Goal: Information Seeking & Learning: Learn about a topic

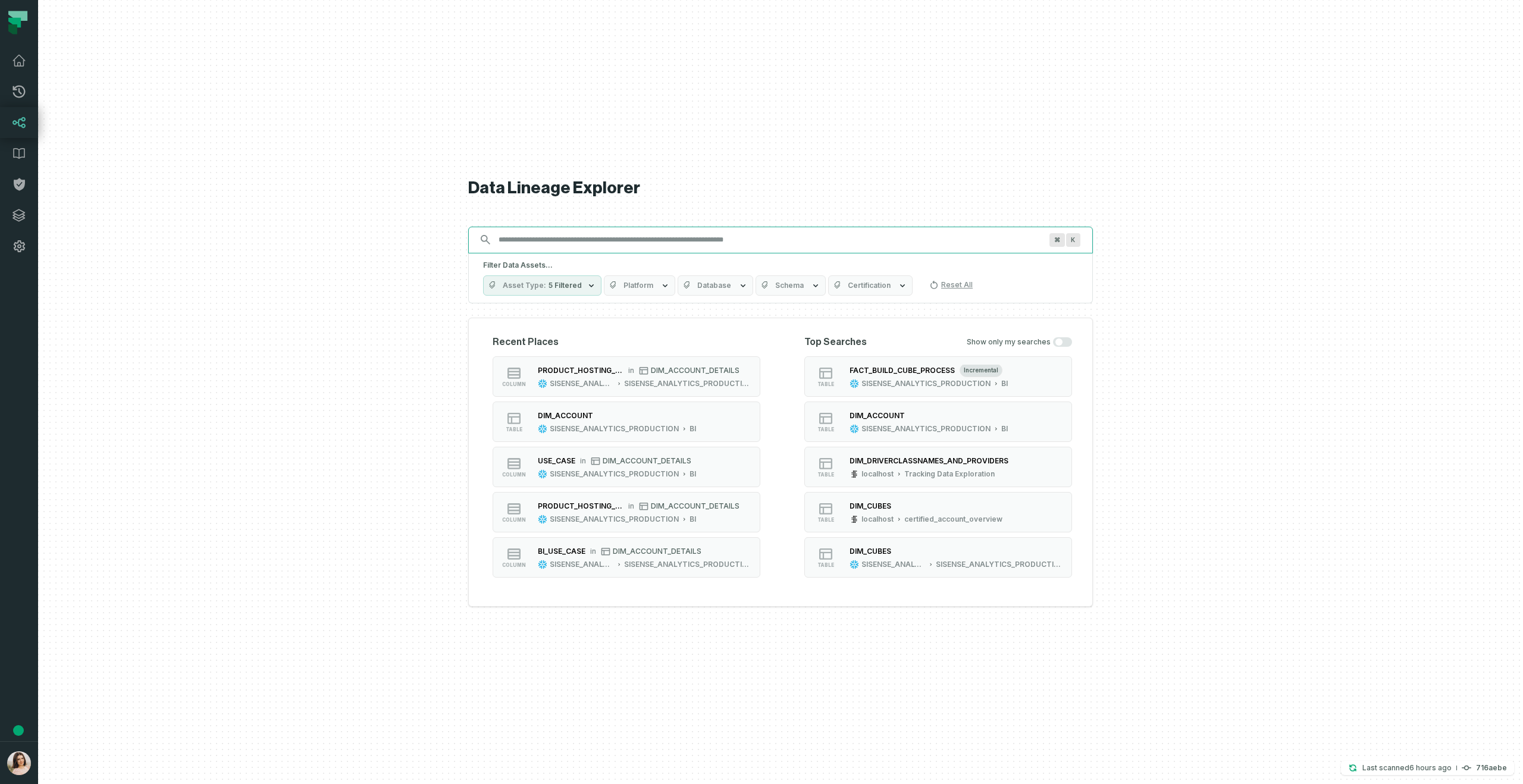
click at [635, 238] on input "Discovery Provider cmdk menu" at bounding box center [769, 239] width 557 height 19
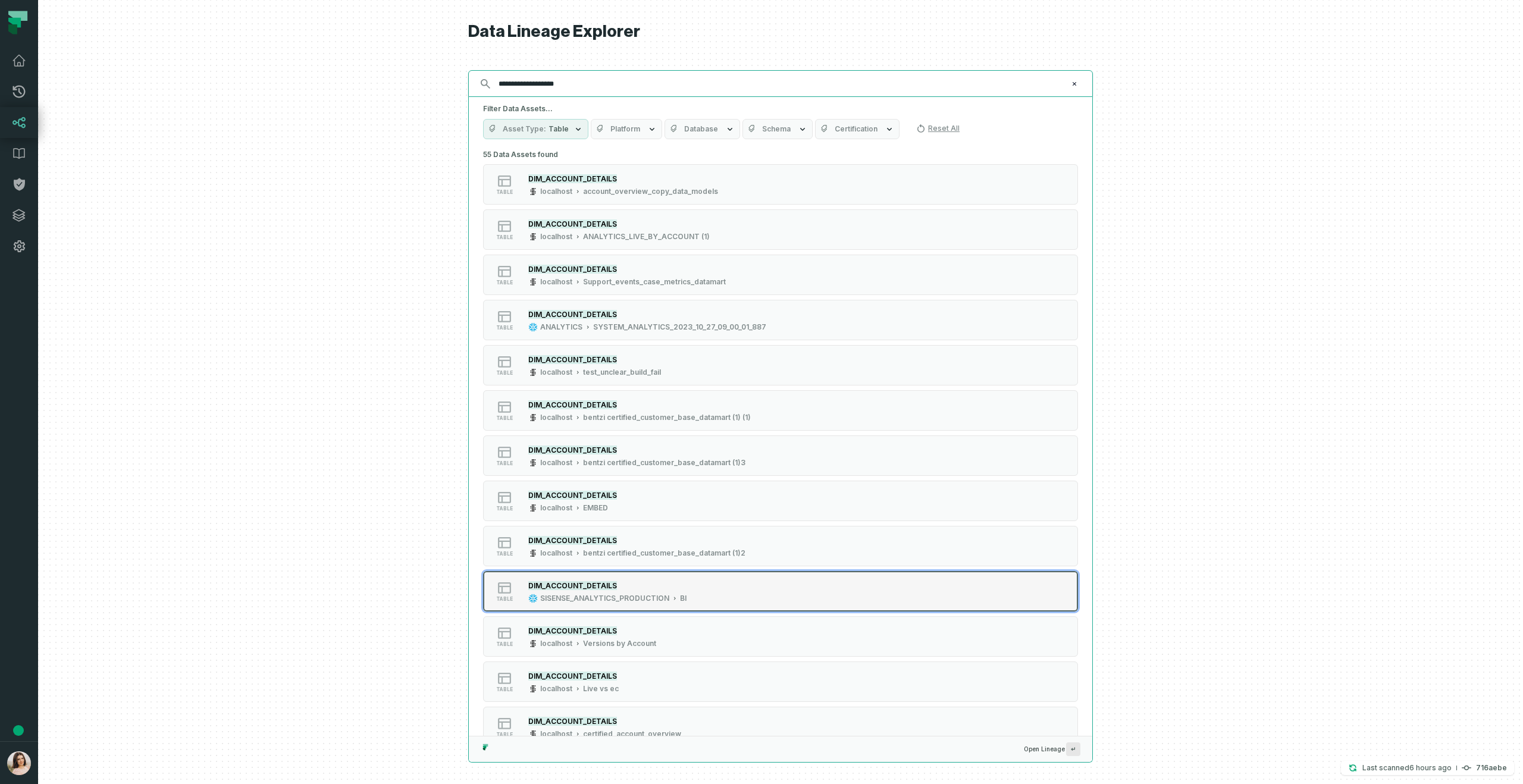
type input "**********"
click at [676, 582] on div "DIM_ACCOUNT_DETAILS" at bounding box center [607, 585] width 158 height 12
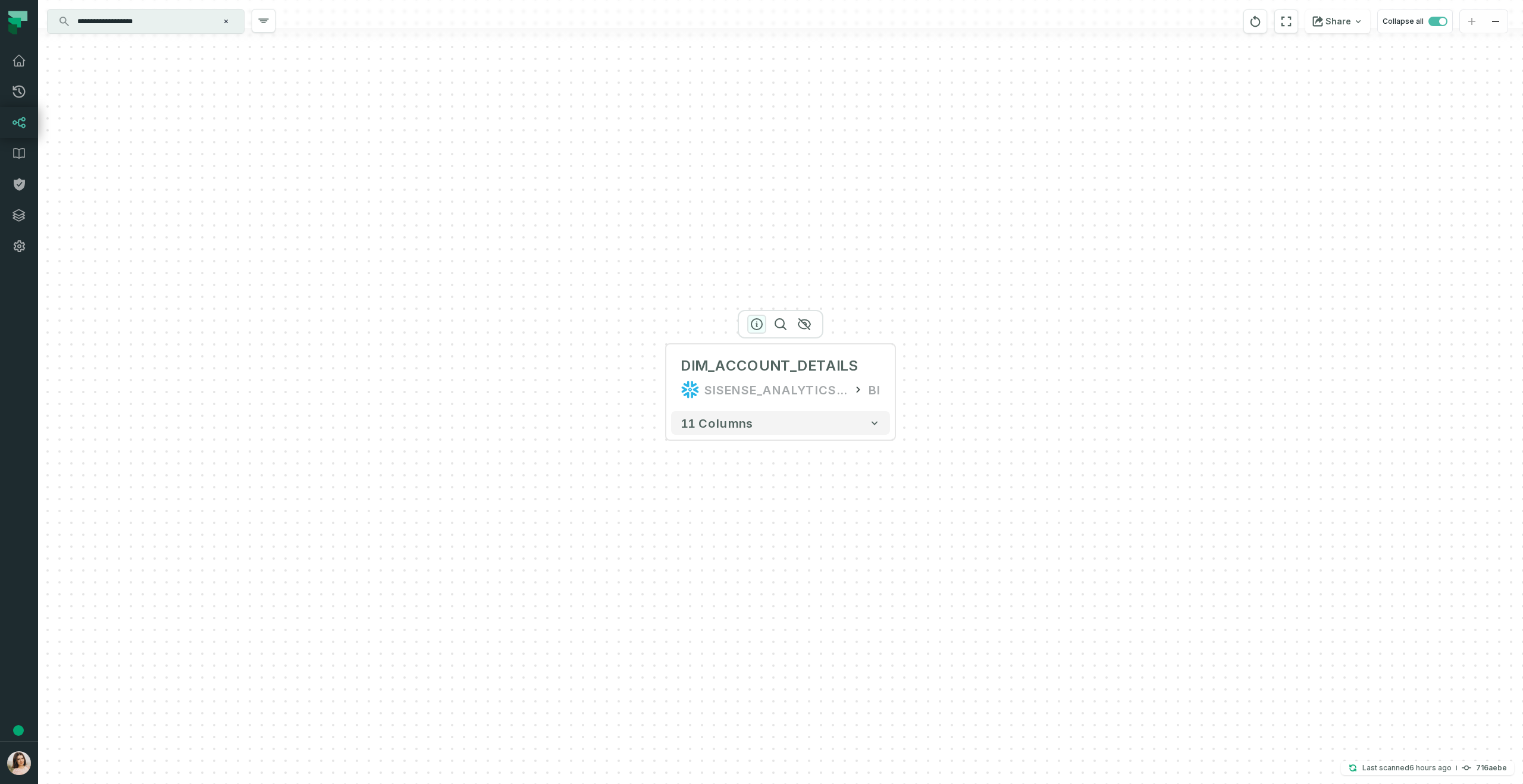
click at [761, 316] on button "button" at bounding box center [757, 324] width 19 height 19
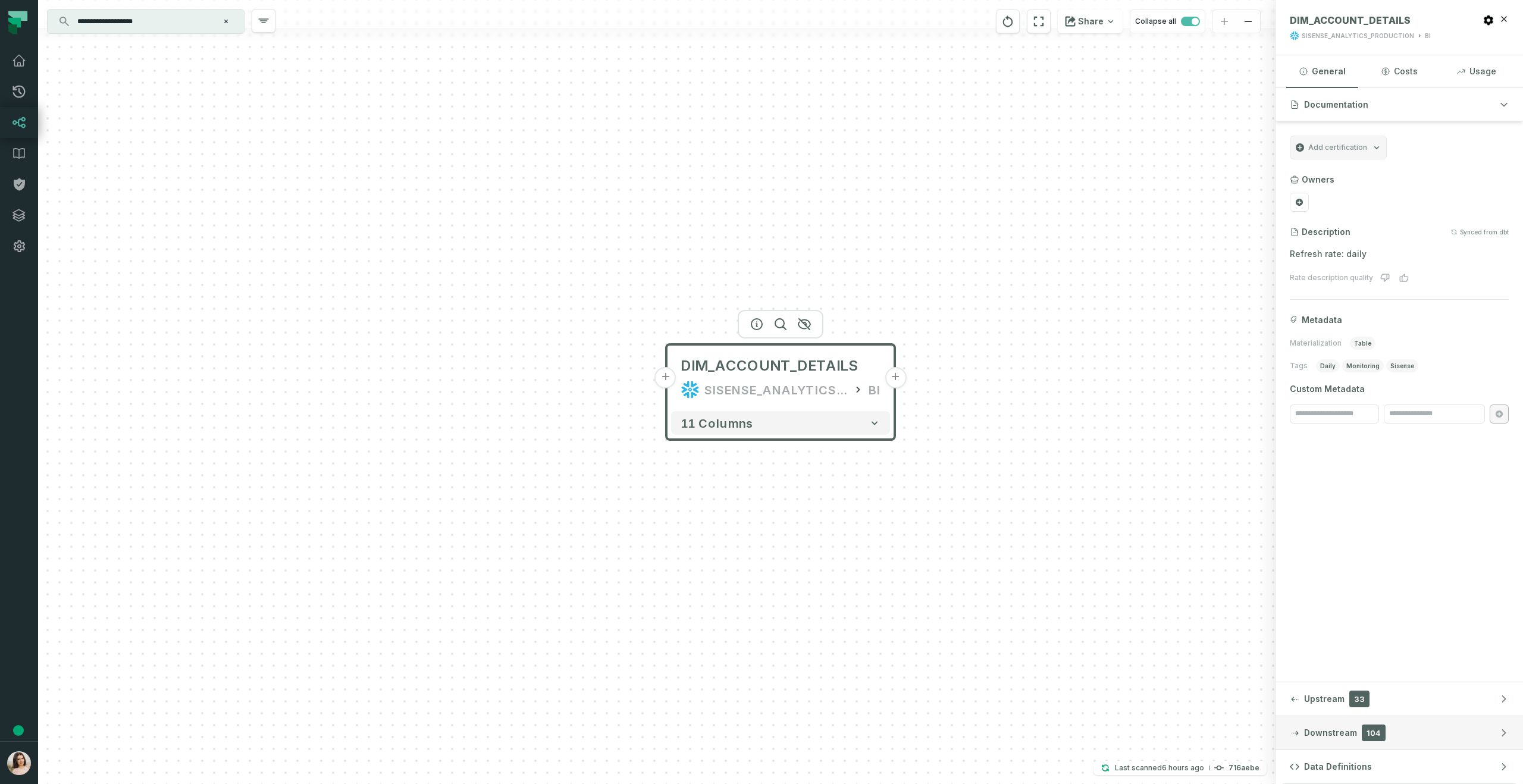
click at [1342, 738] on button "Downstream 104" at bounding box center [1399, 732] width 248 height 34
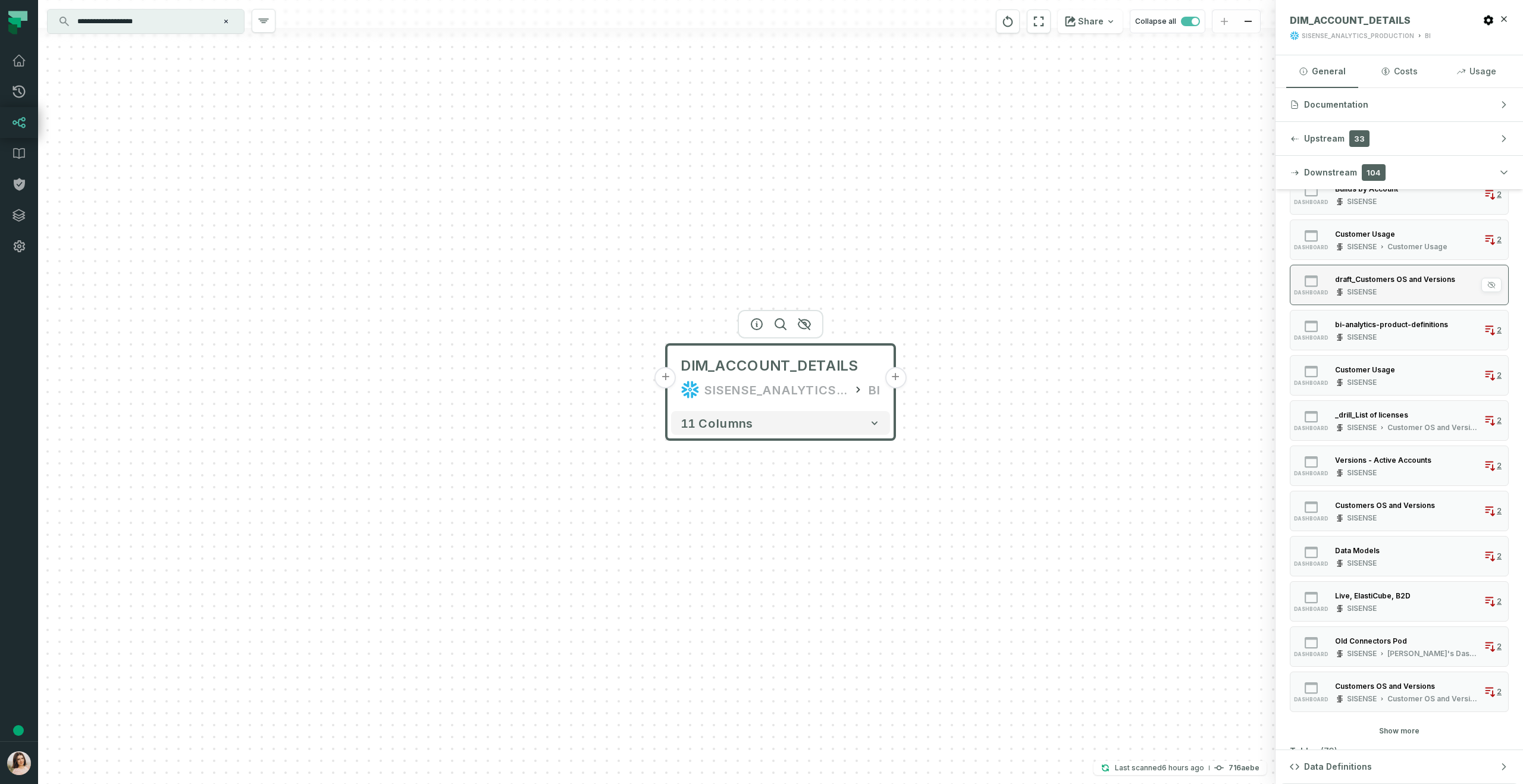
scroll to position [209, 0]
click at [1388, 463] on div "Versions - Active Accounts" at bounding box center [1384, 458] width 97 height 12
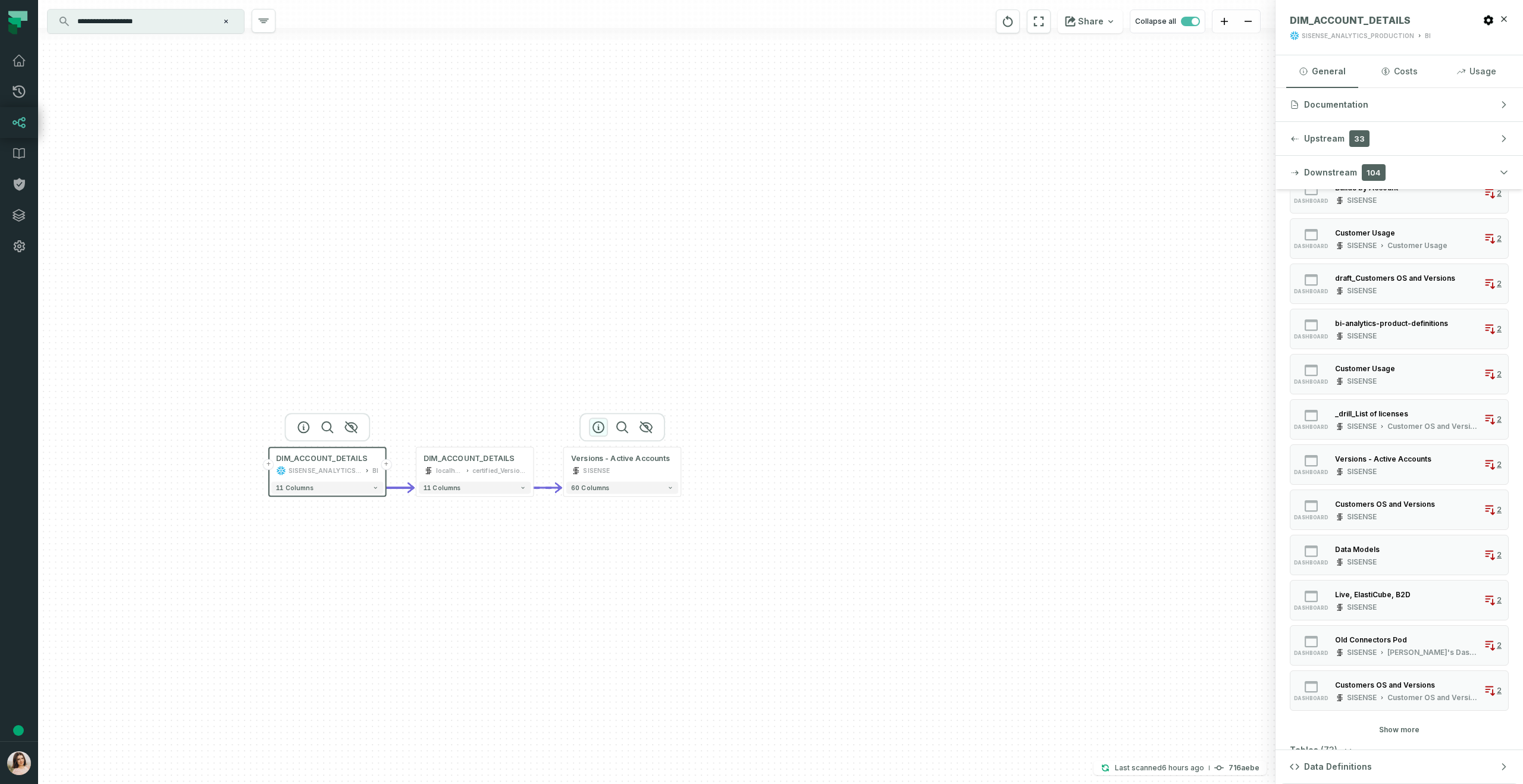
click at [592, 425] on icon "button" at bounding box center [598, 426] width 14 height 14
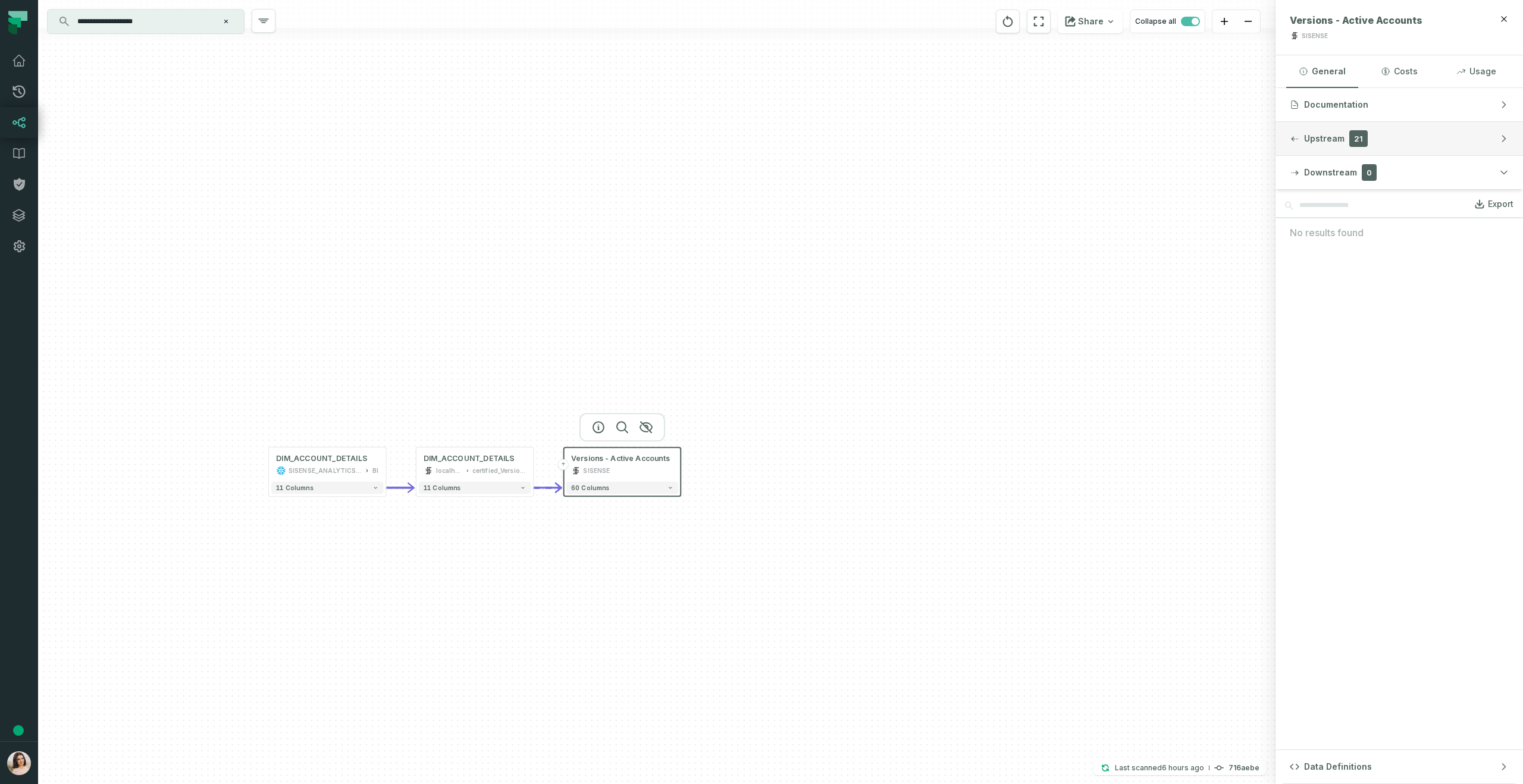
click at [1332, 141] on span "Upstream" at bounding box center [1324, 138] width 40 height 12
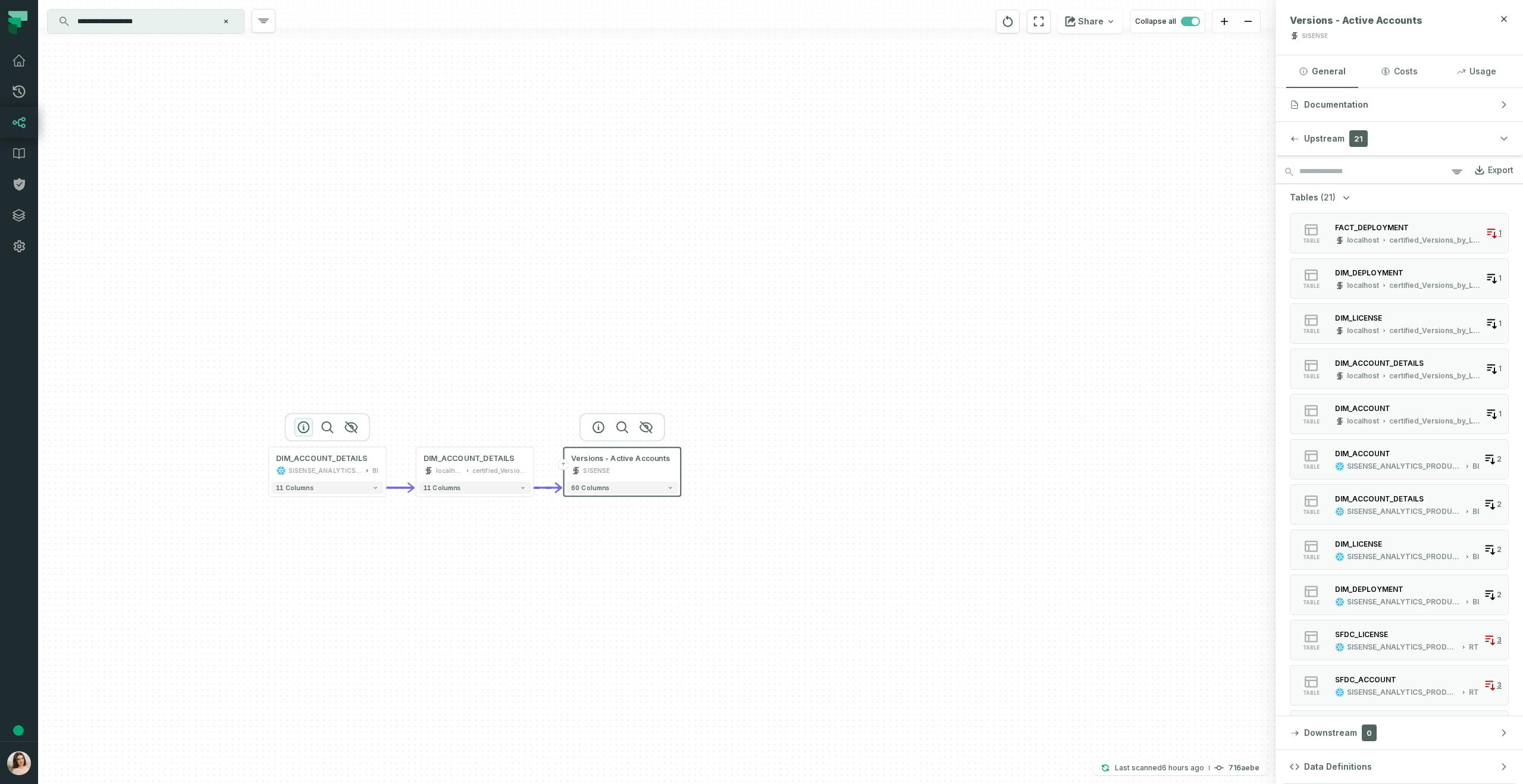
click at [304, 428] on icon "button" at bounding box center [302, 426] width 14 height 14
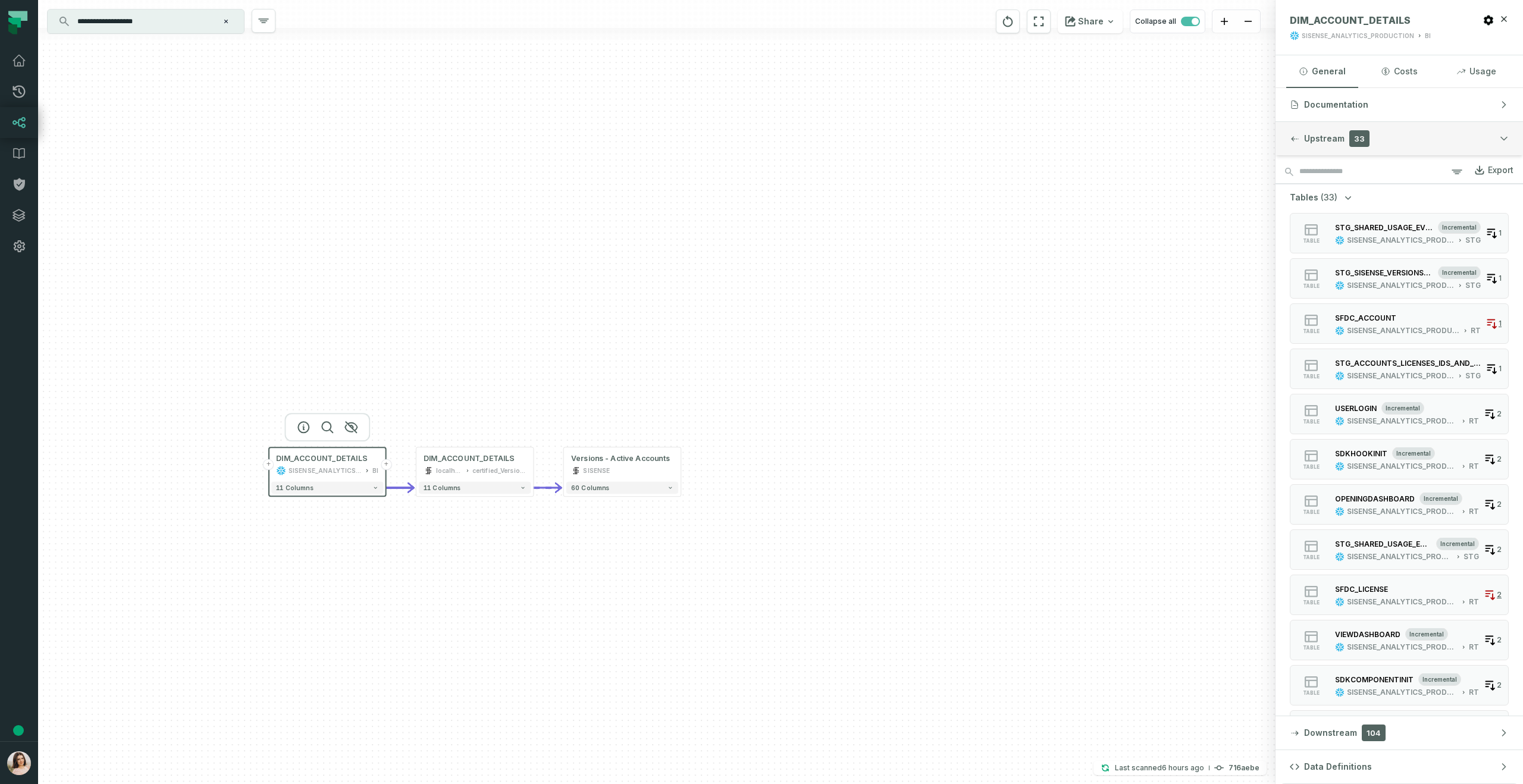
click at [1337, 144] on button "Upstream 33" at bounding box center [1399, 138] width 248 height 34
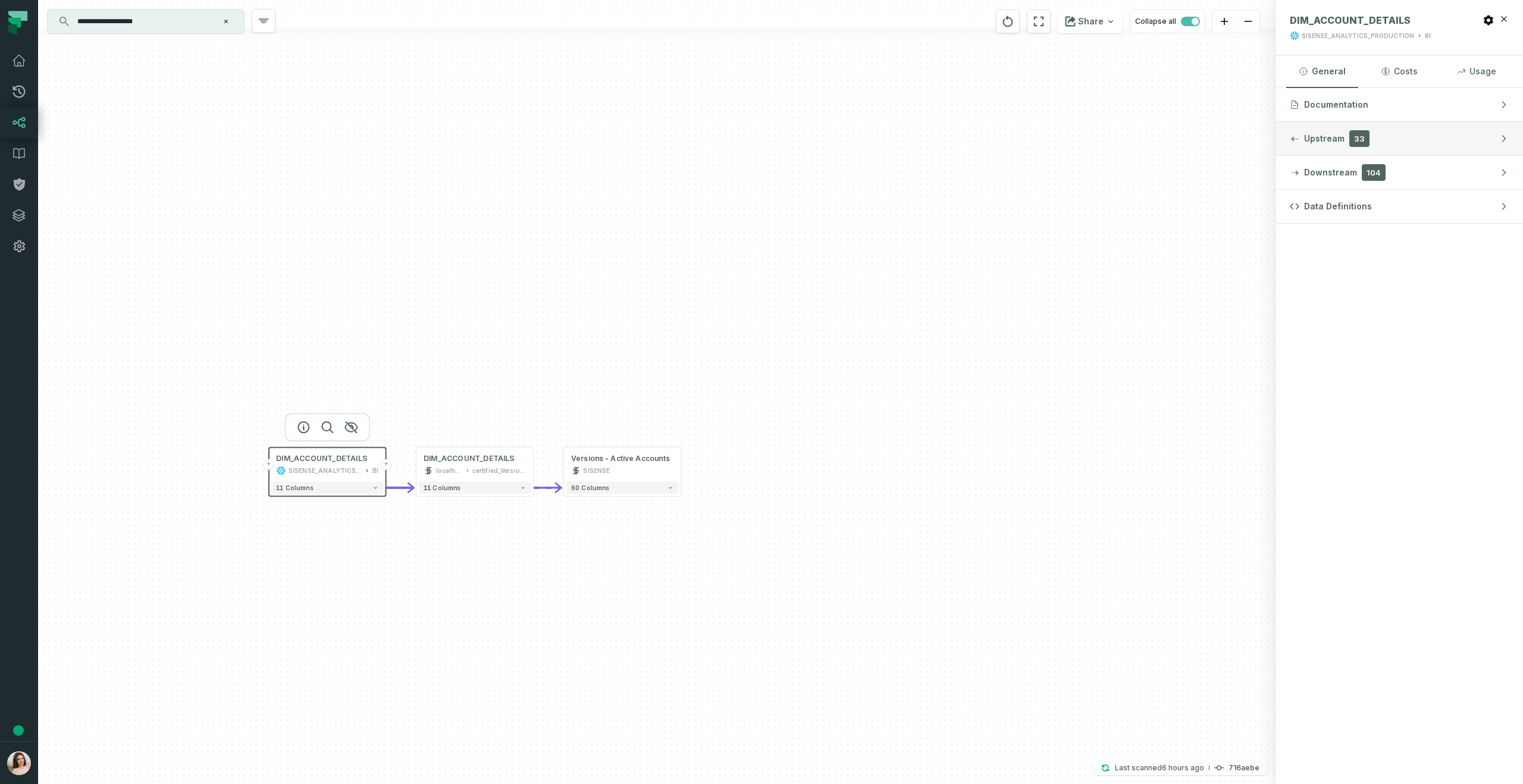
click at [1316, 134] on span "Upstream" at bounding box center [1324, 138] width 40 height 12
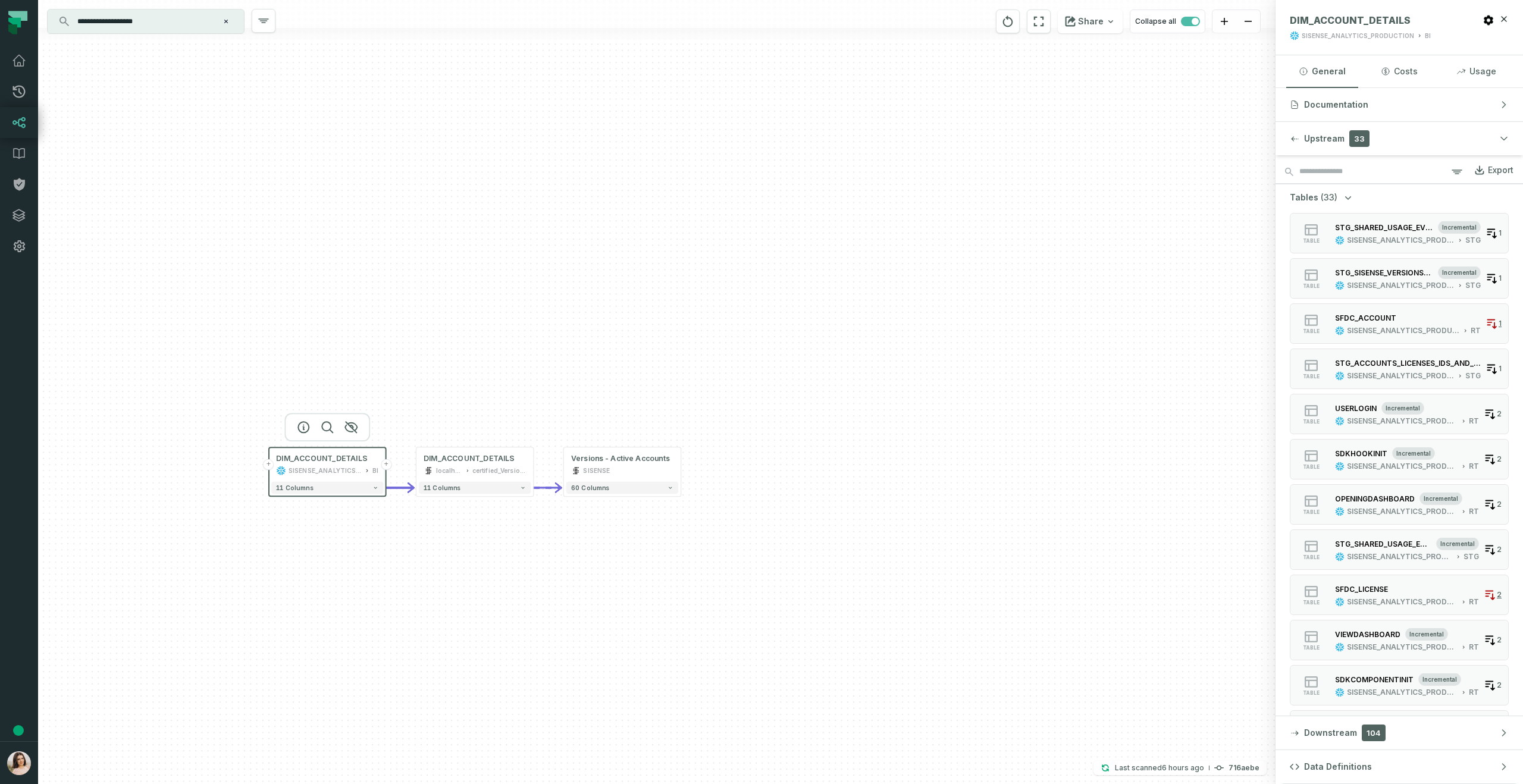
click at [271, 465] on button "+" at bounding box center [268, 464] width 11 height 11
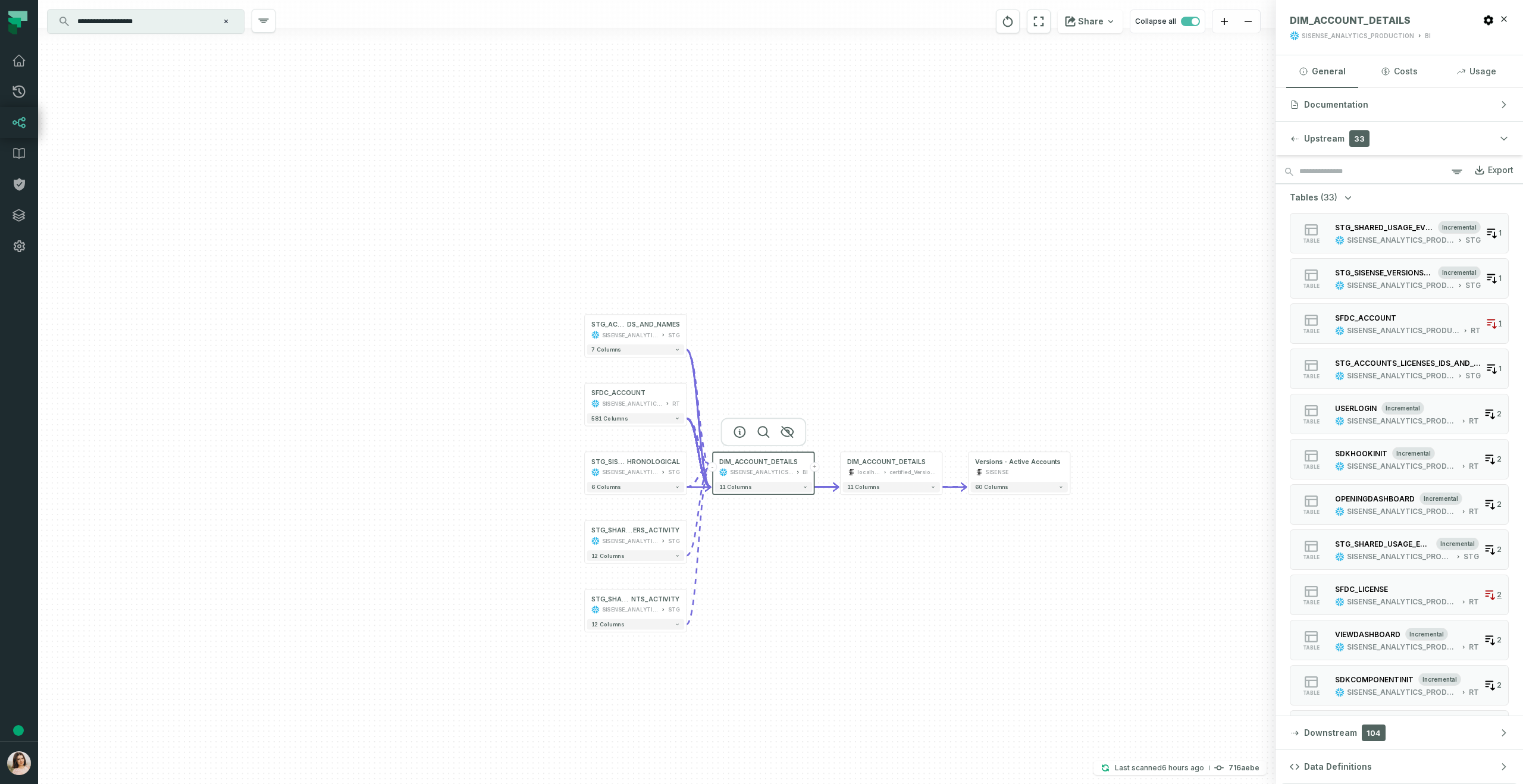
click at [713, 469] on button "-" at bounding box center [713, 467] width 10 height 10
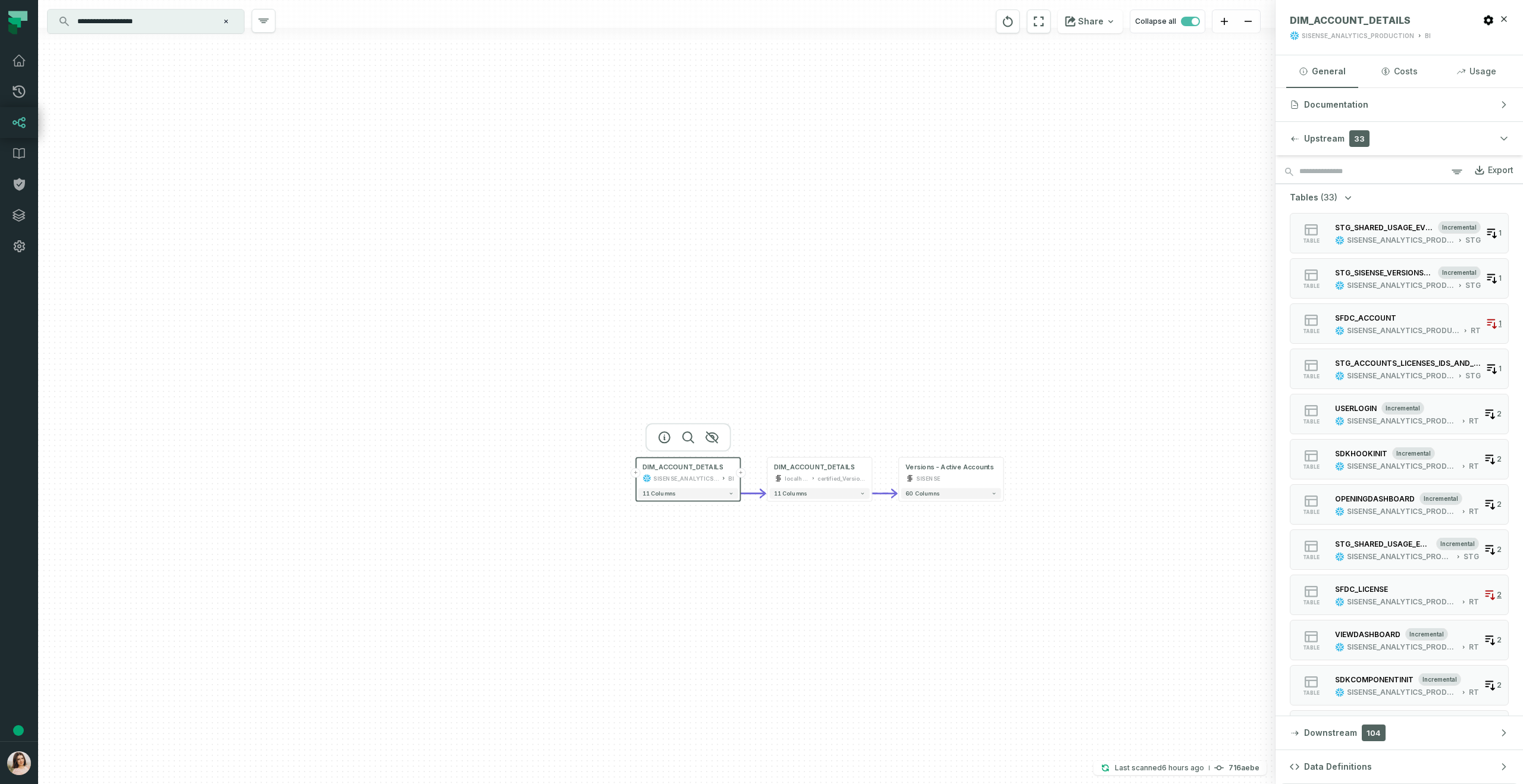
drag, startPoint x: 1016, startPoint y: 530, endPoint x: 880, endPoint y: 553, distance: 137.9
click at [879, 553] on div "+ DIM_ACCOUNT_DETAILS SISENSE_ANALYTICS_PRODUCTION BI + 11 columns - DIM_ACCOUN…" at bounding box center [657, 392] width 1238 height 784
click at [836, 487] on button "+" at bounding box center [835, 487] width 10 height 10
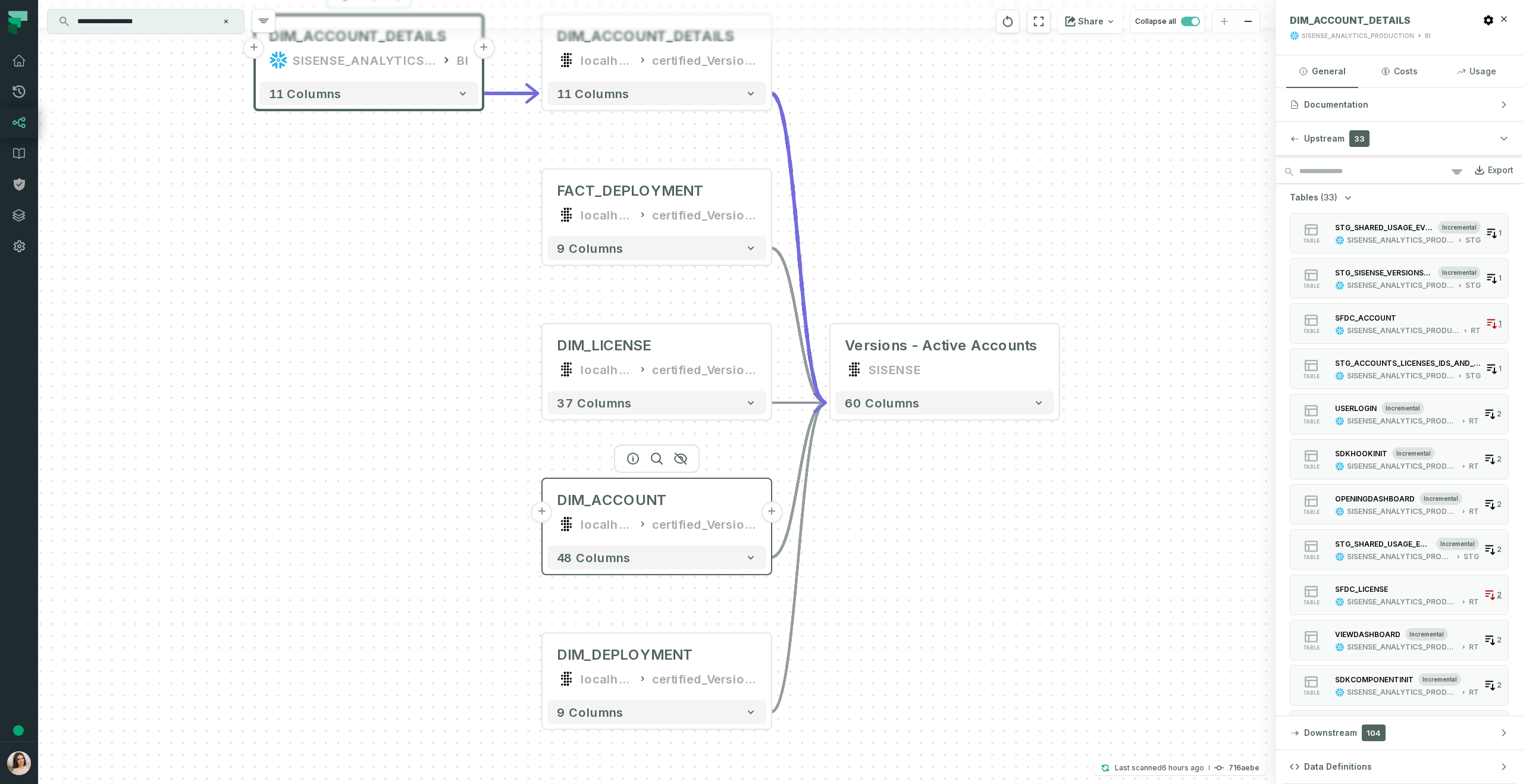
click at [545, 514] on button "+" at bounding box center [542, 512] width 21 height 21
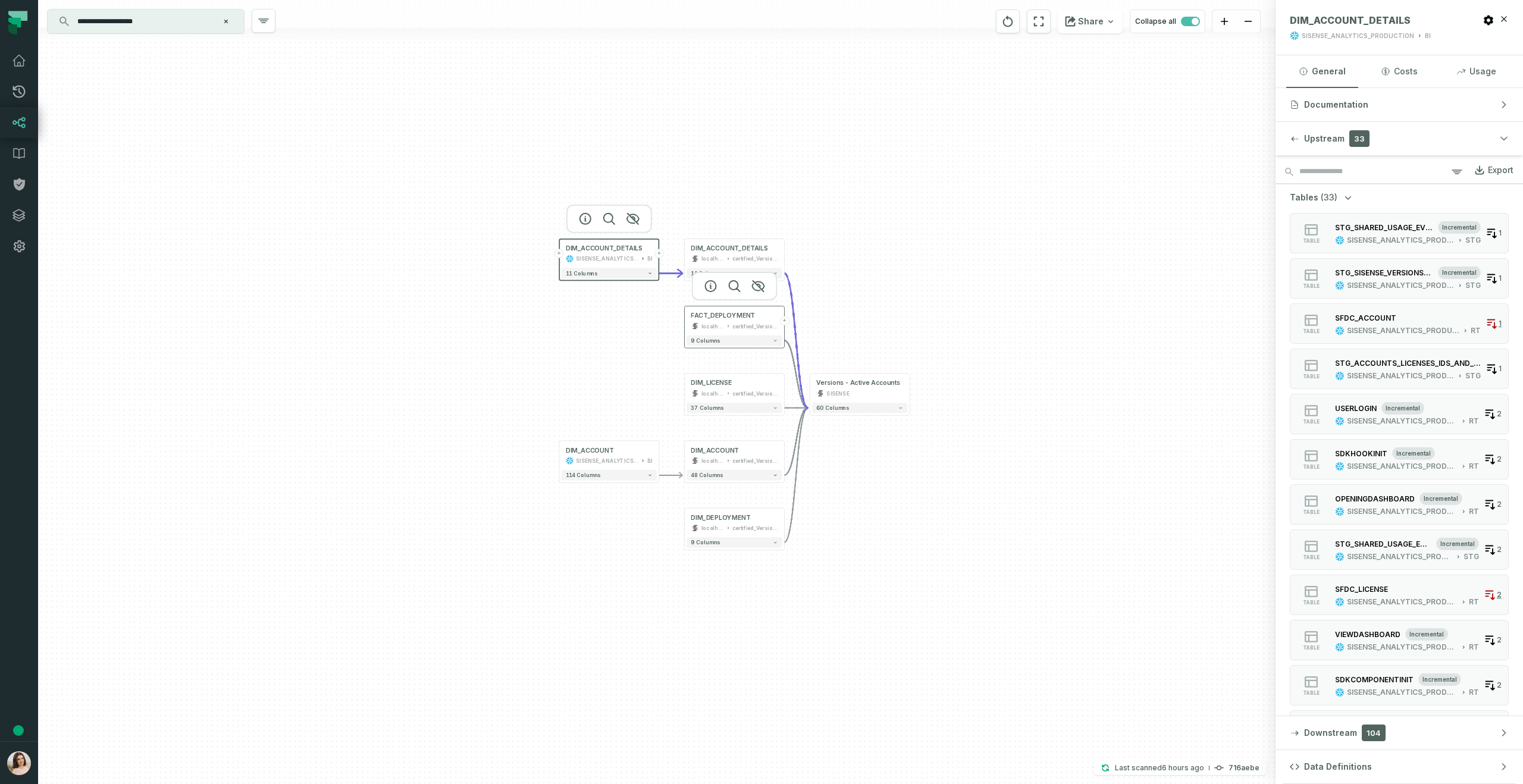
click at [695, 324] on icon at bounding box center [695, 324] width 1 height 1
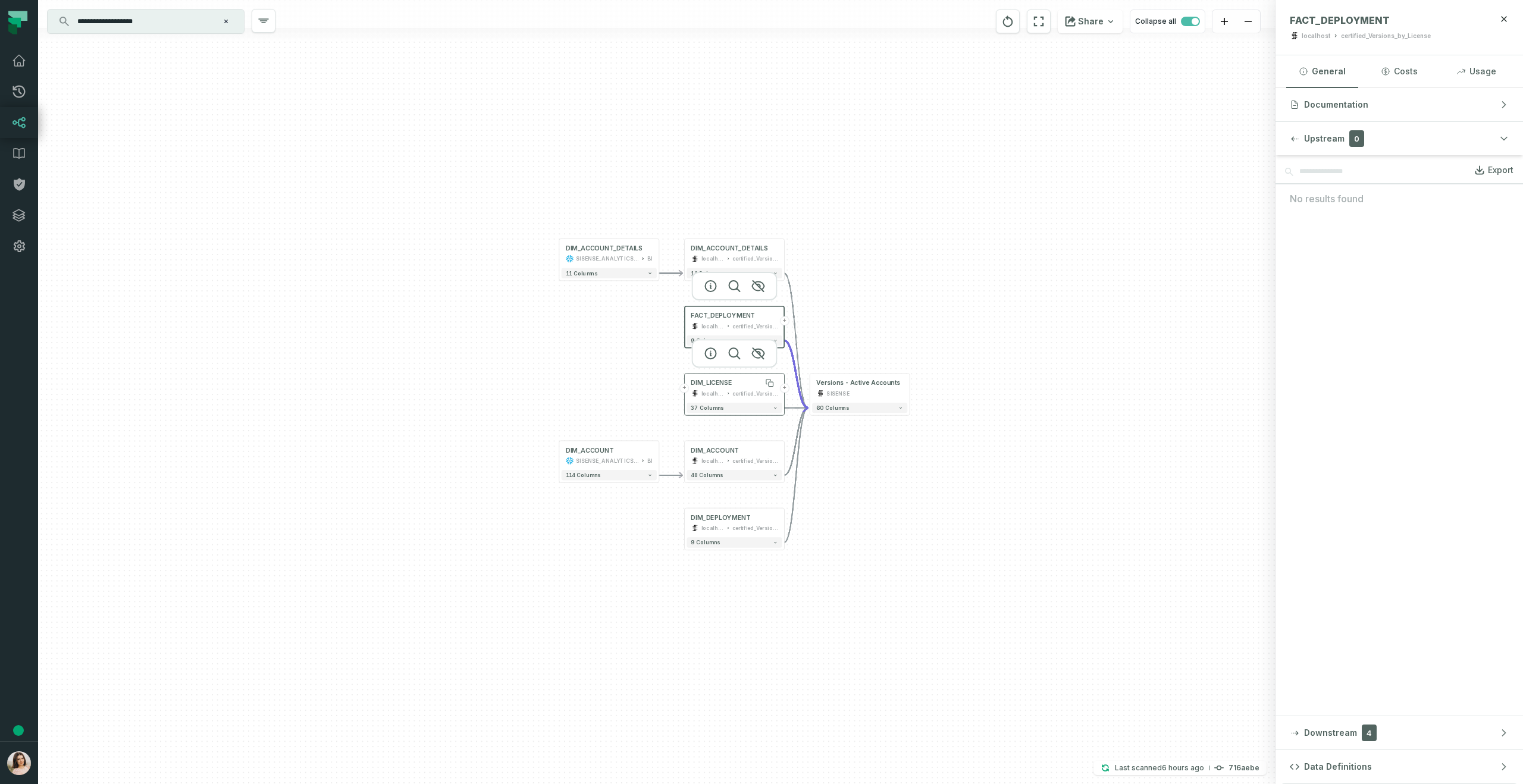
click at [716, 386] on div "DIM_LICENSE" at bounding box center [711, 383] width 41 height 8
click at [702, 317] on div "FACT_DEPLOYMENT" at bounding box center [723, 315] width 64 height 8
click at [696, 389] on icon at bounding box center [695, 393] width 8 height 8
click at [714, 315] on div "FACT_DEPLOYMENT" at bounding box center [723, 315] width 64 height 8
click at [684, 387] on button "+" at bounding box center [685, 388] width 10 height 10
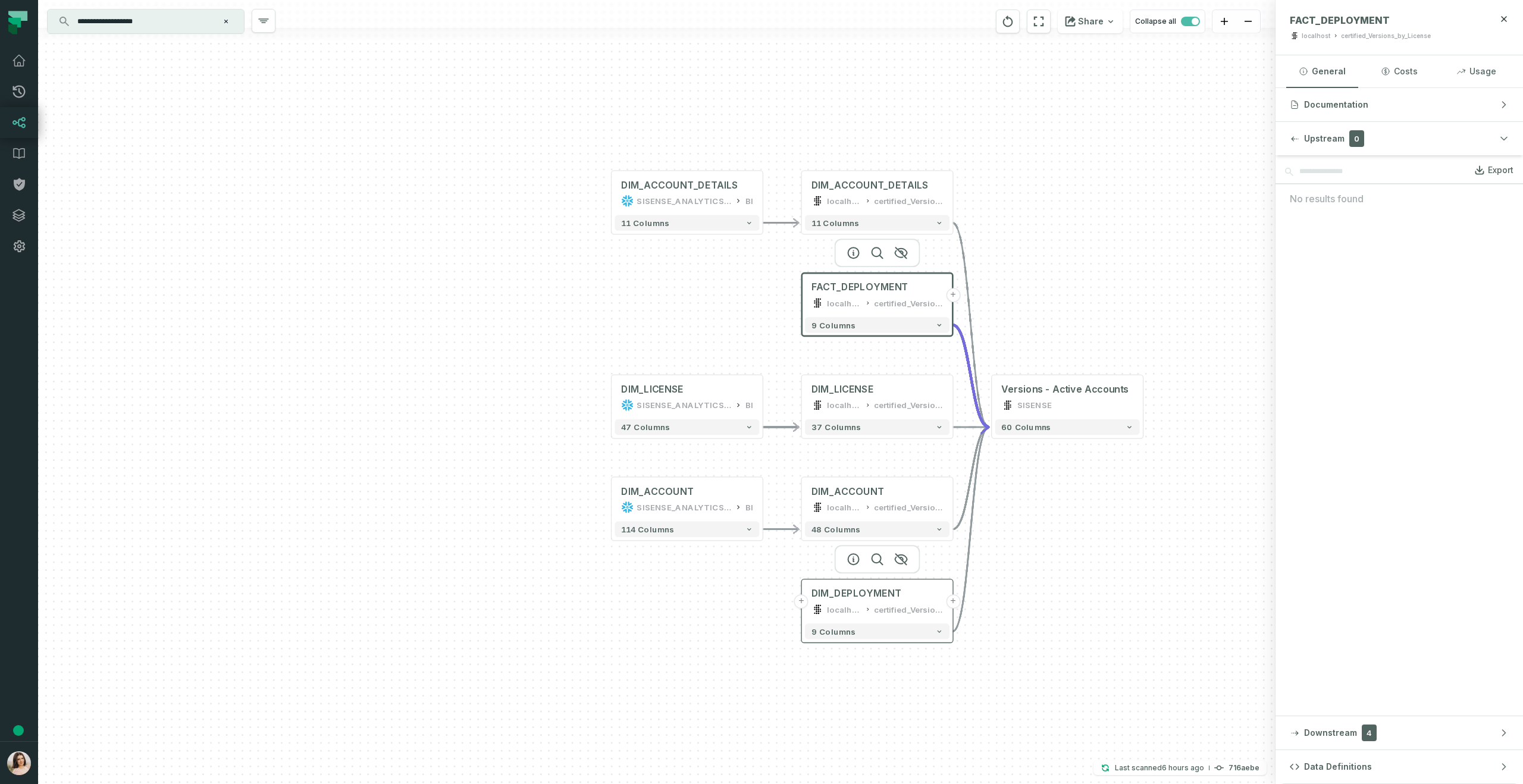
click at [805, 604] on button "+" at bounding box center [801, 600] width 14 height 14
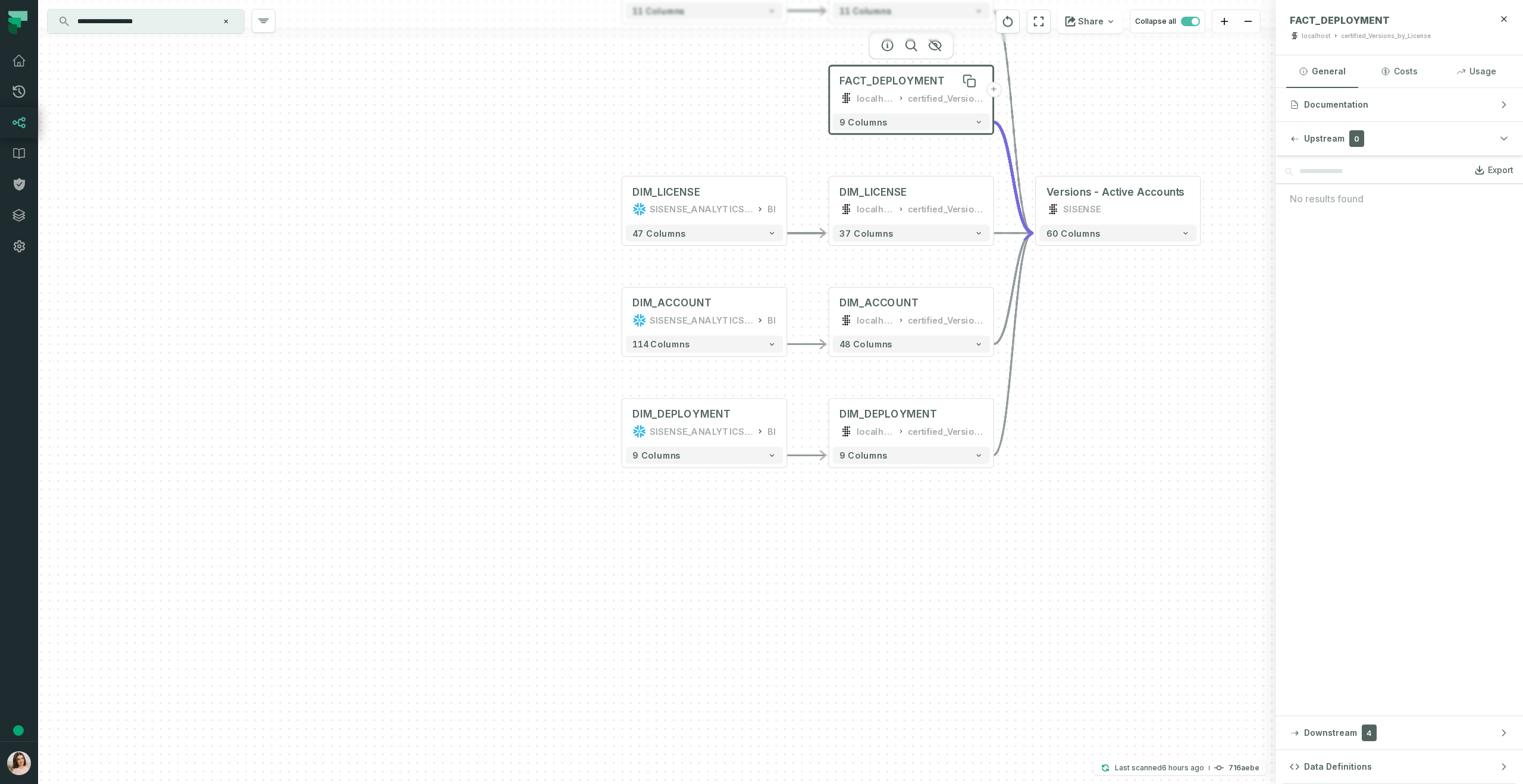
click at [859, 79] on span "FACT_DEPLOYMENT" at bounding box center [892, 81] width 106 height 14
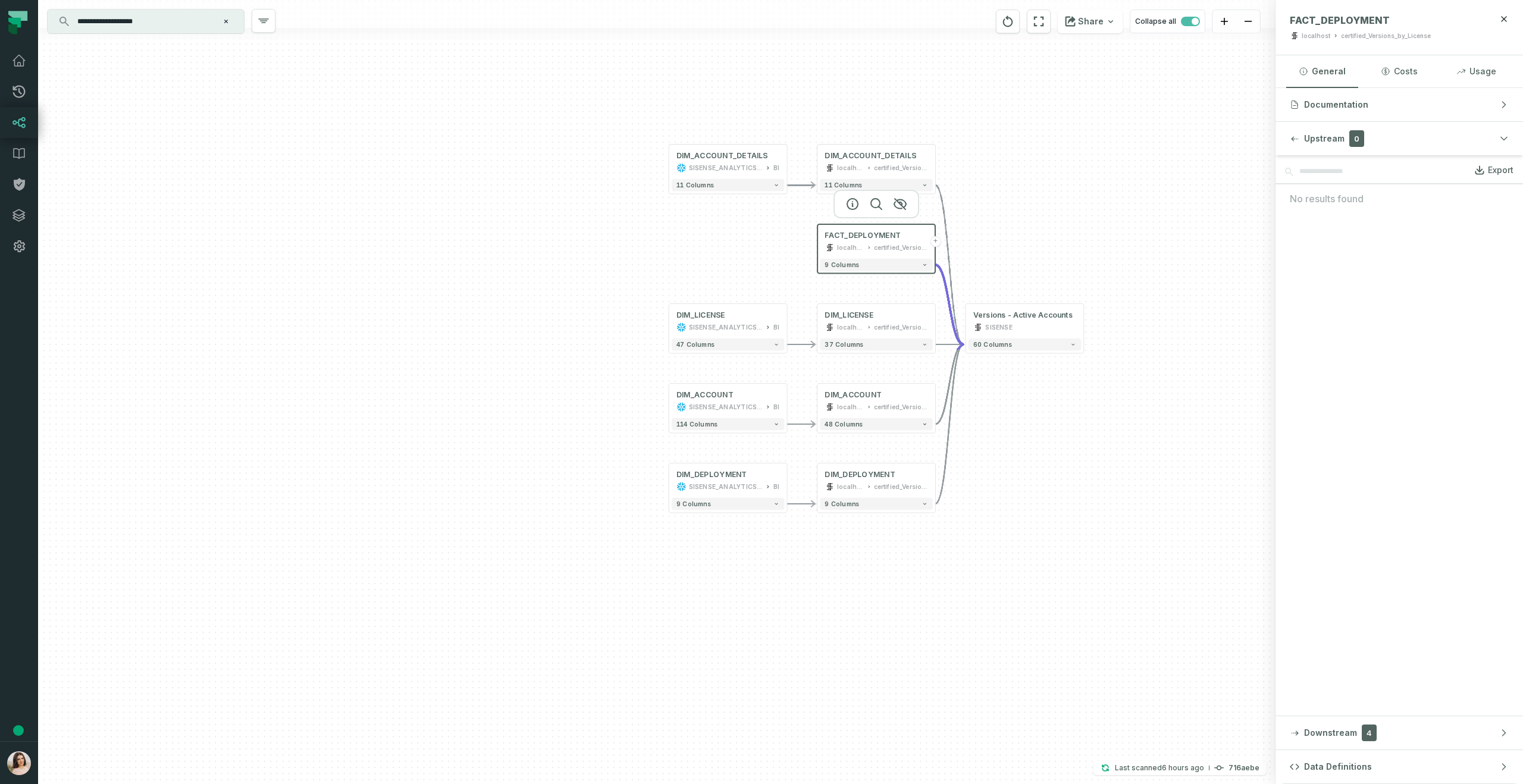
drag, startPoint x: 1125, startPoint y: 376, endPoint x: 1012, endPoint y: 459, distance: 140.2
click at [1012, 459] on div "+ DIM_DEPLOYMENT SISENSE_ANALYTICS_PRODUCTION BI + 9 columns + DIM_LICENSE SISE…" at bounding box center [657, 392] width 1238 height 784
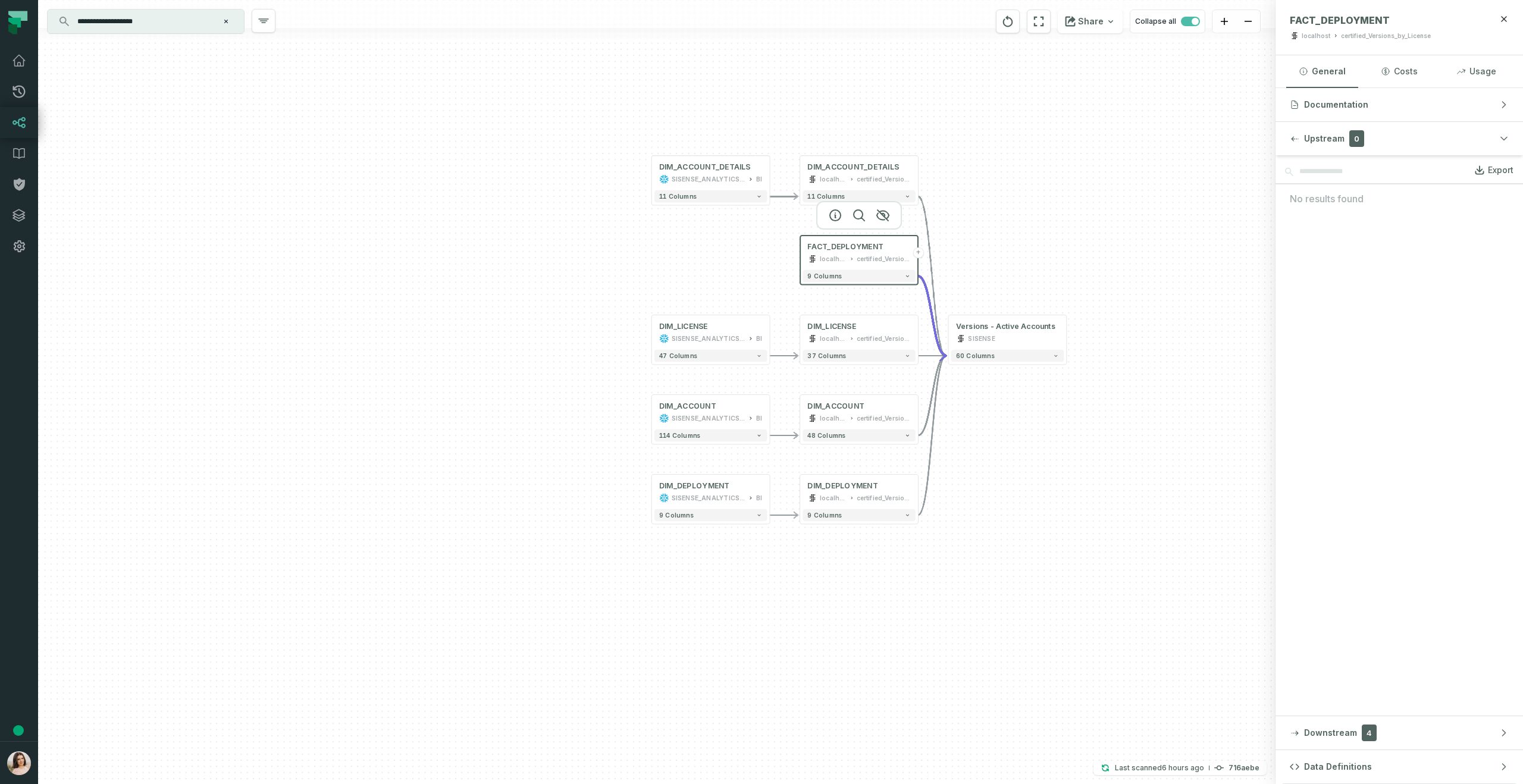
click at [990, 194] on div "+ DIM_DEPLOYMENT SISENSE_ANALYTICS_PRODUCTION BI + 9 columns + DIM_LICENSE SISE…" at bounding box center [657, 392] width 1238 height 784
click at [832, 250] on div "FACT_DEPLOYMENT" at bounding box center [845, 247] width 76 height 10
click at [829, 216] on icon "button" at bounding box center [834, 215] width 14 height 14
click at [838, 206] on button "button" at bounding box center [834, 215] width 19 height 19
click at [1225, 19] on icon "zoom in" at bounding box center [1224, 21] width 7 height 7
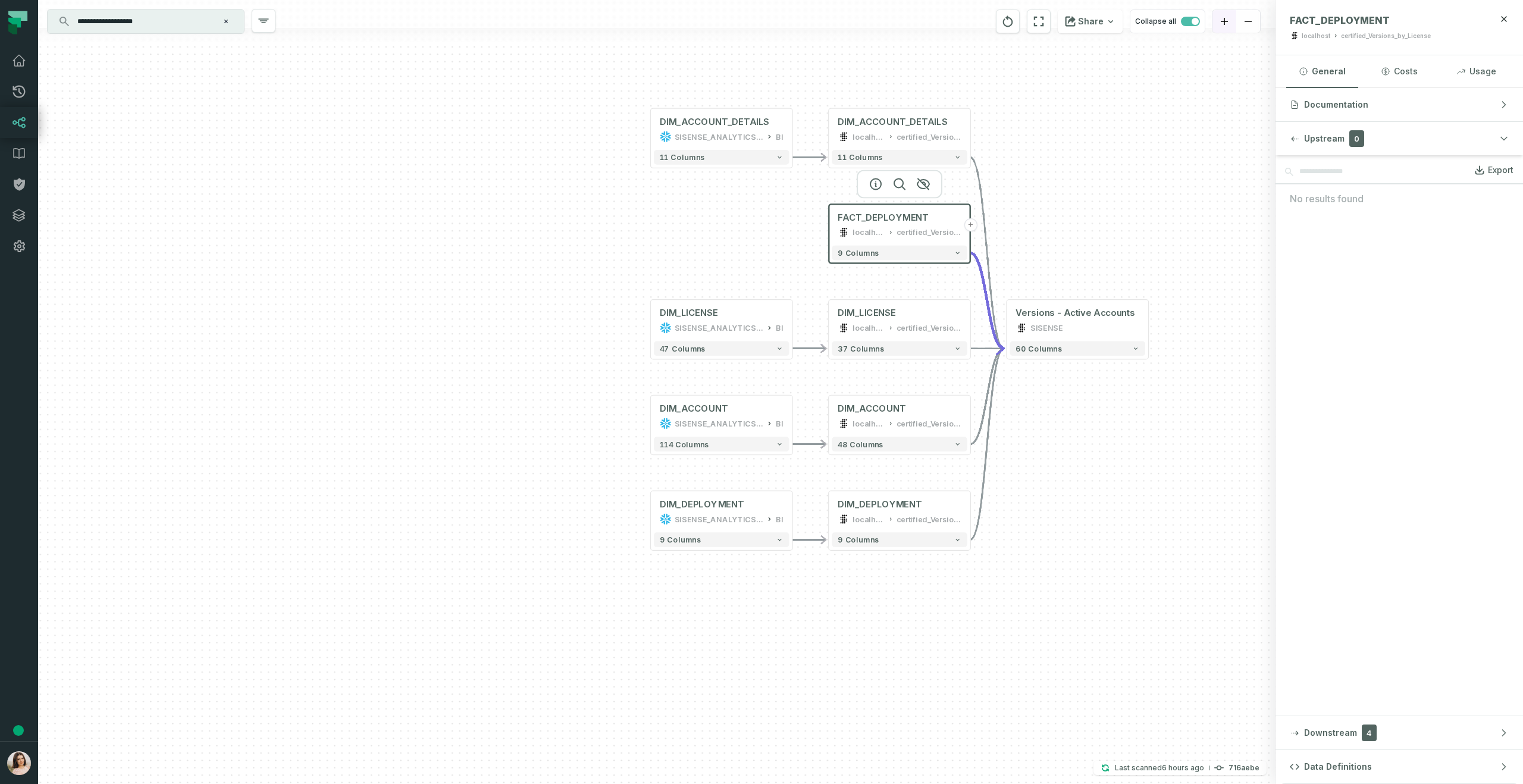
click at [1225, 19] on icon "zoom in" at bounding box center [1224, 21] width 7 height 7
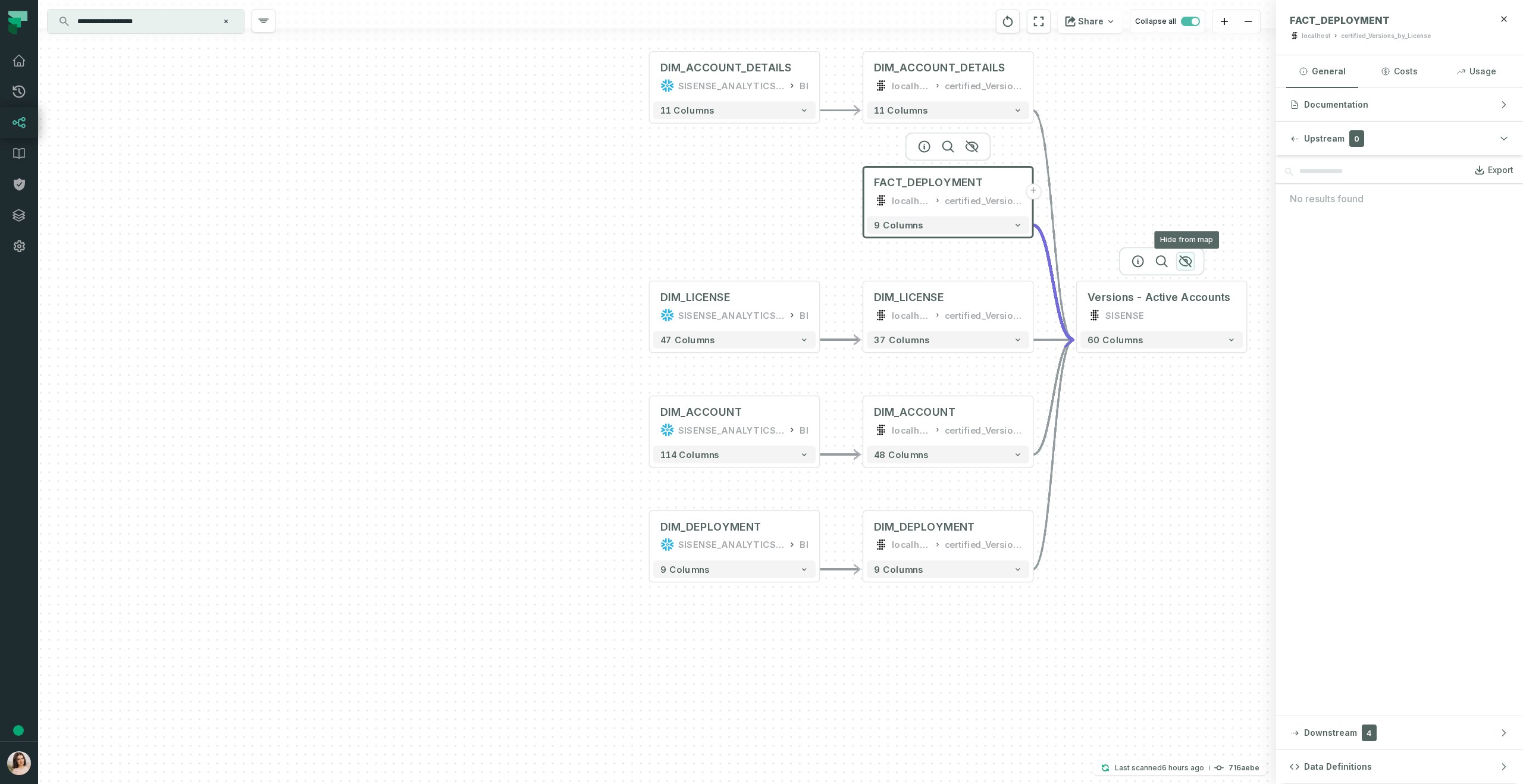
click at [1181, 265] on icon "button" at bounding box center [1185, 261] width 14 height 14
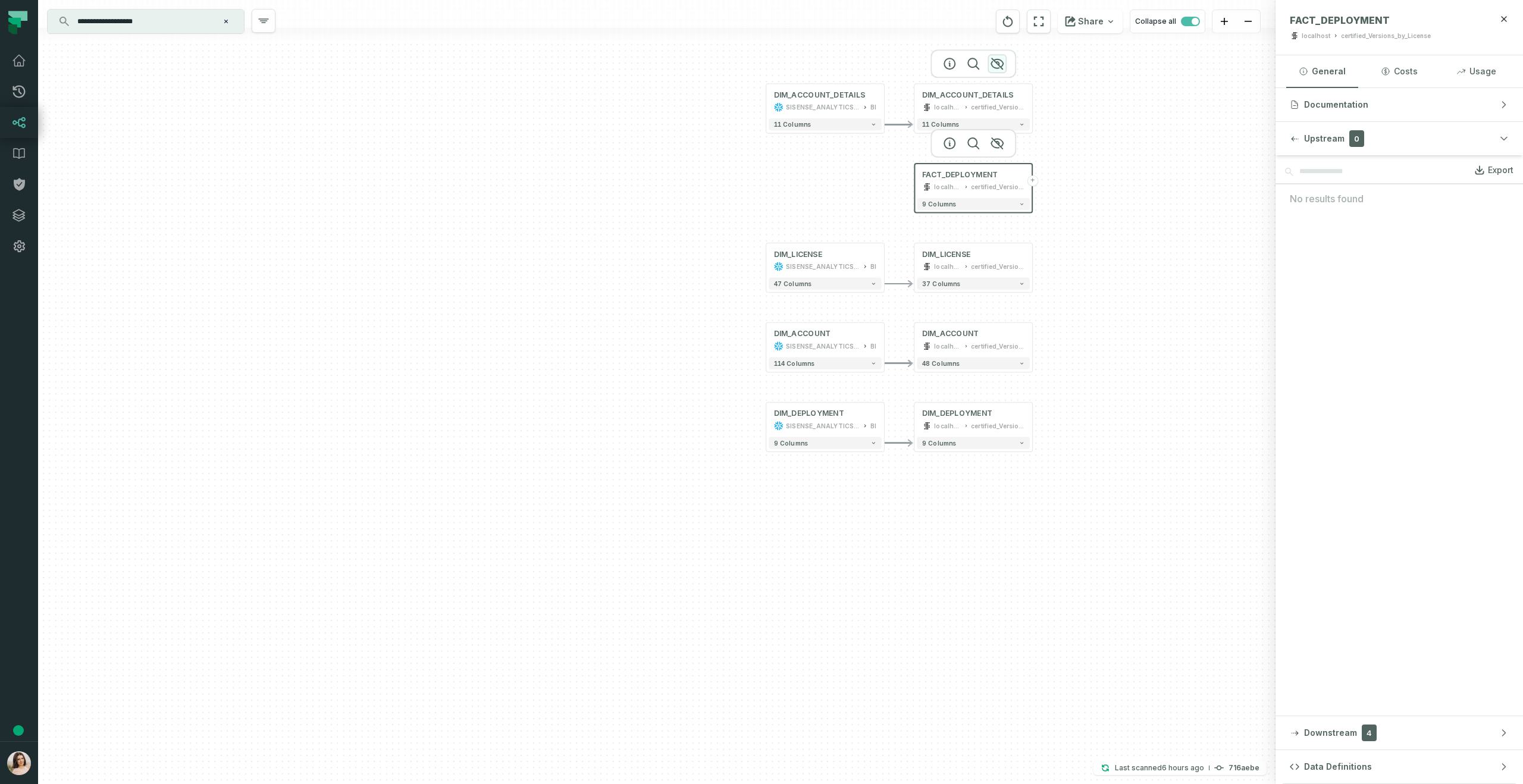
click at [1001, 65] on icon "button" at bounding box center [997, 63] width 14 height 14
click at [998, 143] on icon "button" at bounding box center [997, 143] width 12 height 11
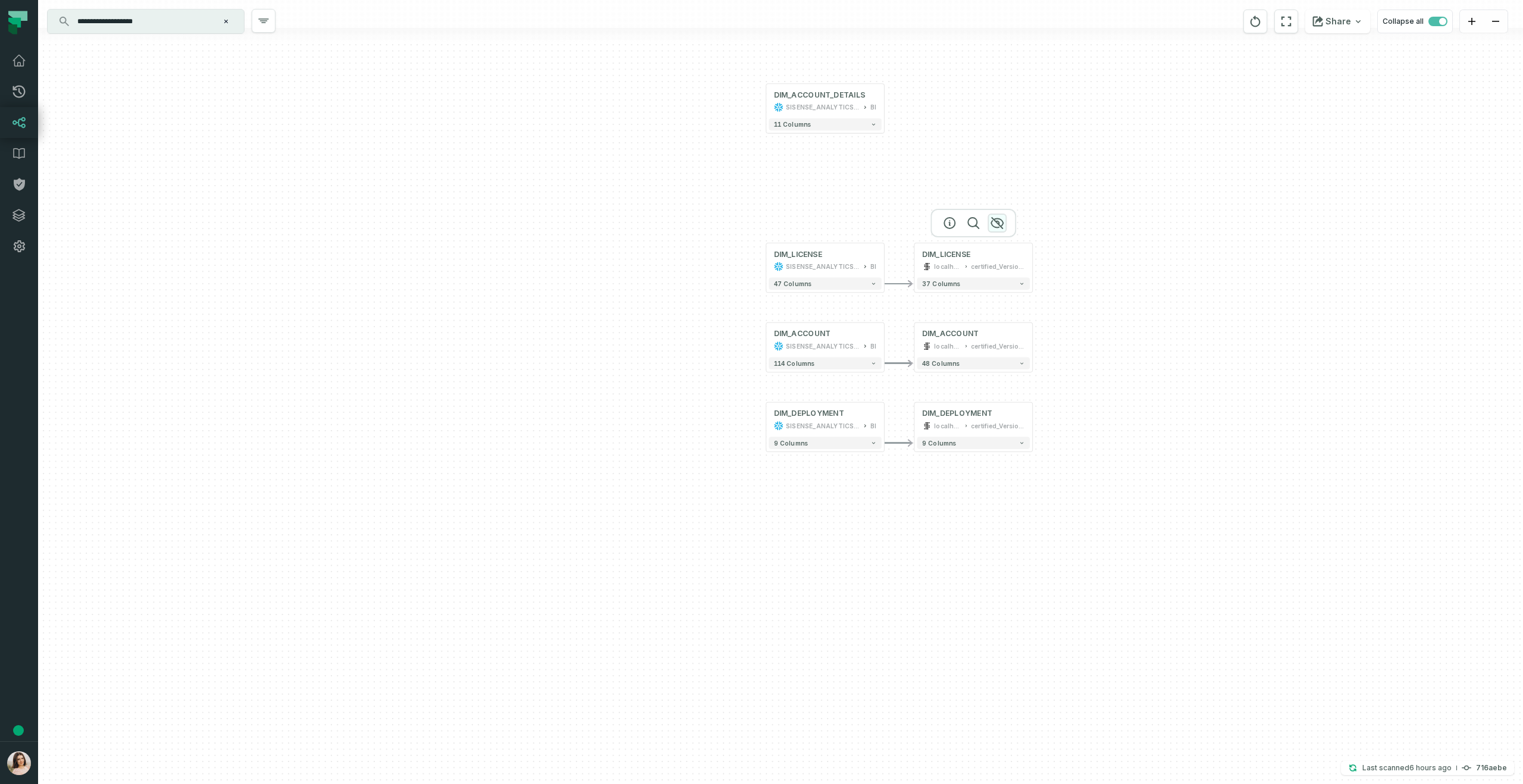
click at [997, 224] on icon "button" at bounding box center [997, 222] width 14 height 14
click at [993, 303] on icon "button" at bounding box center [997, 302] width 14 height 14
click at [998, 387] on div at bounding box center [973, 382] width 86 height 29
click at [1000, 382] on icon "button" at bounding box center [997, 382] width 14 height 14
click at [849, 380] on icon "button" at bounding box center [848, 382] width 12 height 11
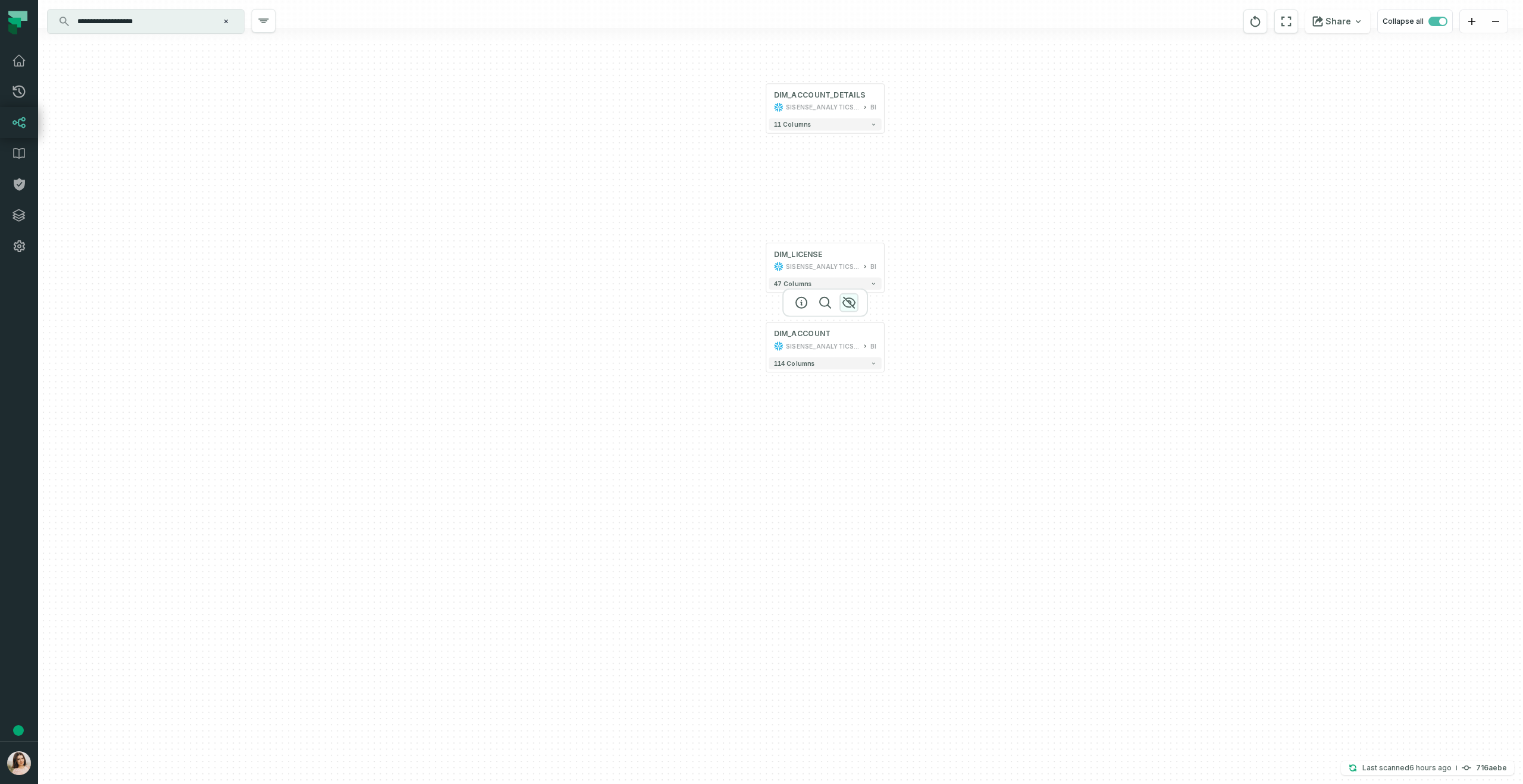
click at [852, 298] on icon "button" at bounding box center [848, 302] width 12 height 11
click at [851, 223] on icon "button" at bounding box center [848, 223] width 12 height 11
click at [852, 64] on icon "button" at bounding box center [848, 63] width 14 height 14
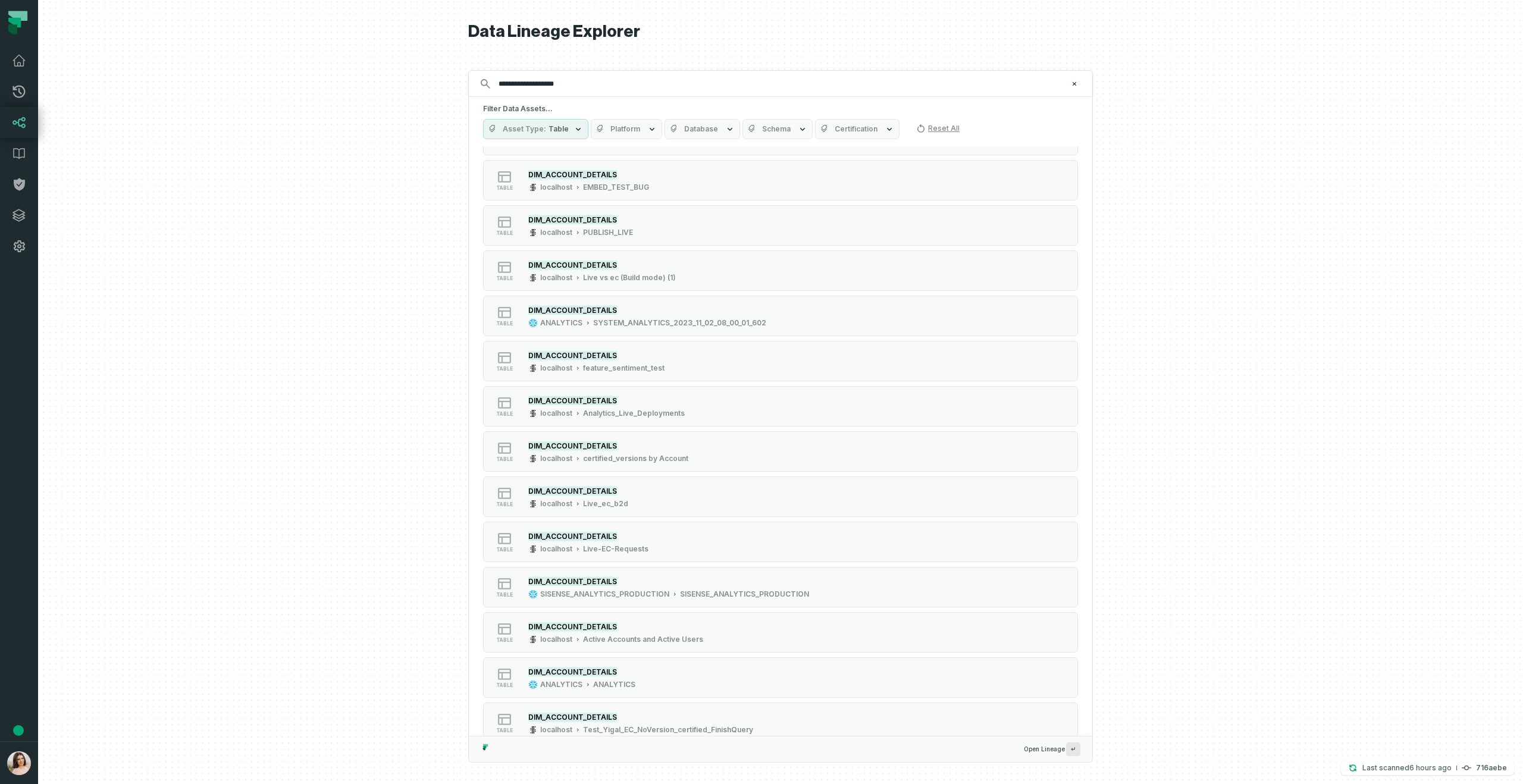
scroll to position [1769, 0]
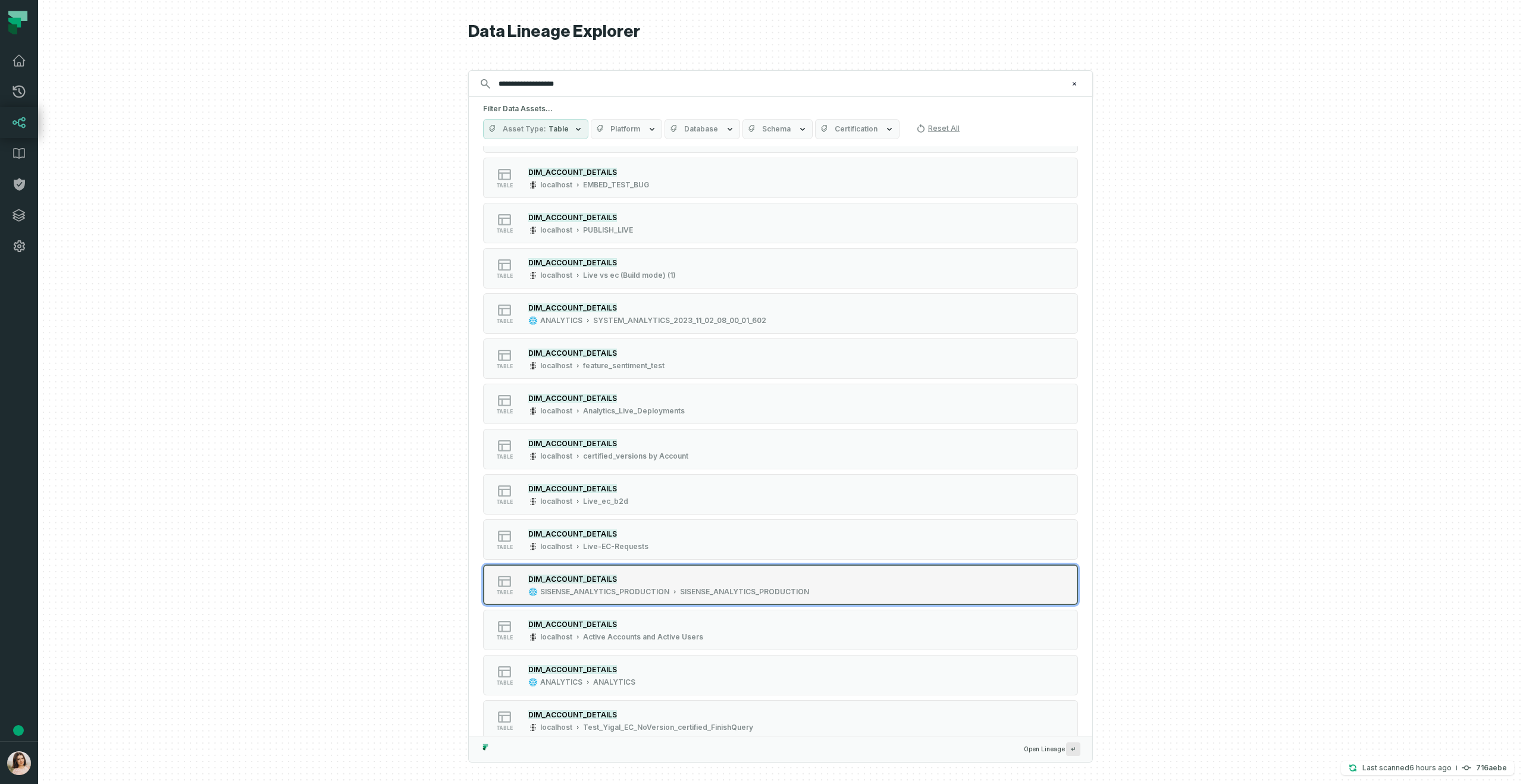
click at [655, 580] on div "DIM_ACCOUNT_DETAILS" at bounding box center [668, 578] width 281 height 12
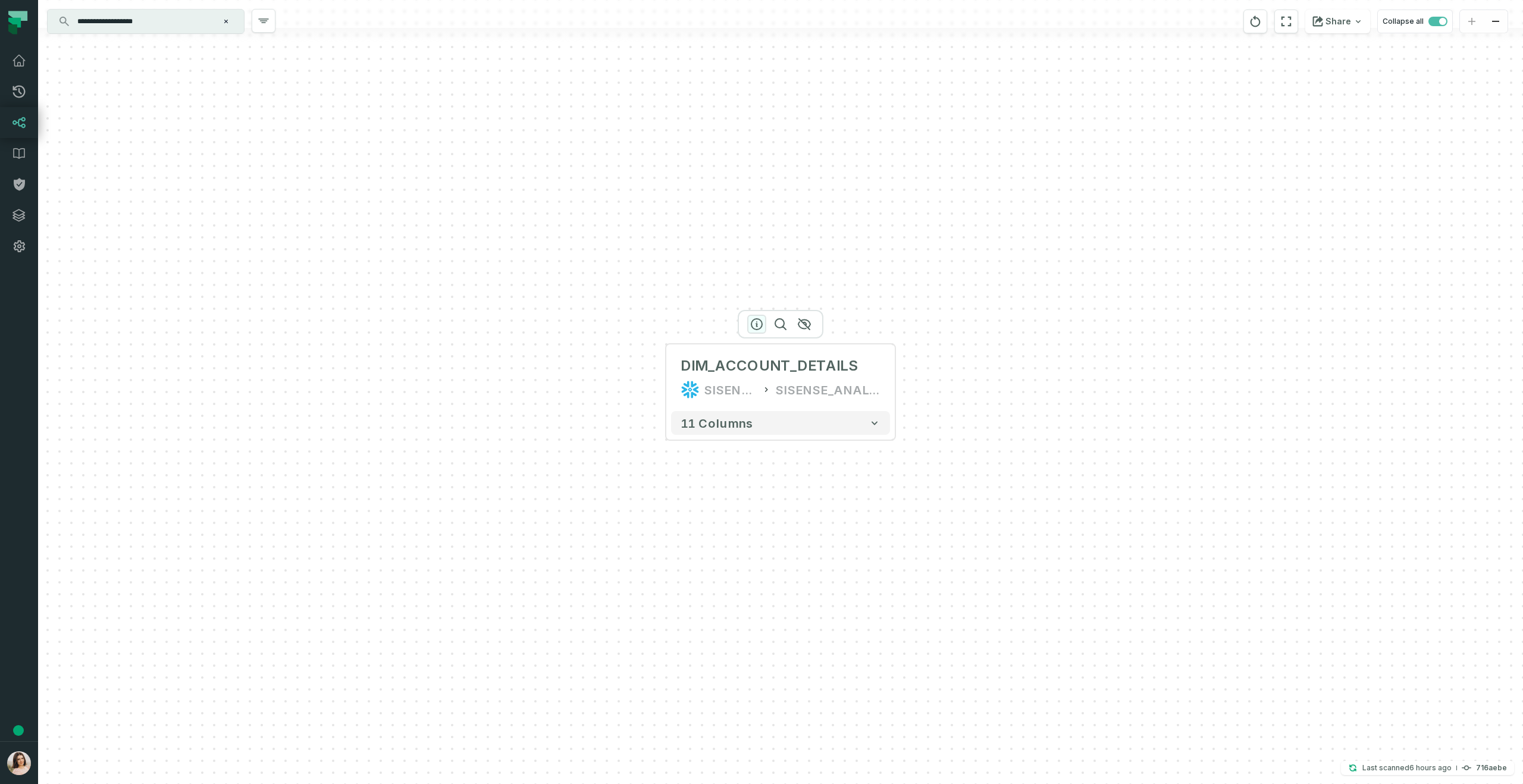
click at [756, 322] on icon "button" at bounding box center [756, 324] width 14 height 14
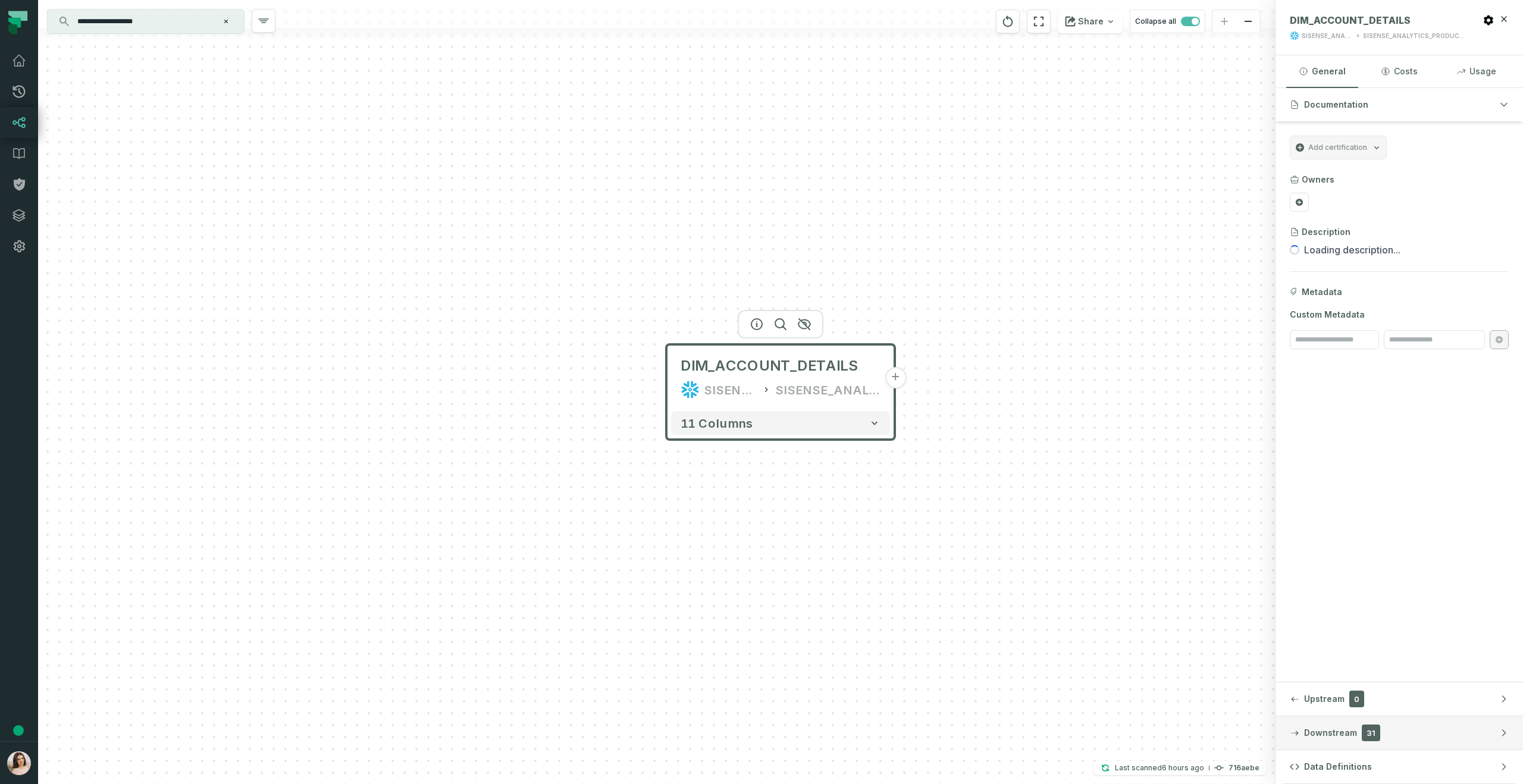
click at [1307, 738] on button "Downstream 31" at bounding box center [1399, 732] width 248 height 34
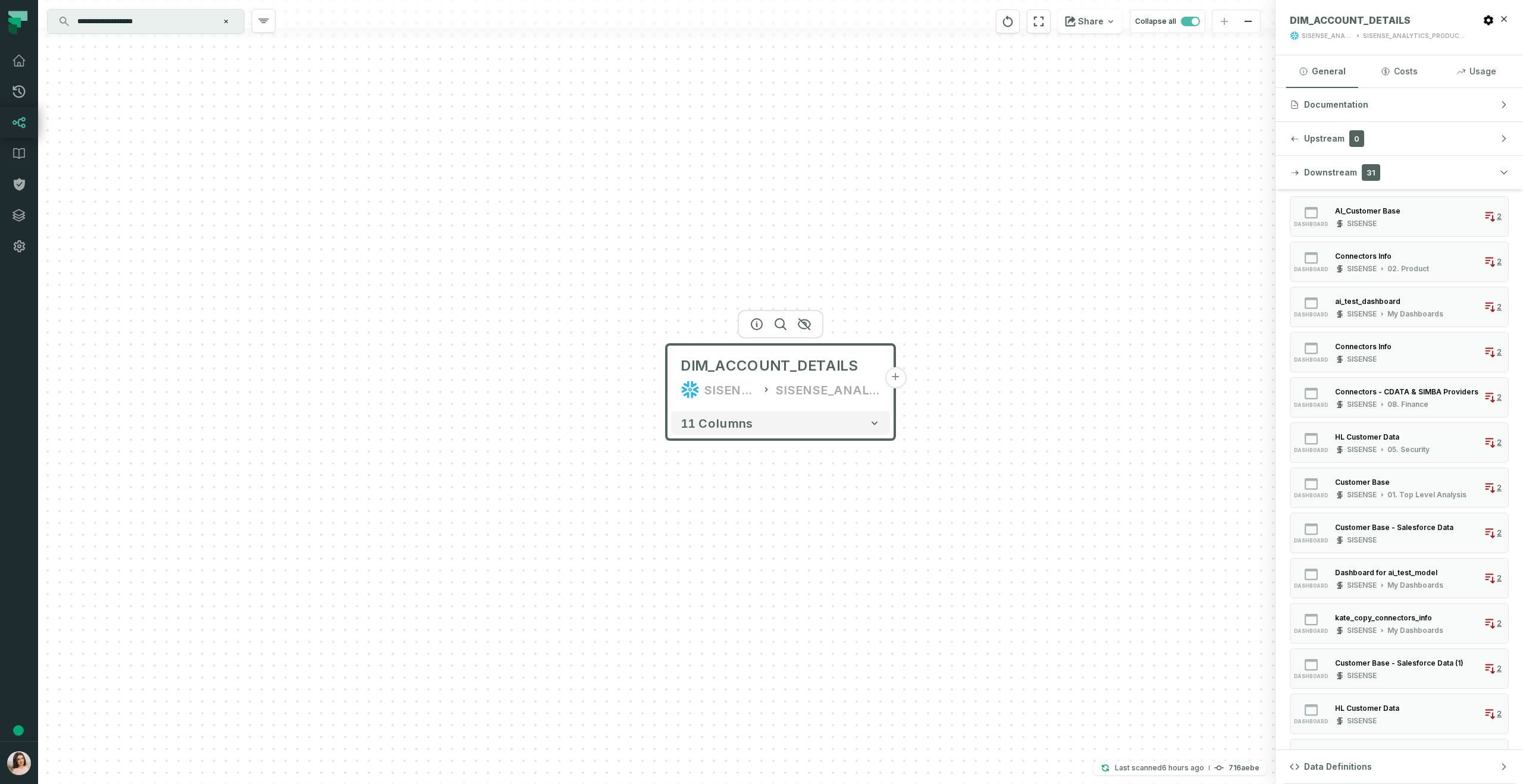
scroll to position [84, 0]
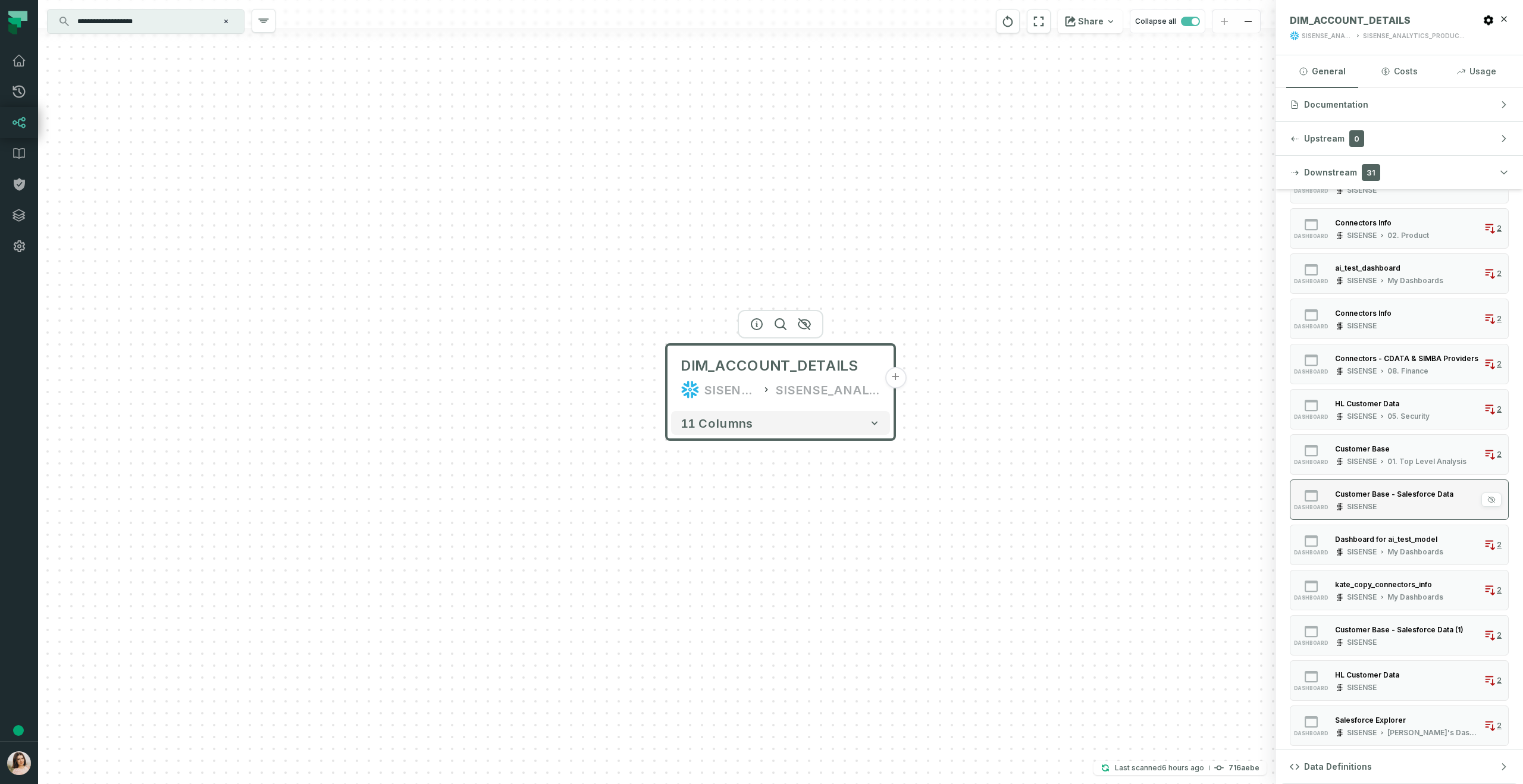
click at [1403, 496] on div "Customer Base - Salesforce Data" at bounding box center [1394, 493] width 118 height 9
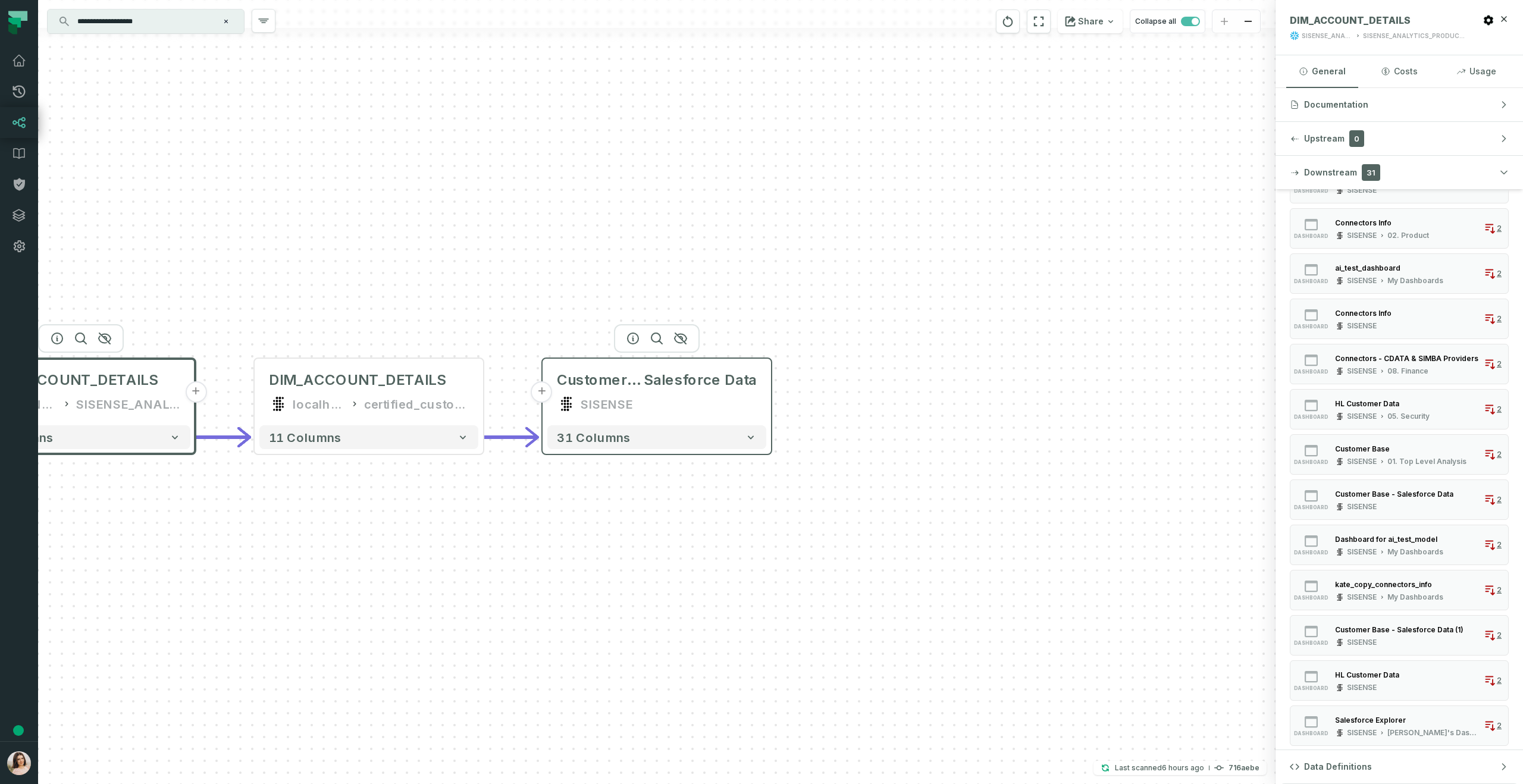
click at [547, 389] on button "+" at bounding box center [542, 392] width 21 height 21
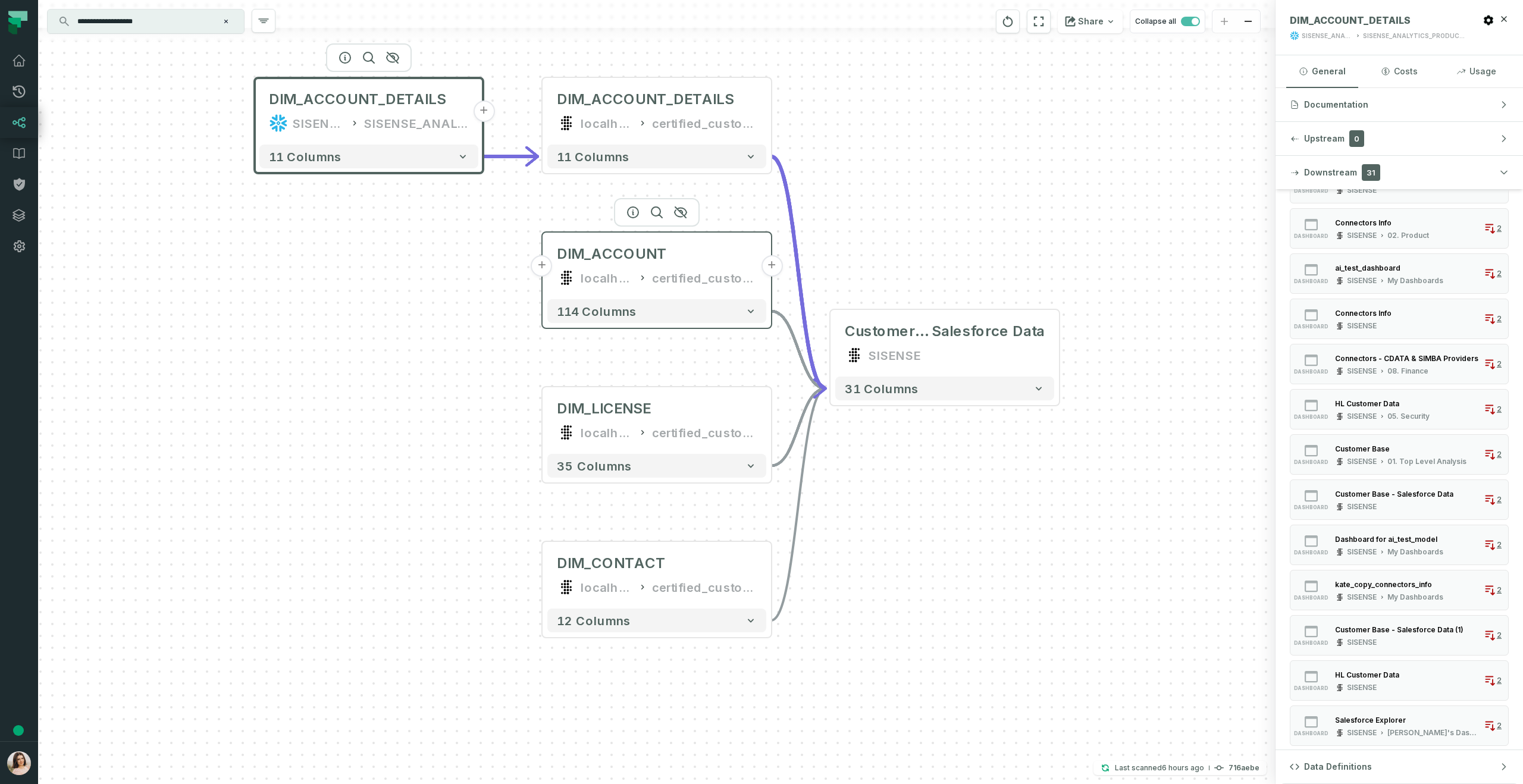
click at [543, 266] on button "+" at bounding box center [542, 265] width 21 height 21
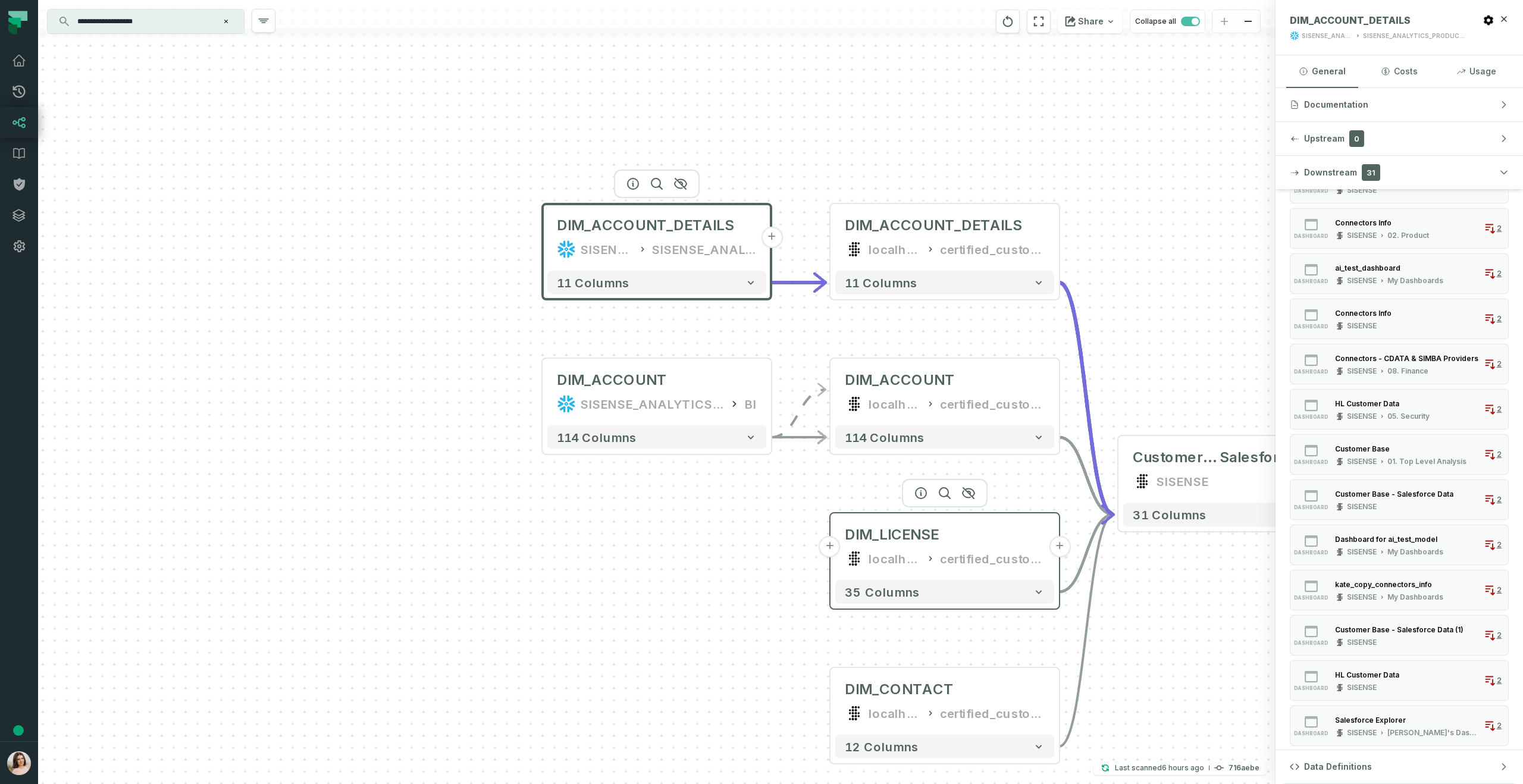
click at [831, 547] on button "+" at bounding box center [830, 546] width 21 height 21
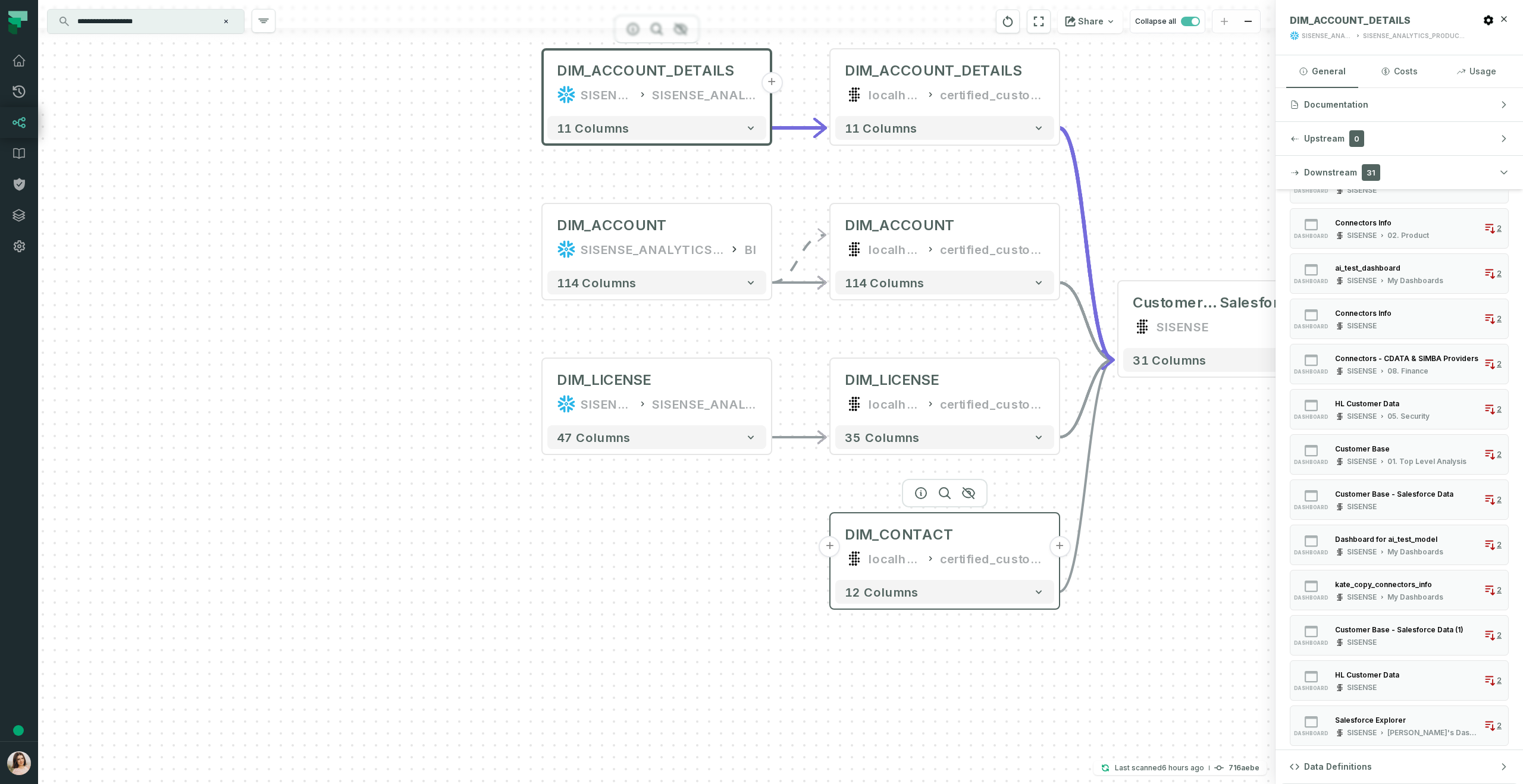
click at [832, 551] on button "+" at bounding box center [830, 546] width 21 height 21
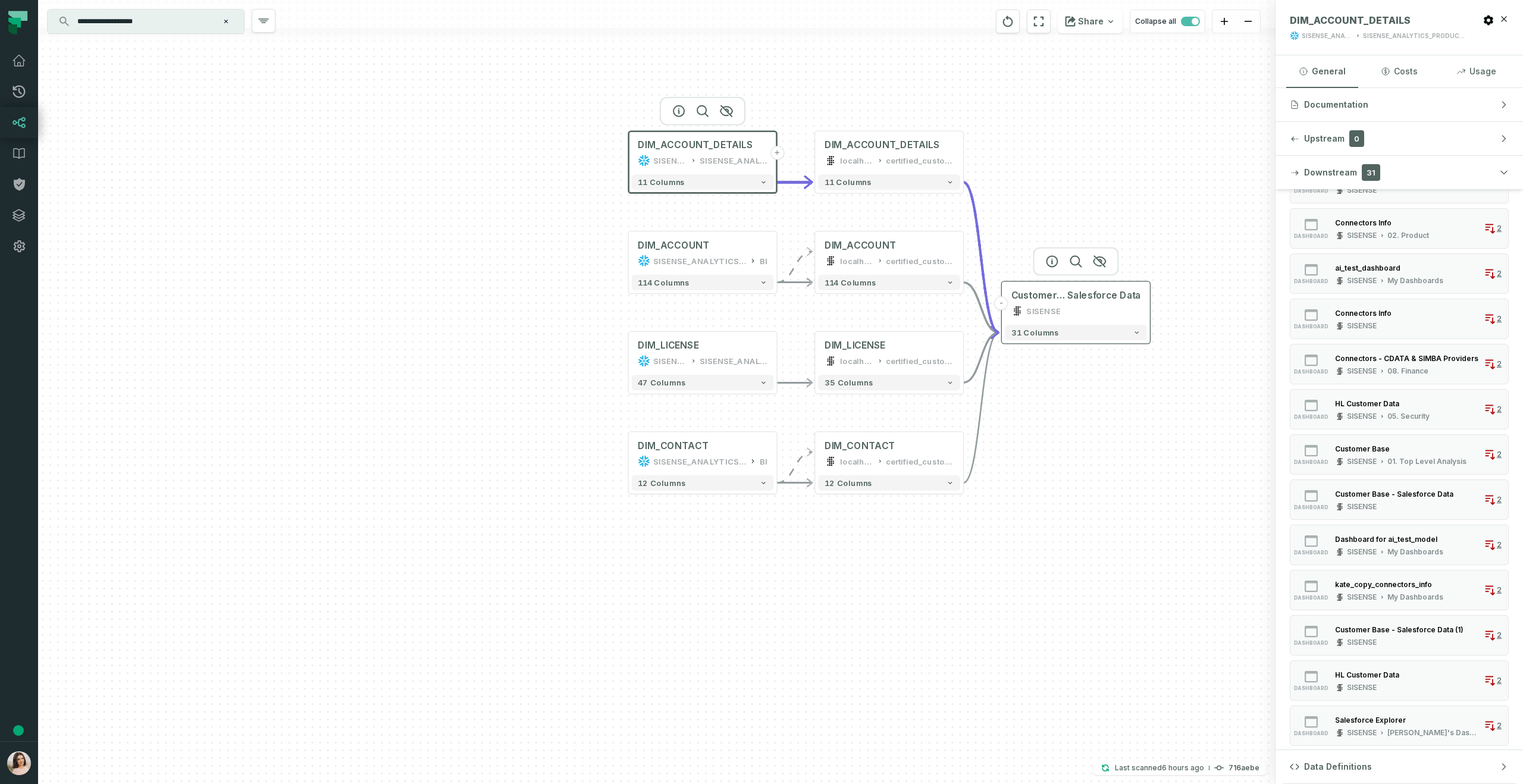
click at [1140, 305] on div "Customer Base - Salesforce Data SISENSE" at bounding box center [1075, 303] width 142 height 37
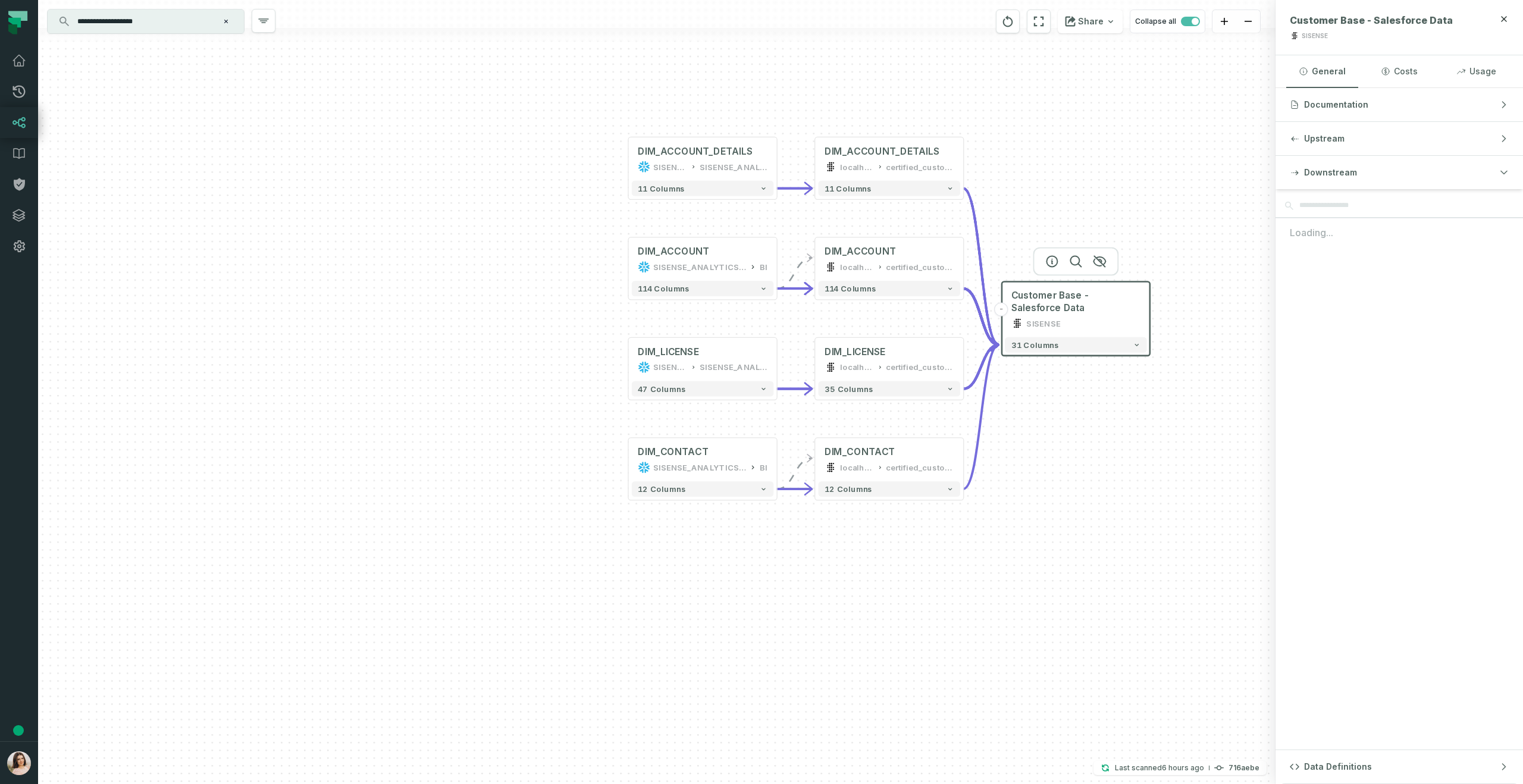
scroll to position [0, 0]
click at [1224, 23] on icon "zoom in" at bounding box center [1224, 21] width 7 height 7
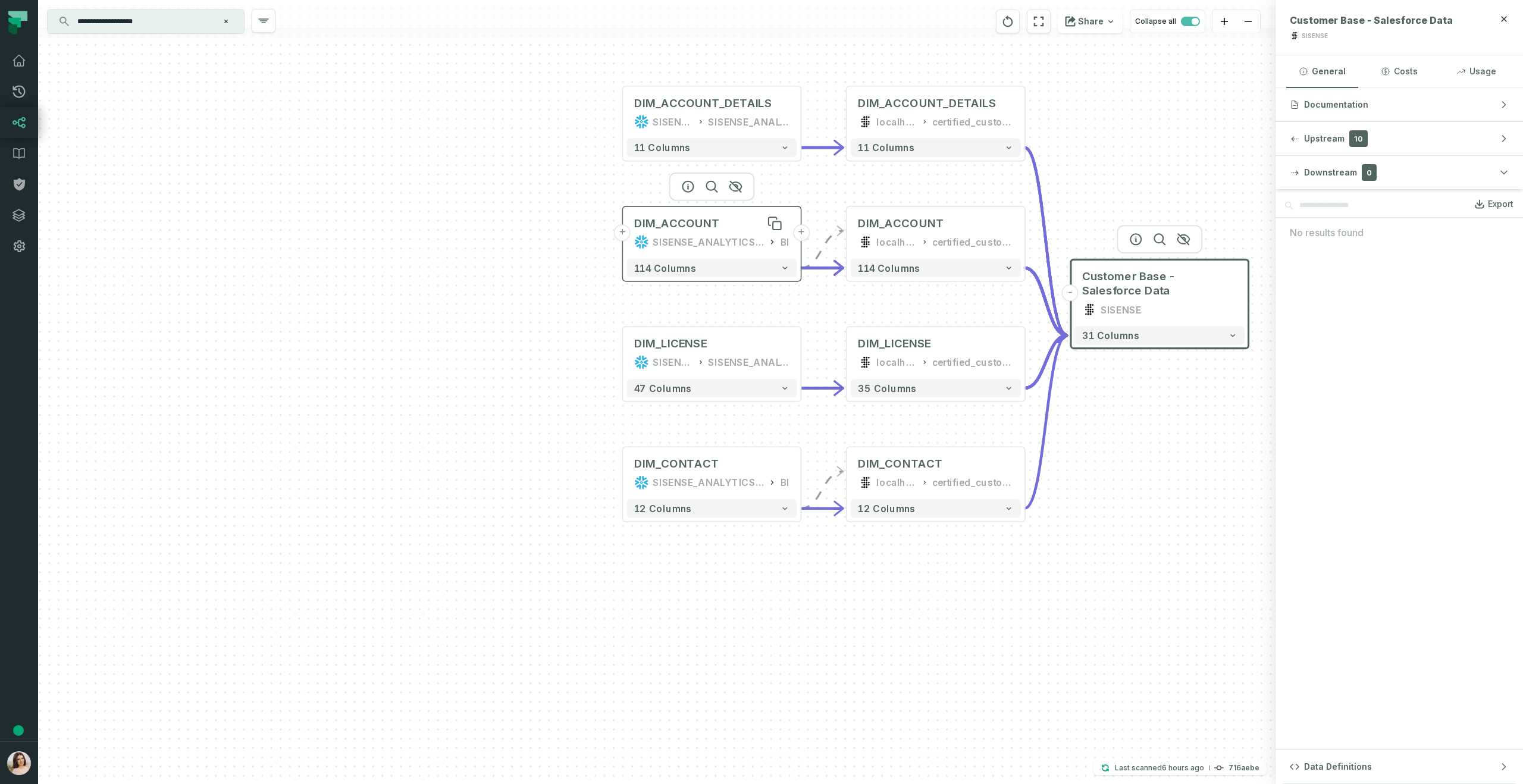
click at [736, 224] on div "DIM_ACCOUNT" at bounding box center [711, 223] width 155 height 15
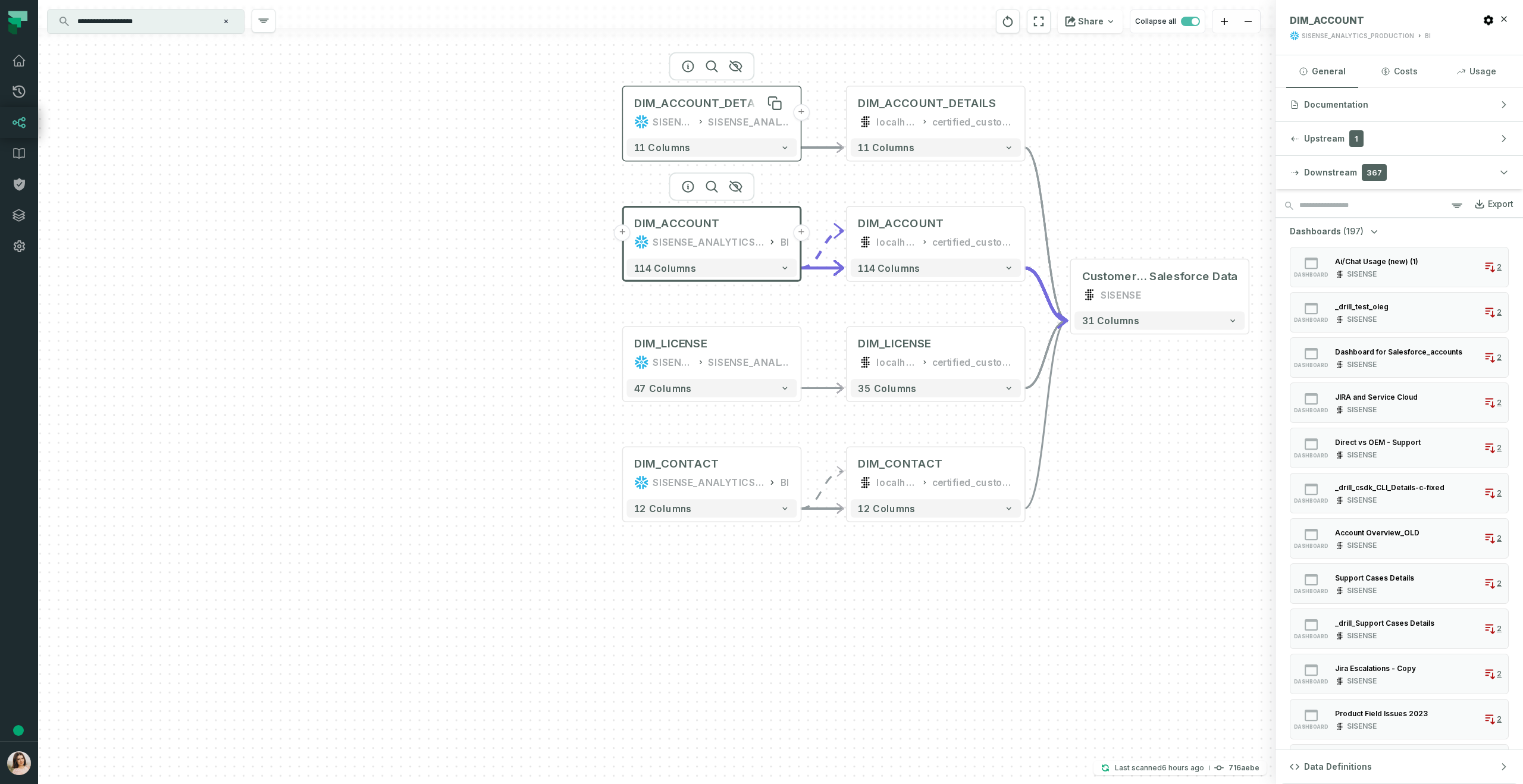
click at [651, 101] on div "DIM_ACCOUNT_DETAILS" at bounding box center [703, 103] width 138 height 15
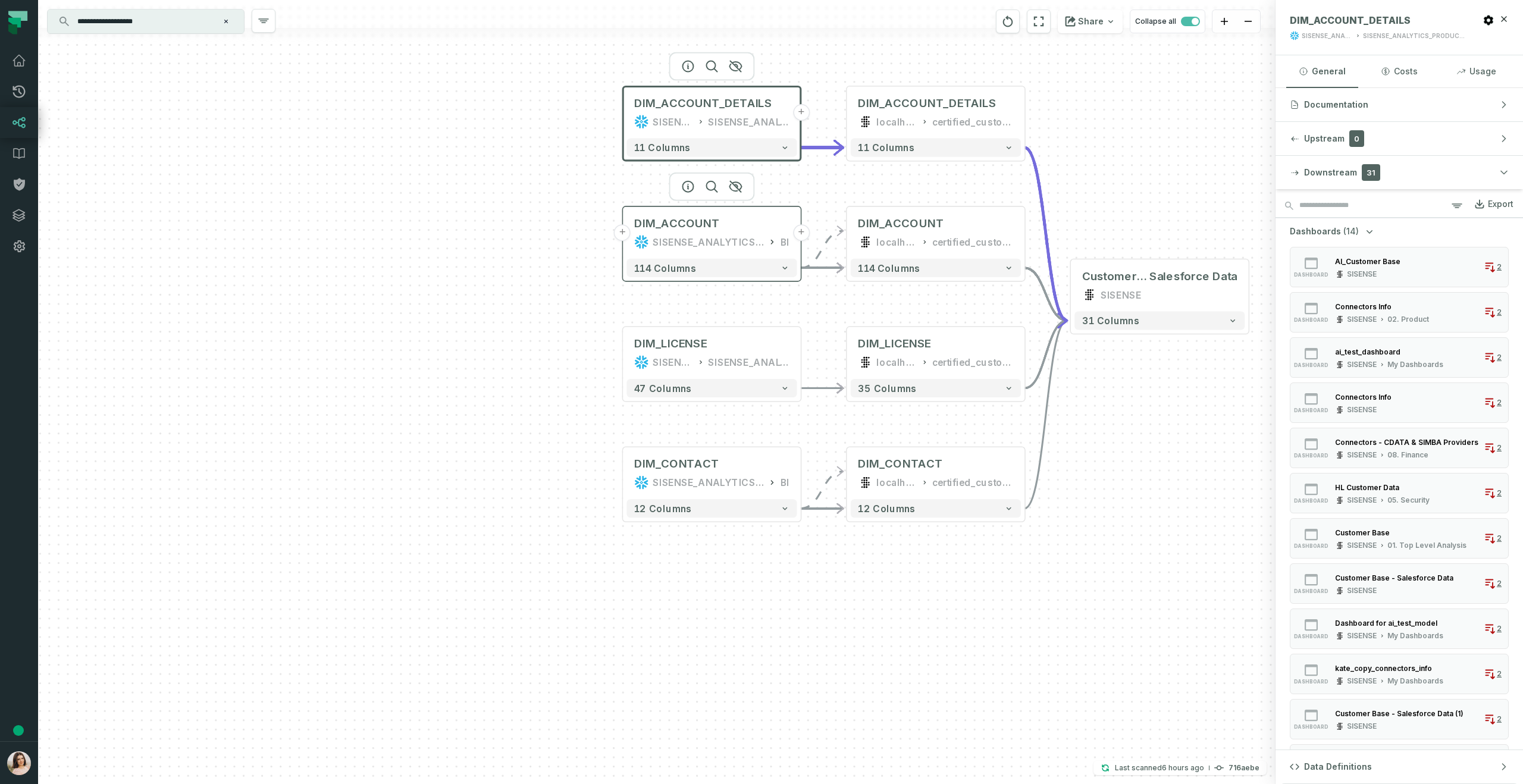
click at [699, 238] on div "SISENSE_ANALYTICS_PRODUCTION" at bounding box center [708, 242] width 111 height 15
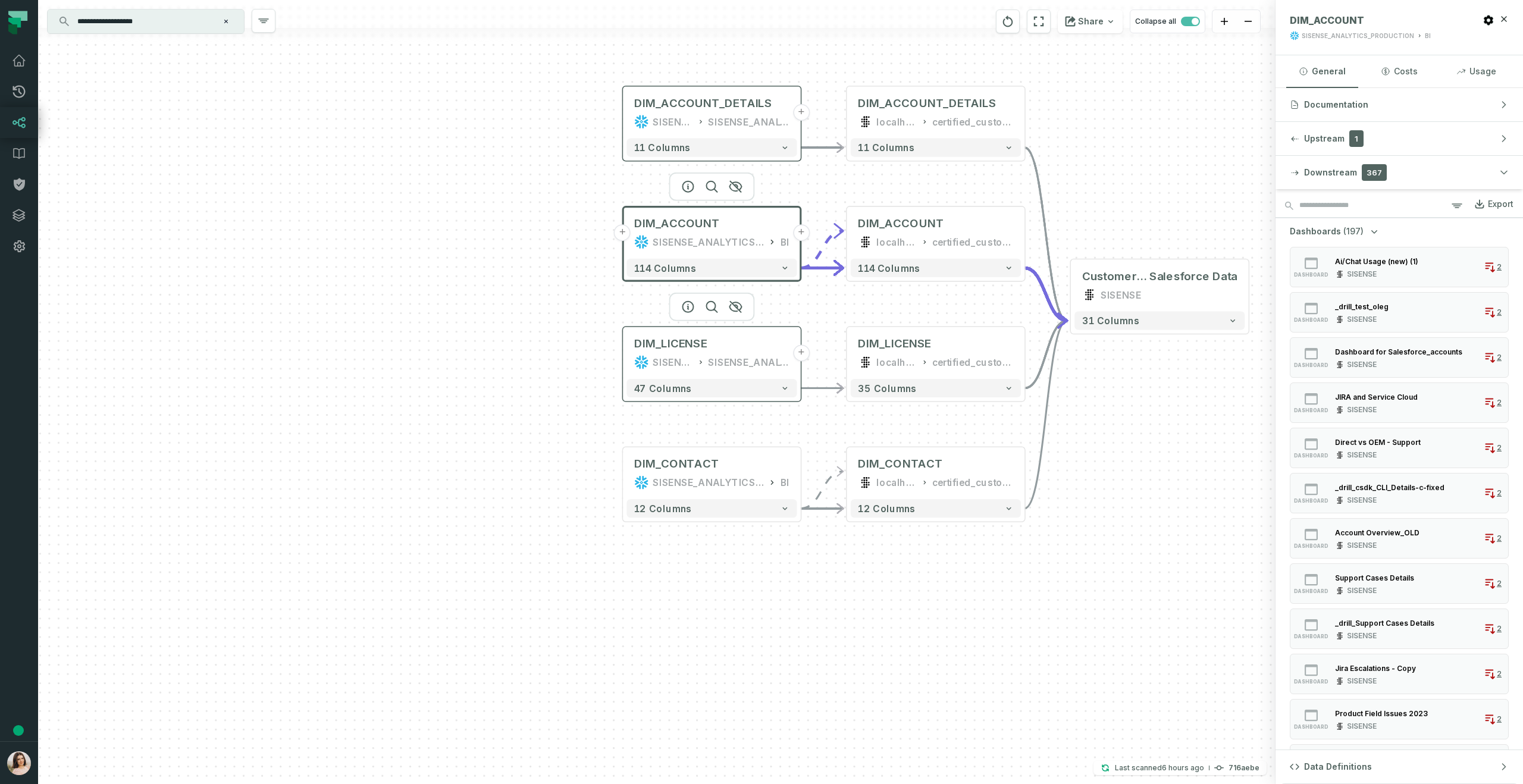
click at [672, 361] on div "SISENSE_ANALYTICS_PRODUCTION" at bounding box center [673, 362] width 41 height 15
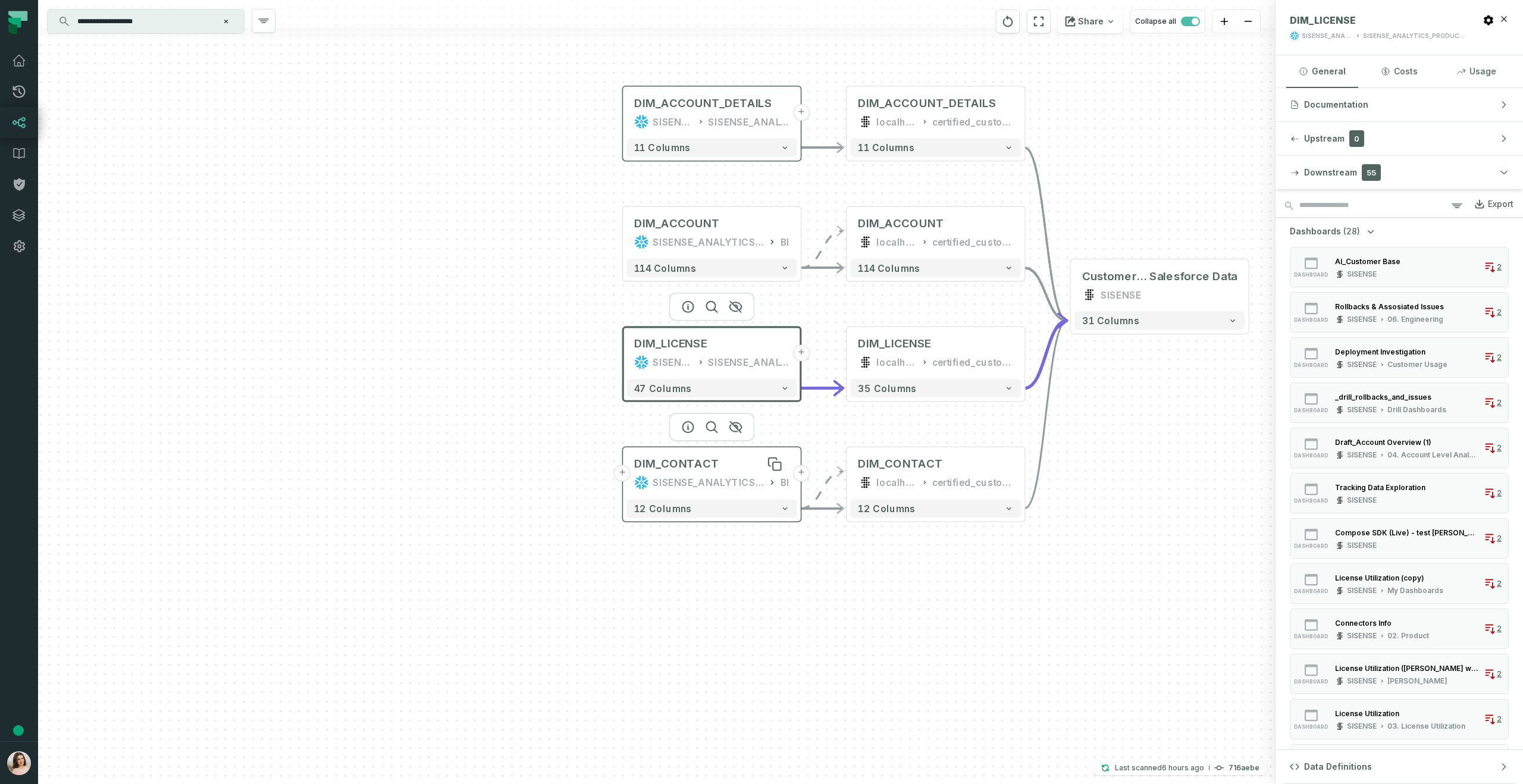
click at [666, 460] on div "DIM_CONTACT" at bounding box center [677, 464] width 85 height 15
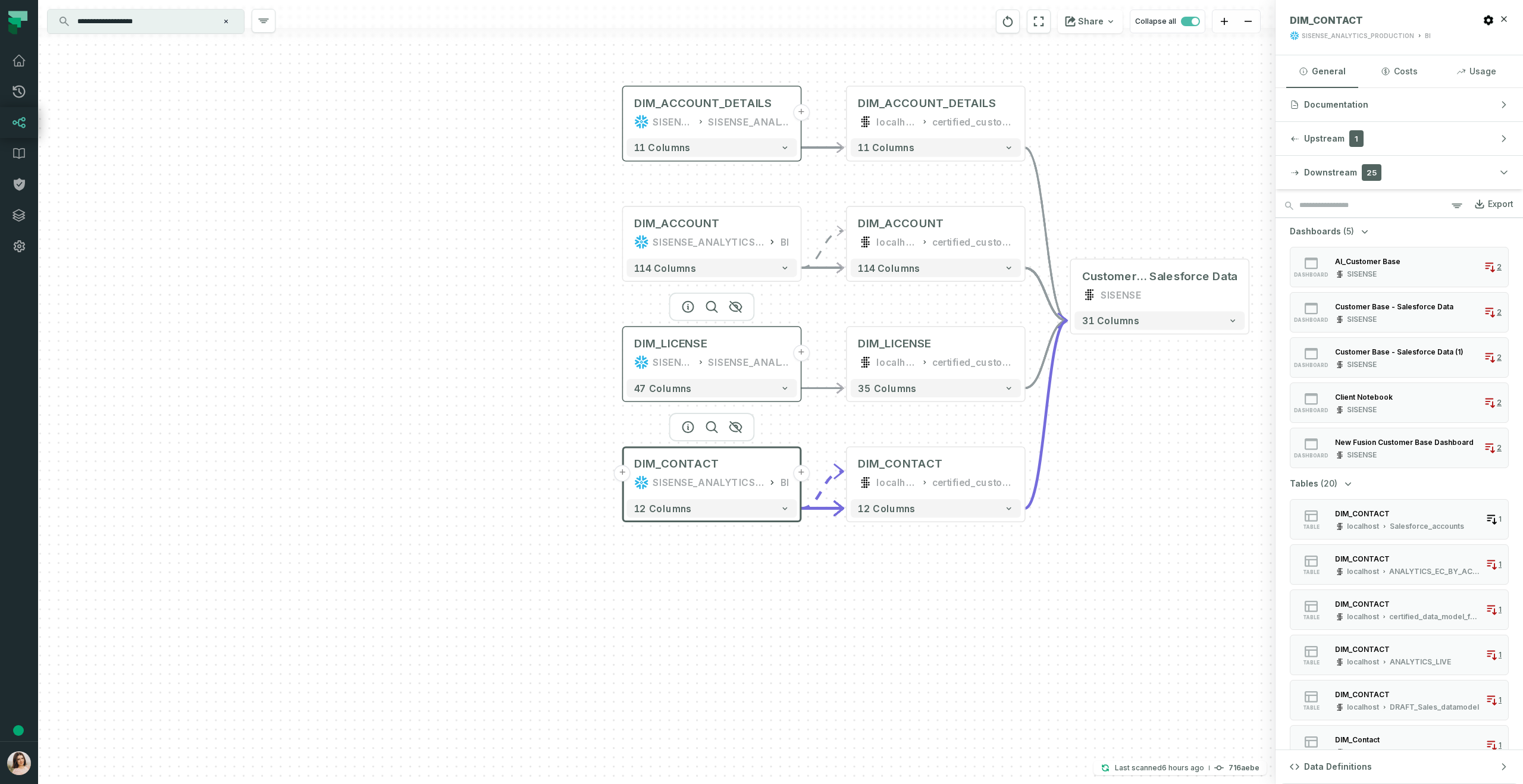
click at [665, 364] on div "SISENSE_ANALYTICS_PRODUCTION" at bounding box center [673, 362] width 41 height 15
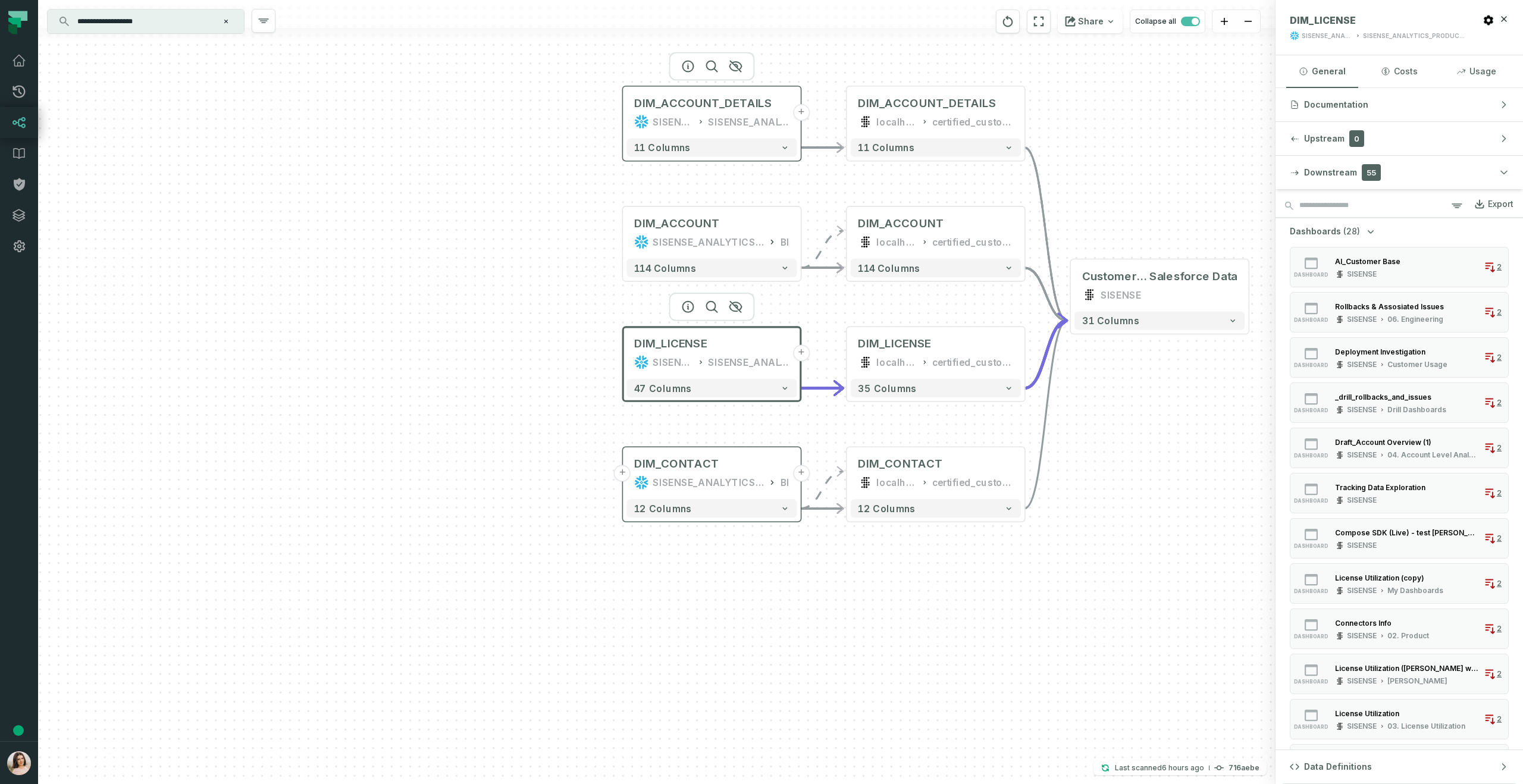
click at [734, 129] on div "SISENSE_ANALYTICS_PRODUCTION" at bounding box center [748, 121] width 81 height 15
click at [1152, 285] on div "Customer Base - Salesforce Data SISENSE" at bounding box center [1160, 285] width 170 height 44
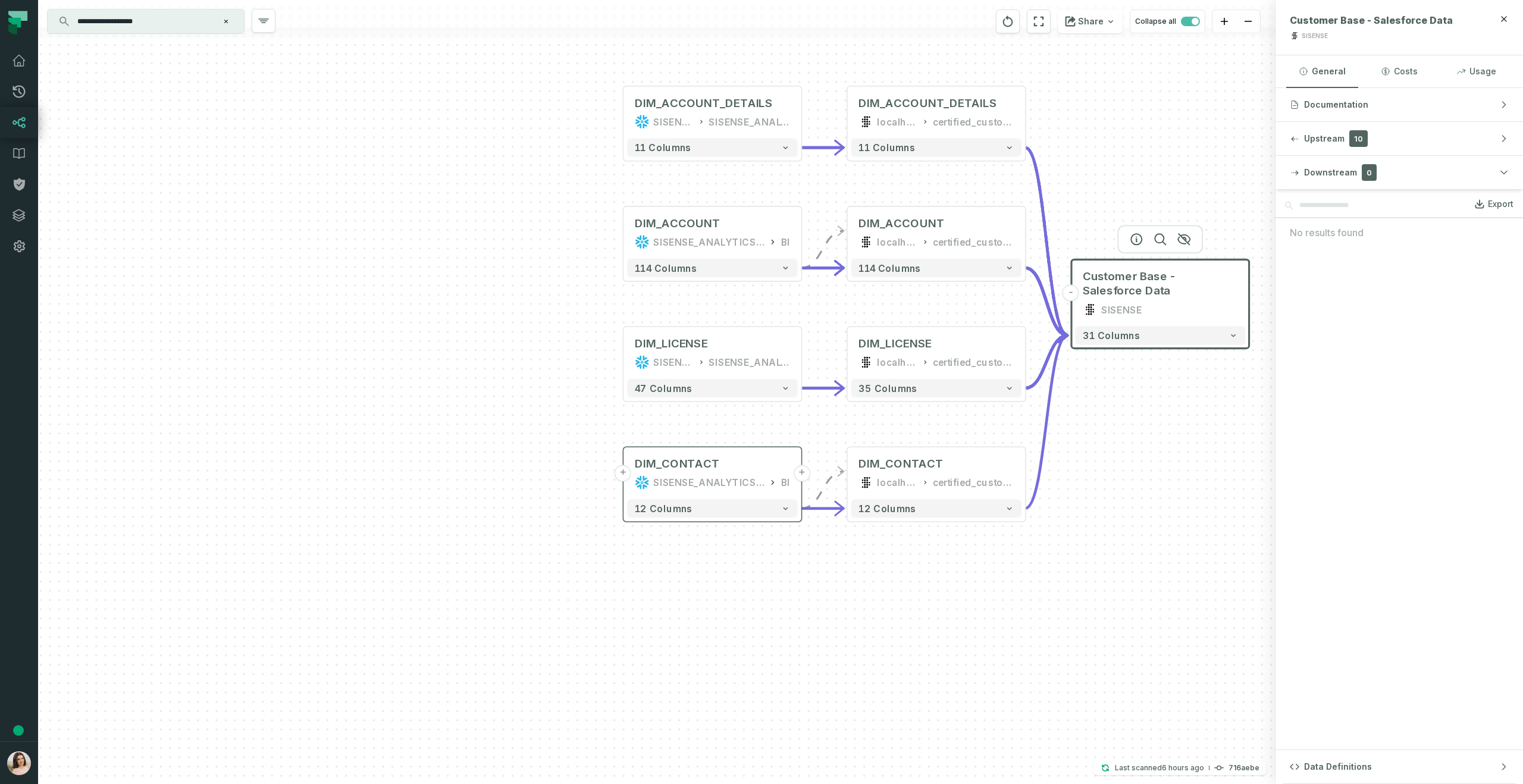
click at [147, 22] on input "**********" at bounding box center [144, 21] width 148 height 19
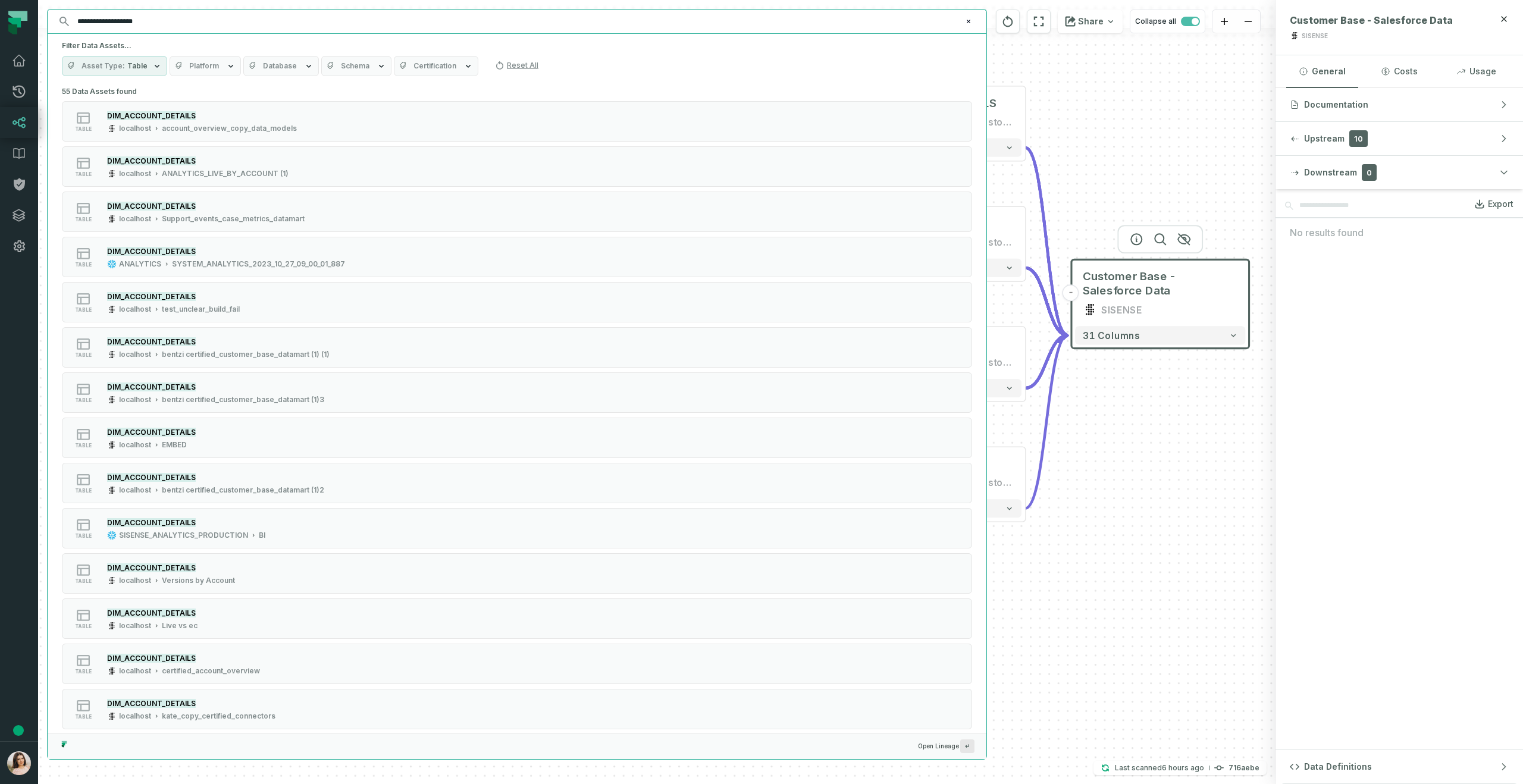
click at [147, 22] on input "**********" at bounding box center [516, 21] width 891 height 19
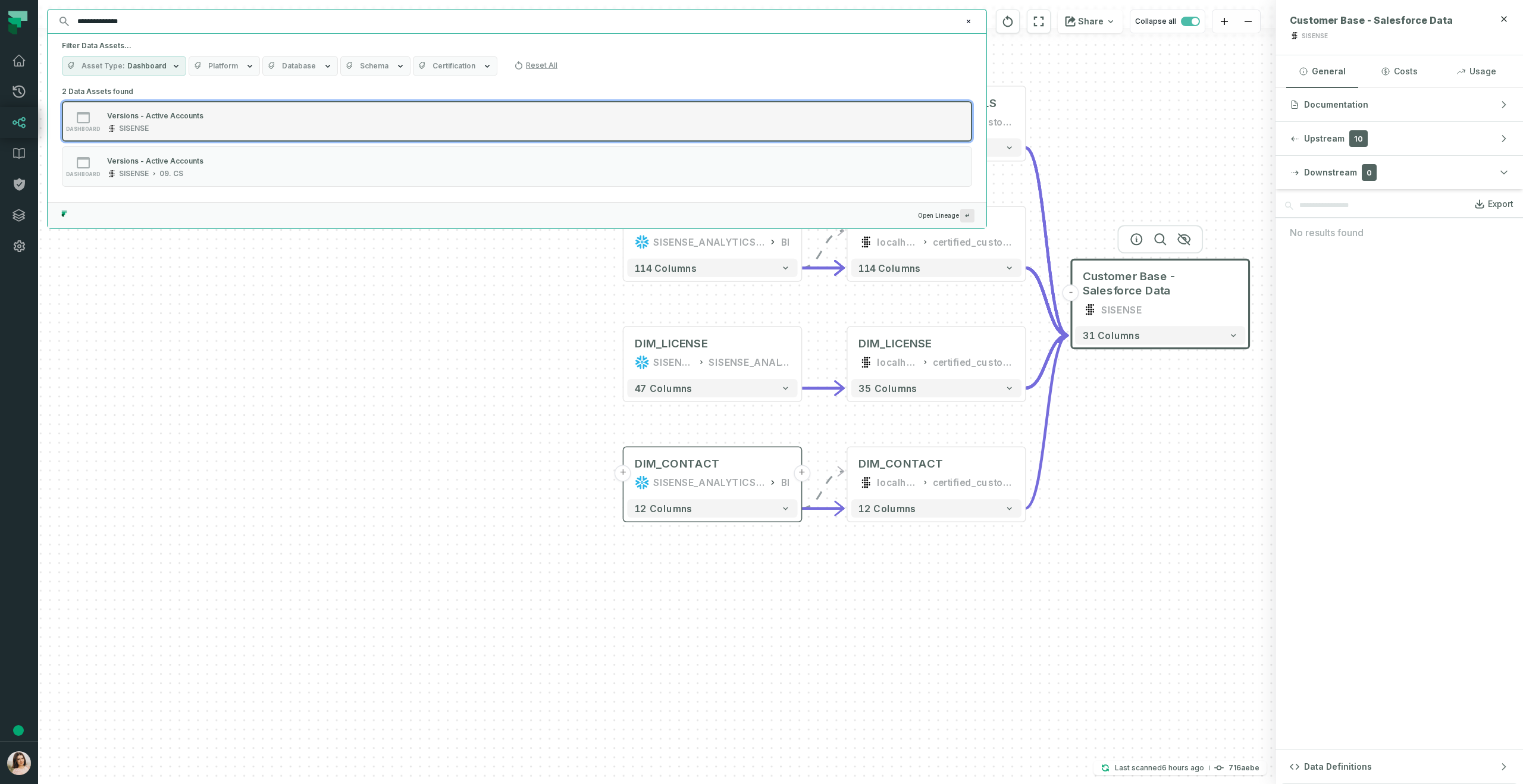
click at [183, 114] on div "Versions - Active Accounts" at bounding box center [156, 116] width 97 height 9
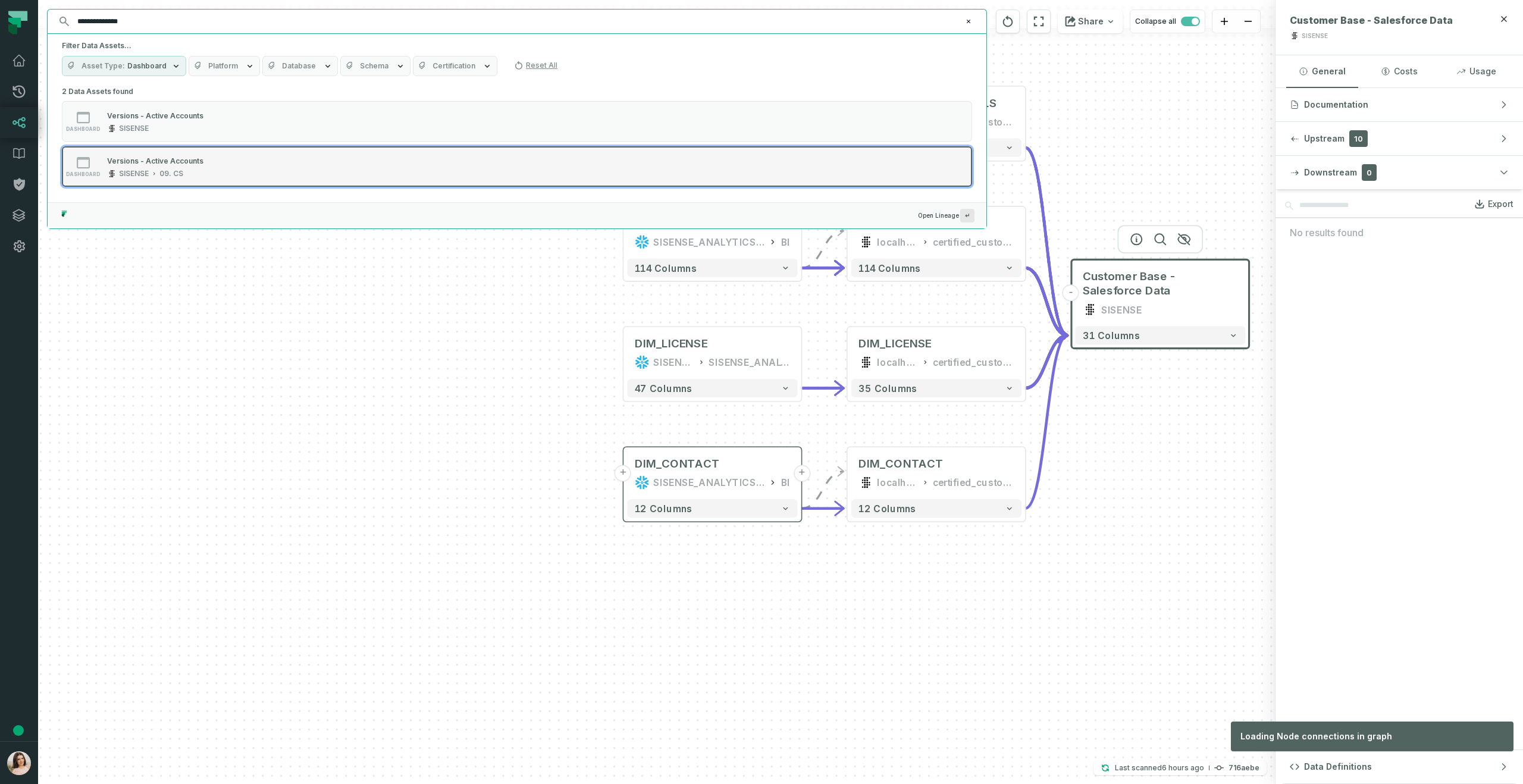
click at [172, 170] on div "09. CS" at bounding box center [170, 174] width 24 height 10
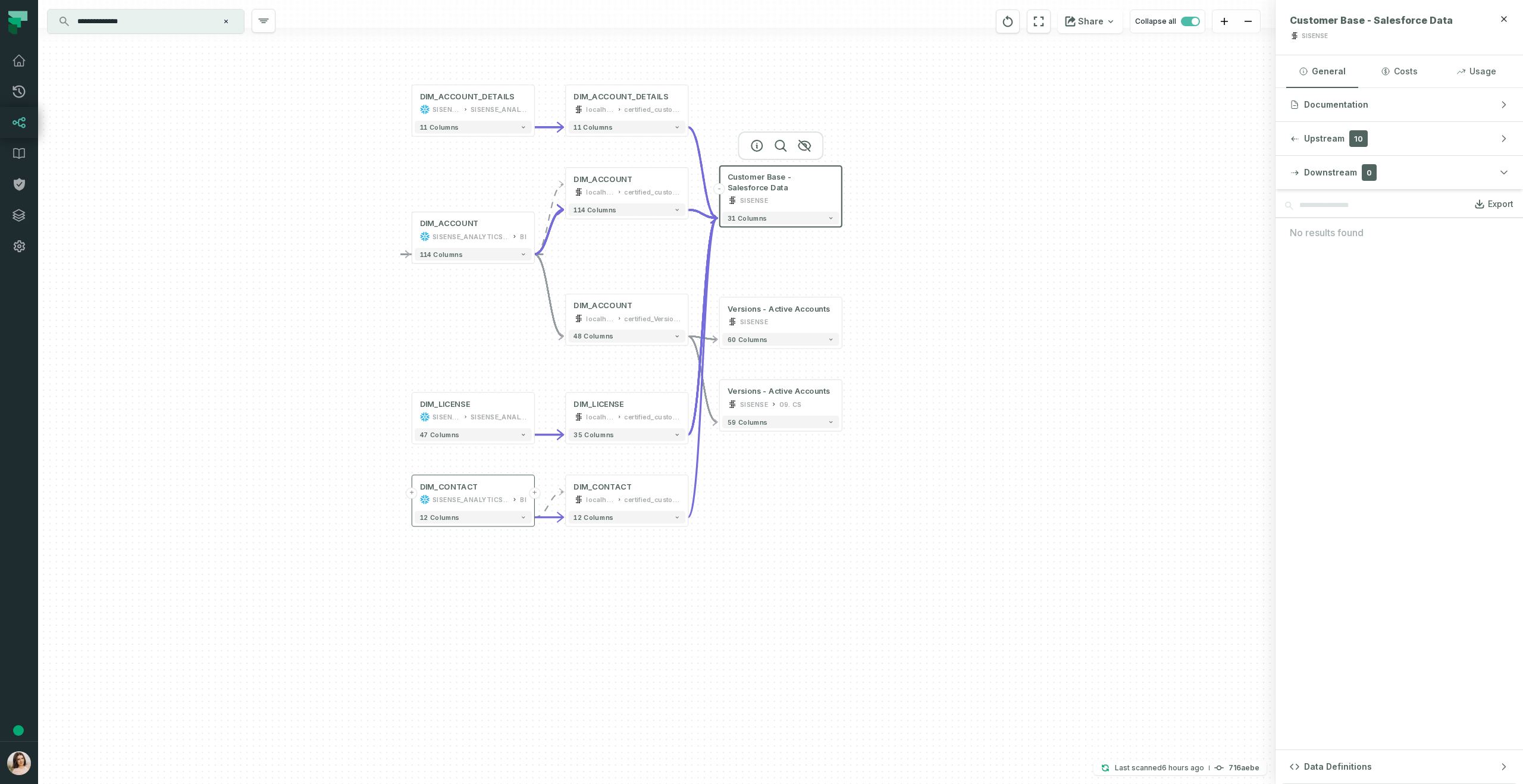
click at [155, 23] on input "**********" at bounding box center [144, 21] width 148 height 19
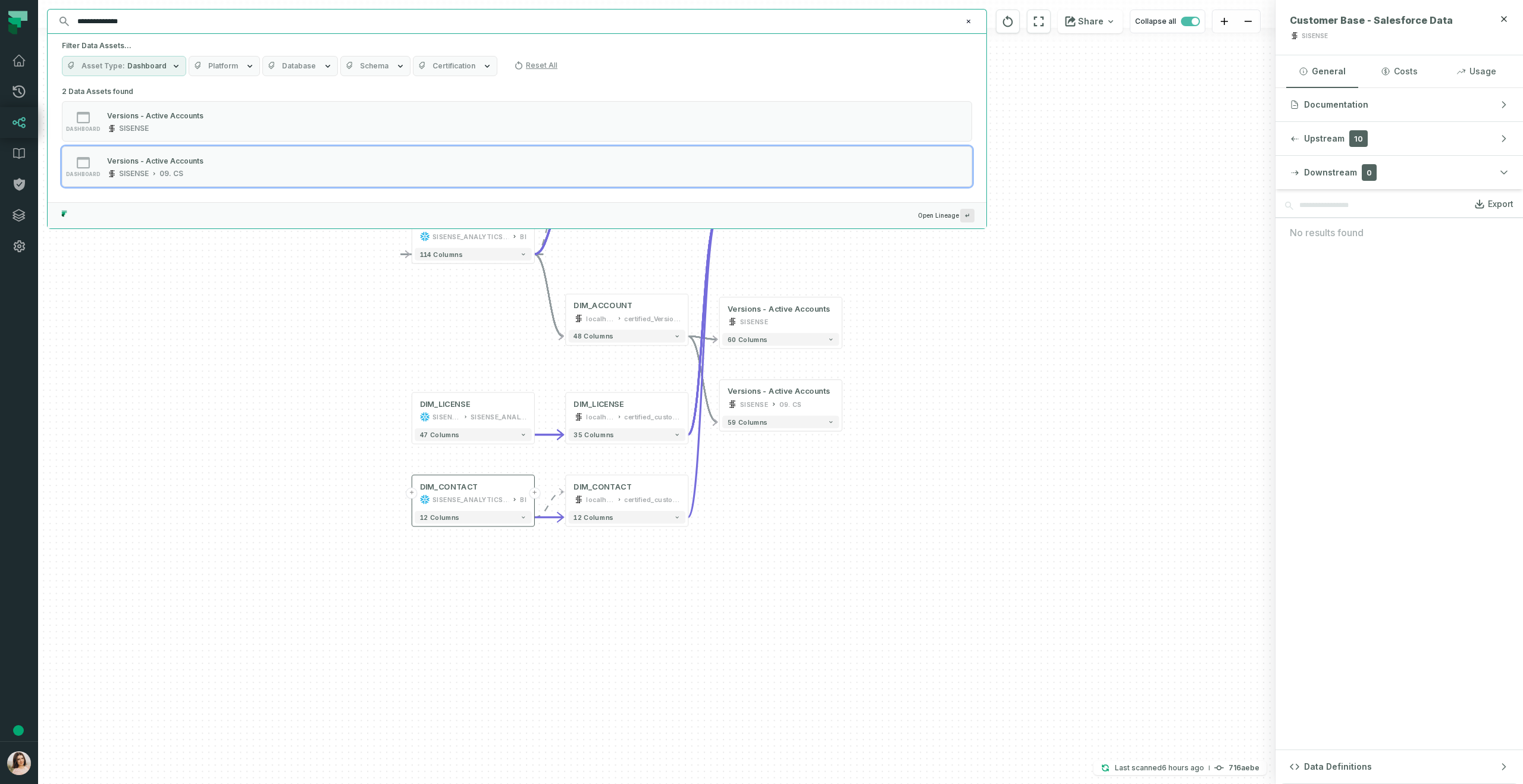
click at [155, 23] on input "**********" at bounding box center [516, 21] width 891 height 19
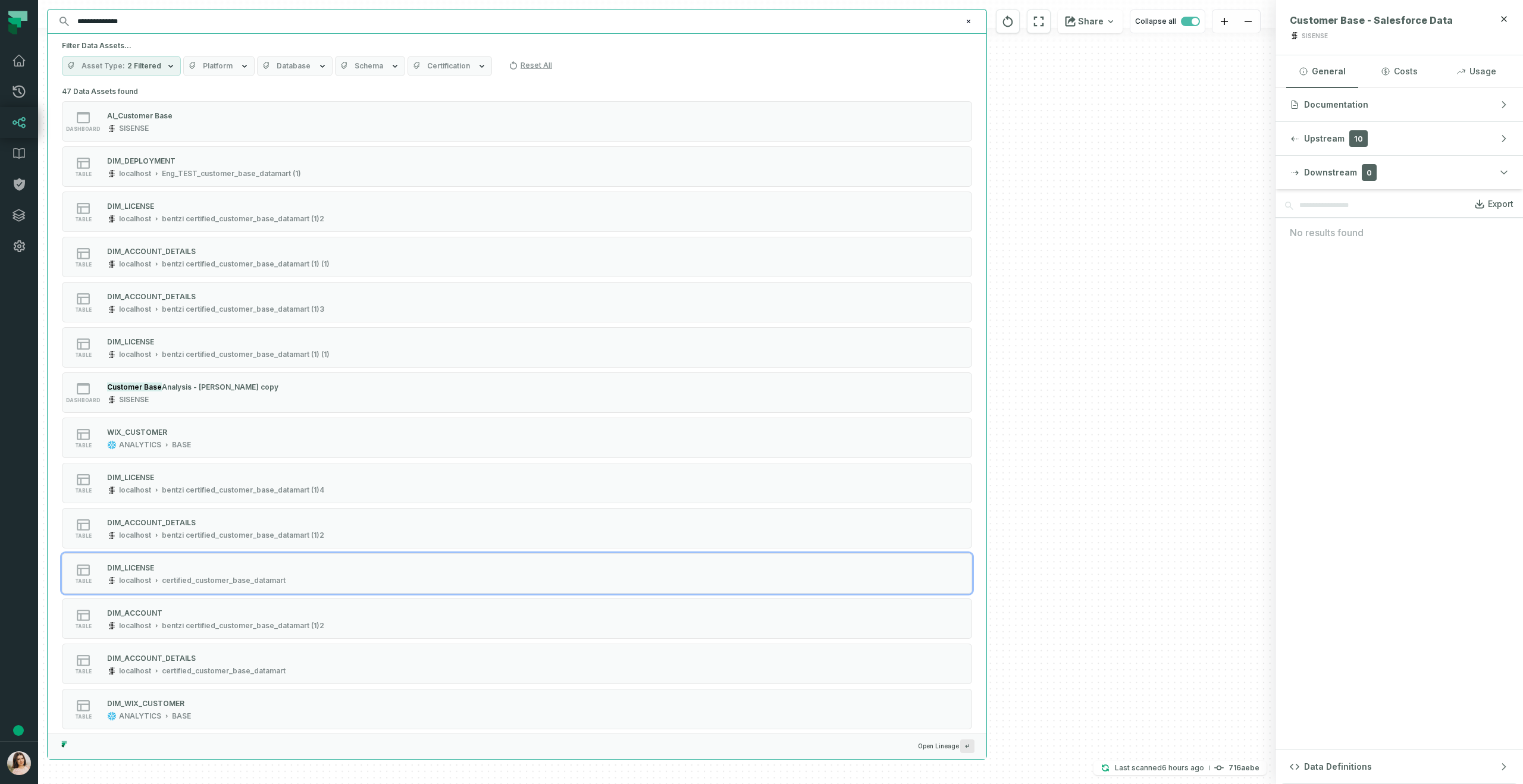
click at [1051, 501] on div "+ DIM_CONTACT SISENSE_ANALYTICS_PRODUCTION BI + 12 columns DIM_LICENSE SISENSE_…" at bounding box center [657, 392] width 1238 height 784
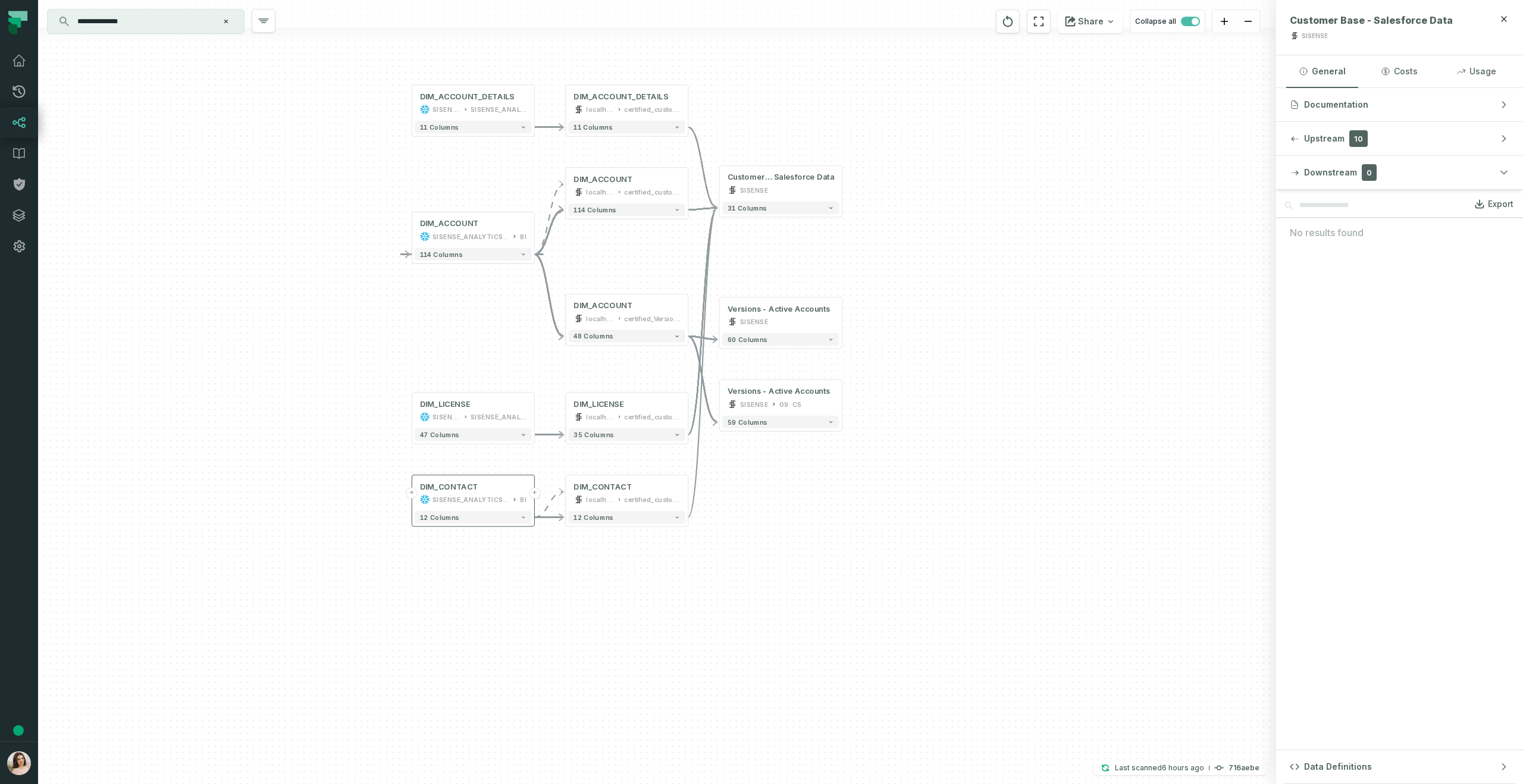
click at [139, 28] on input "**********" at bounding box center [144, 21] width 148 height 19
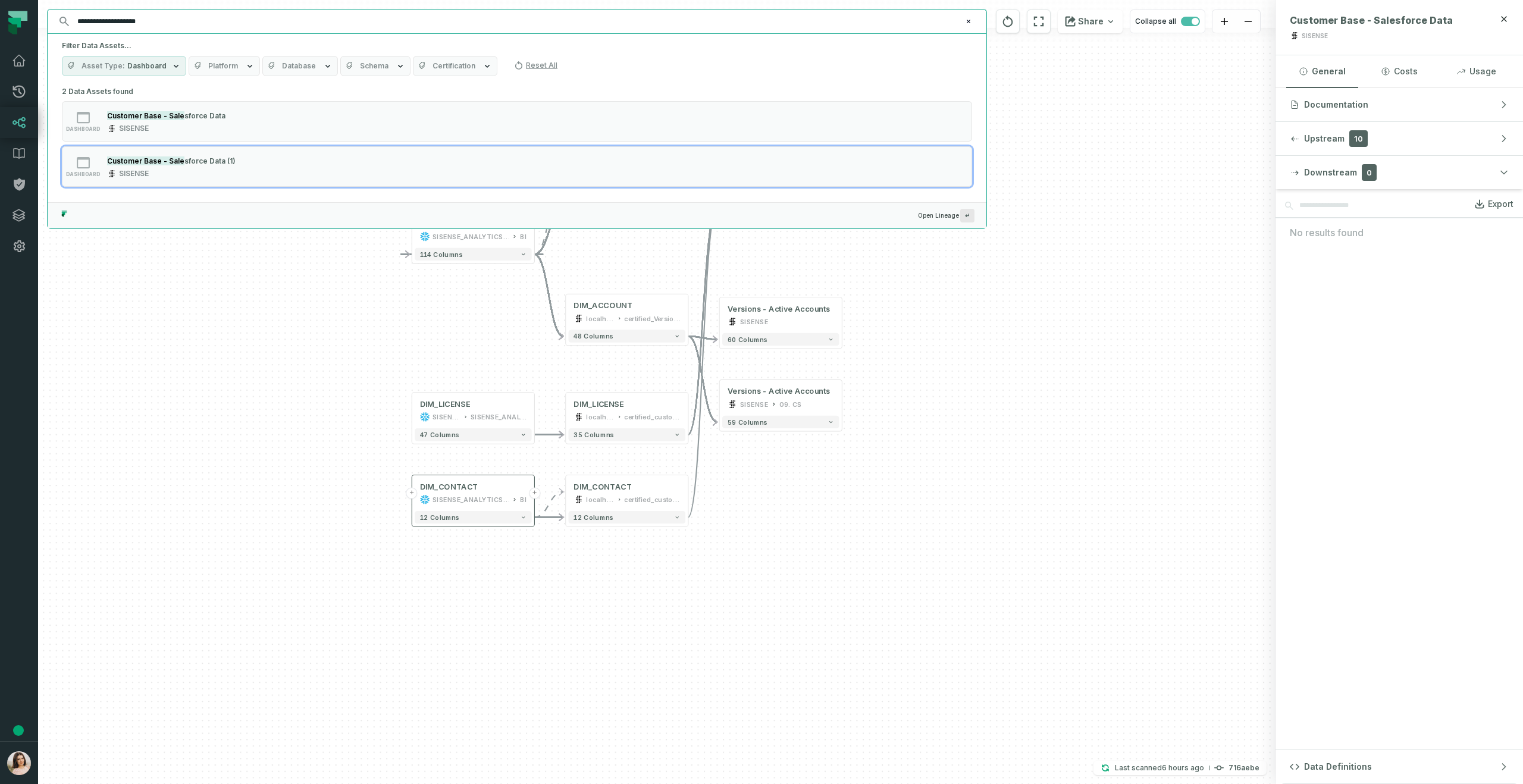
type input "**********"
click at [1140, 378] on div "+ DIM_CONTACT SISENSE_ANALYTICS_PRODUCTION BI + 12 columns DIM_LICENSE SISENSE_…" at bounding box center [657, 392] width 1238 height 784
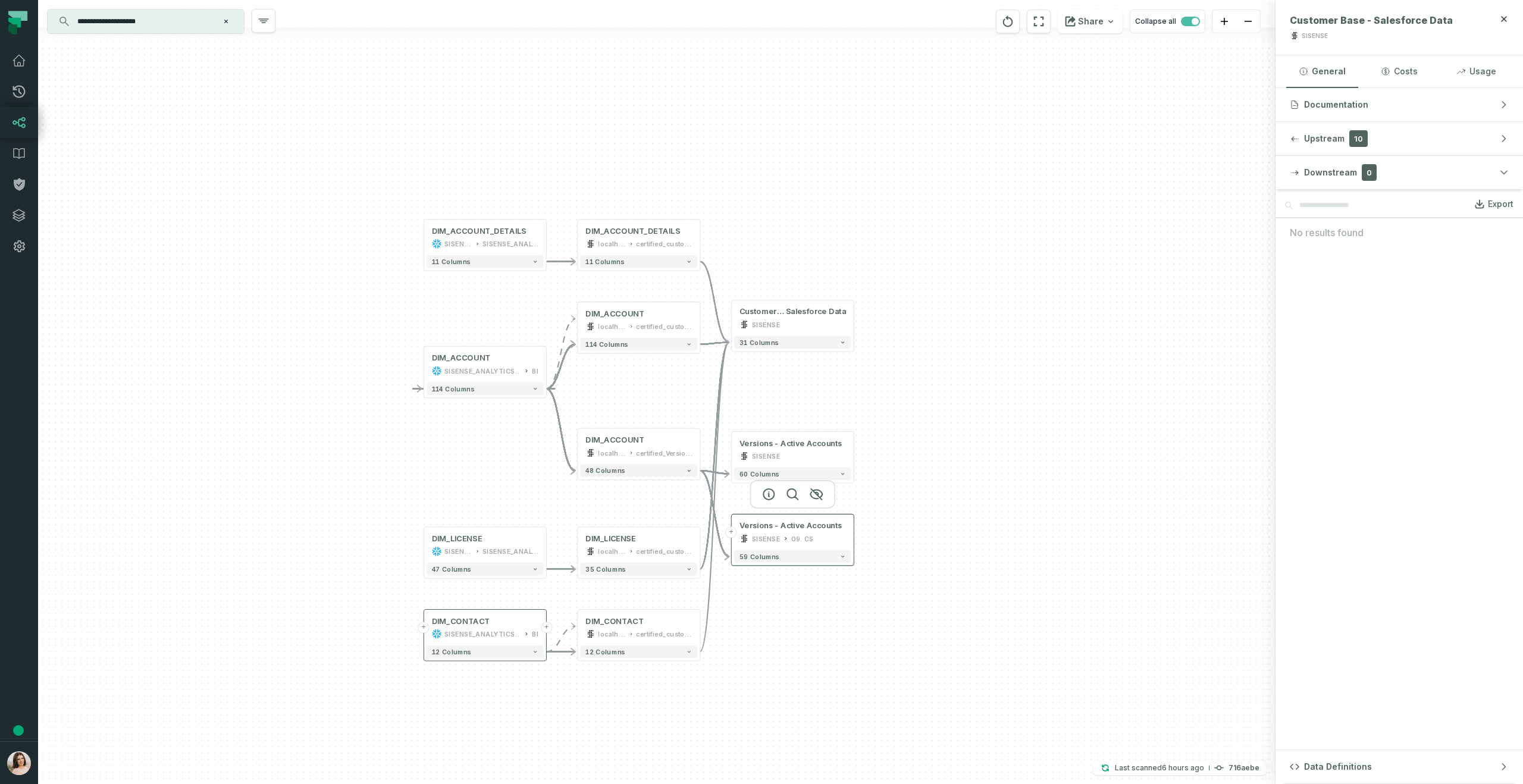
drag, startPoint x: 766, startPoint y: 387, endPoint x: 778, endPoint y: 510, distance: 123.6
click at [779, 521] on div "Versions - Active Accounts" at bounding box center [791, 526] width 103 height 10
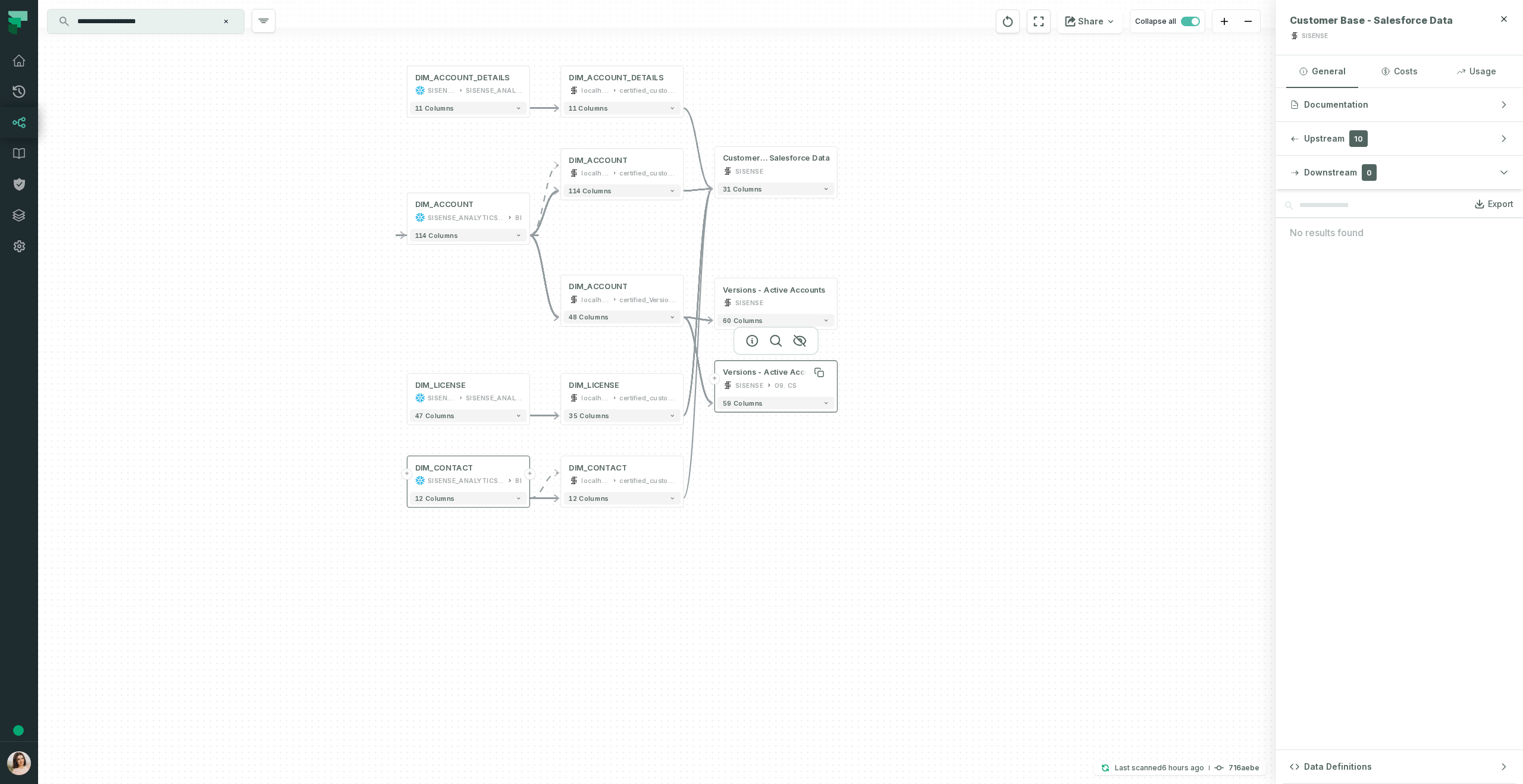
drag, startPoint x: 775, startPoint y: 513, endPoint x: 757, endPoint y: 369, distance: 145.1
click at [757, 369] on div "Versions - Active Accounts" at bounding box center [775, 372] width 103 height 10
click at [752, 292] on div "Versions - Active Accounts" at bounding box center [775, 290] width 103 height 10
click at [715, 296] on button "+" at bounding box center [715, 296] width 11 height 11
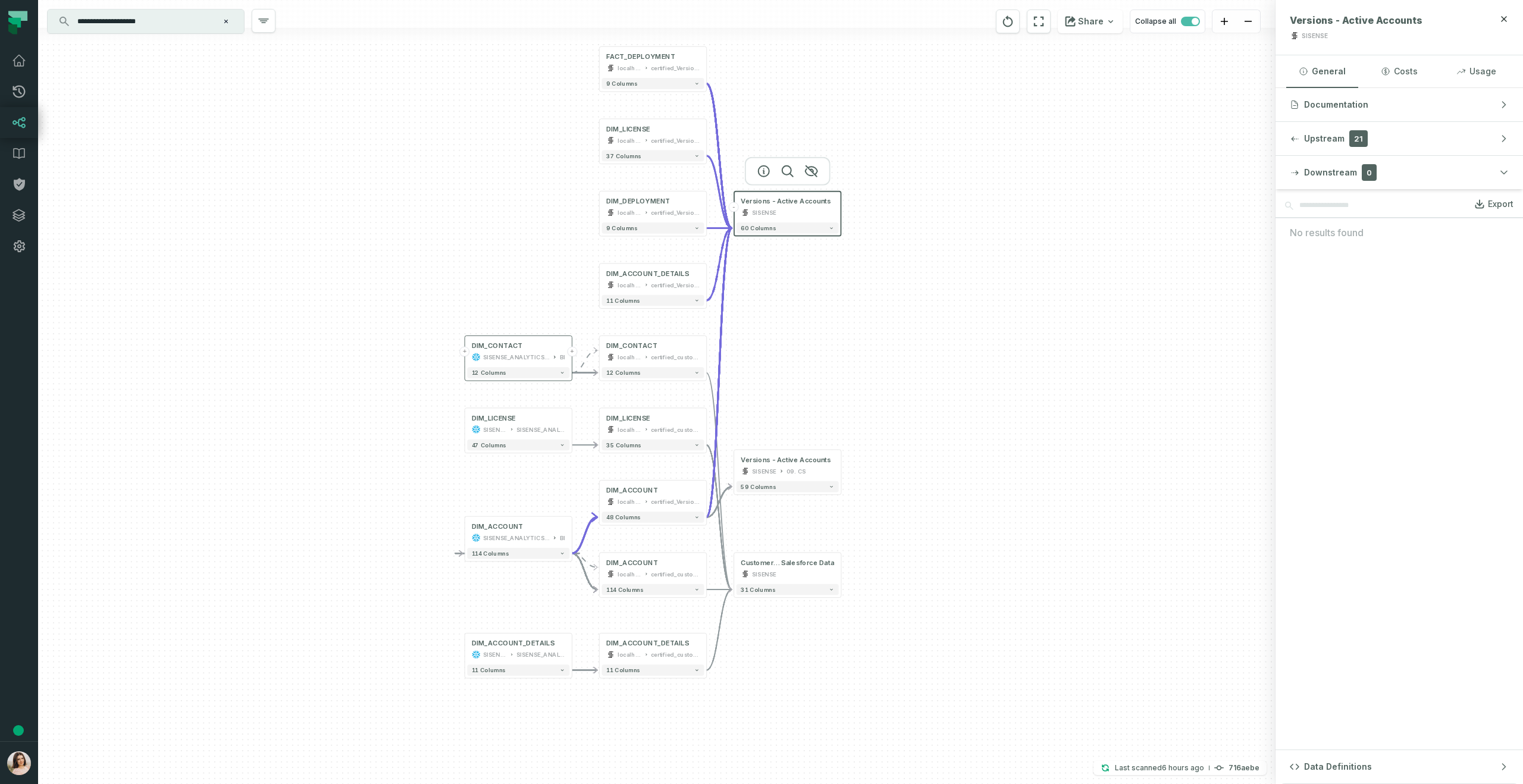
drag, startPoint x: 949, startPoint y: 539, endPoint x: 862, endPoint y: 296, distance: 258.1
click at [862, 296] on div "FACT_DEPLOYMENT localhost certified_Versions_by_License + 9 columns + DIM_LICEN…" at bounding box center [657, 392] width 1238 height 784
click at [734, 459] on button "+" at bounding box center [733, 459] width 10 height 10
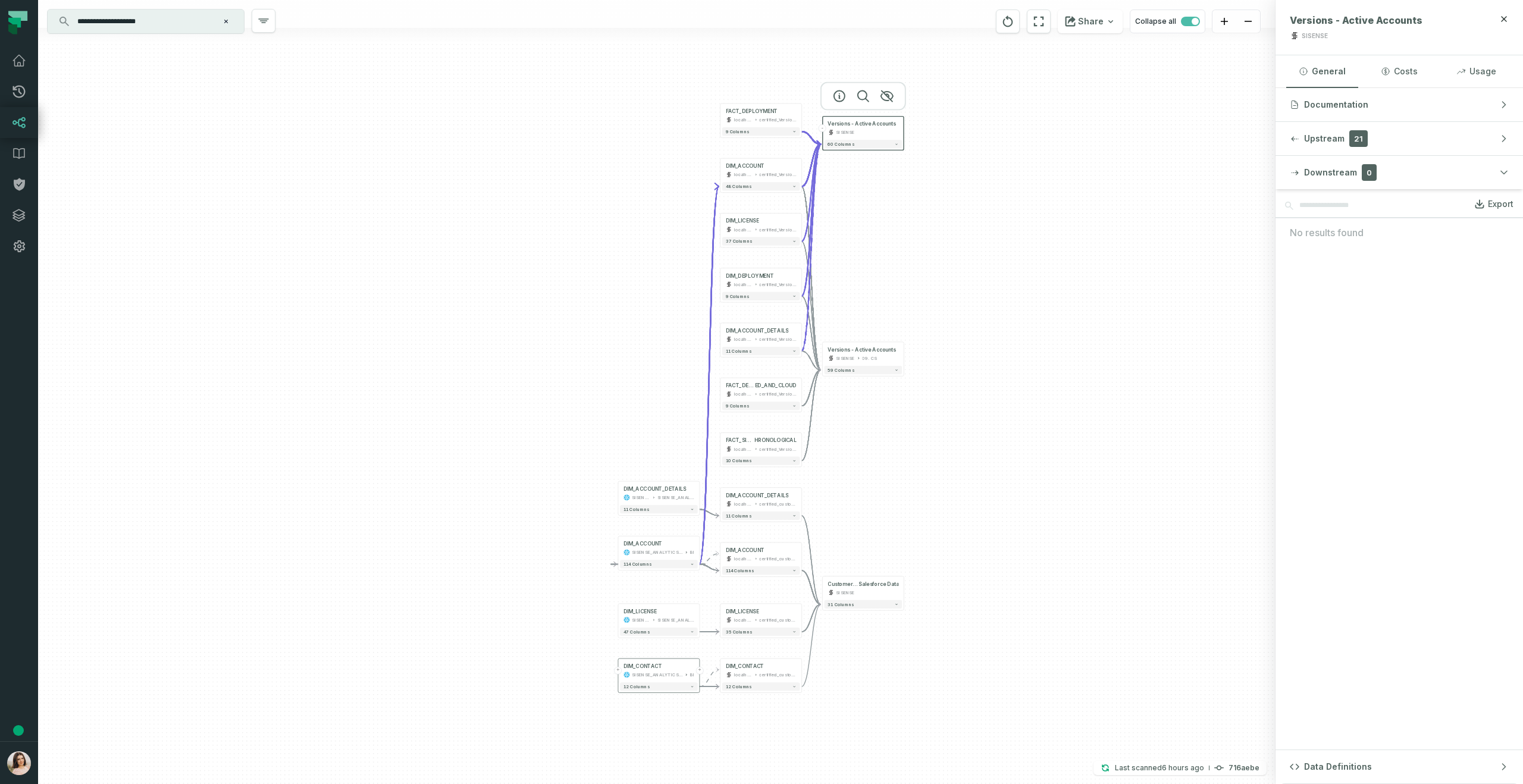
drag, startPoint x: 1077, startPoint y: 348, endPoint x: 978, endPoint y: 379, distance: 103.7
click at [978, 379] on div "+ FACT_DEPLOYMENTS_WITH_CLON ED_AND_CLOUD localhost certified_Versions_by_Licen…" at bounding box center [657, 392] width 1238 height 784
click at [717, 333] on button "+" at bounding box center [716, 333] width 7 height 7
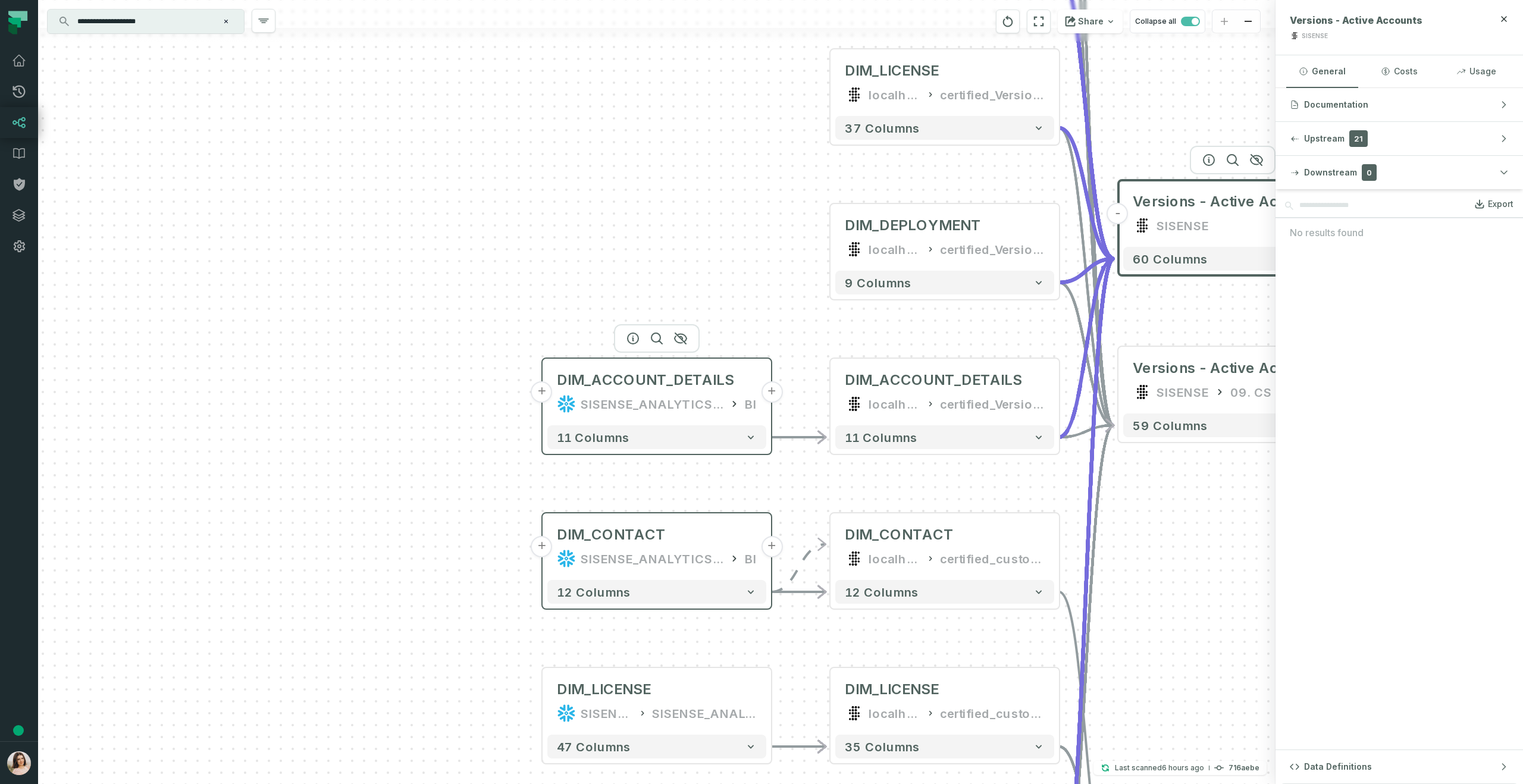
click at [542, 392] on button "+" at bounding box center [542, 392] width 21 height 21
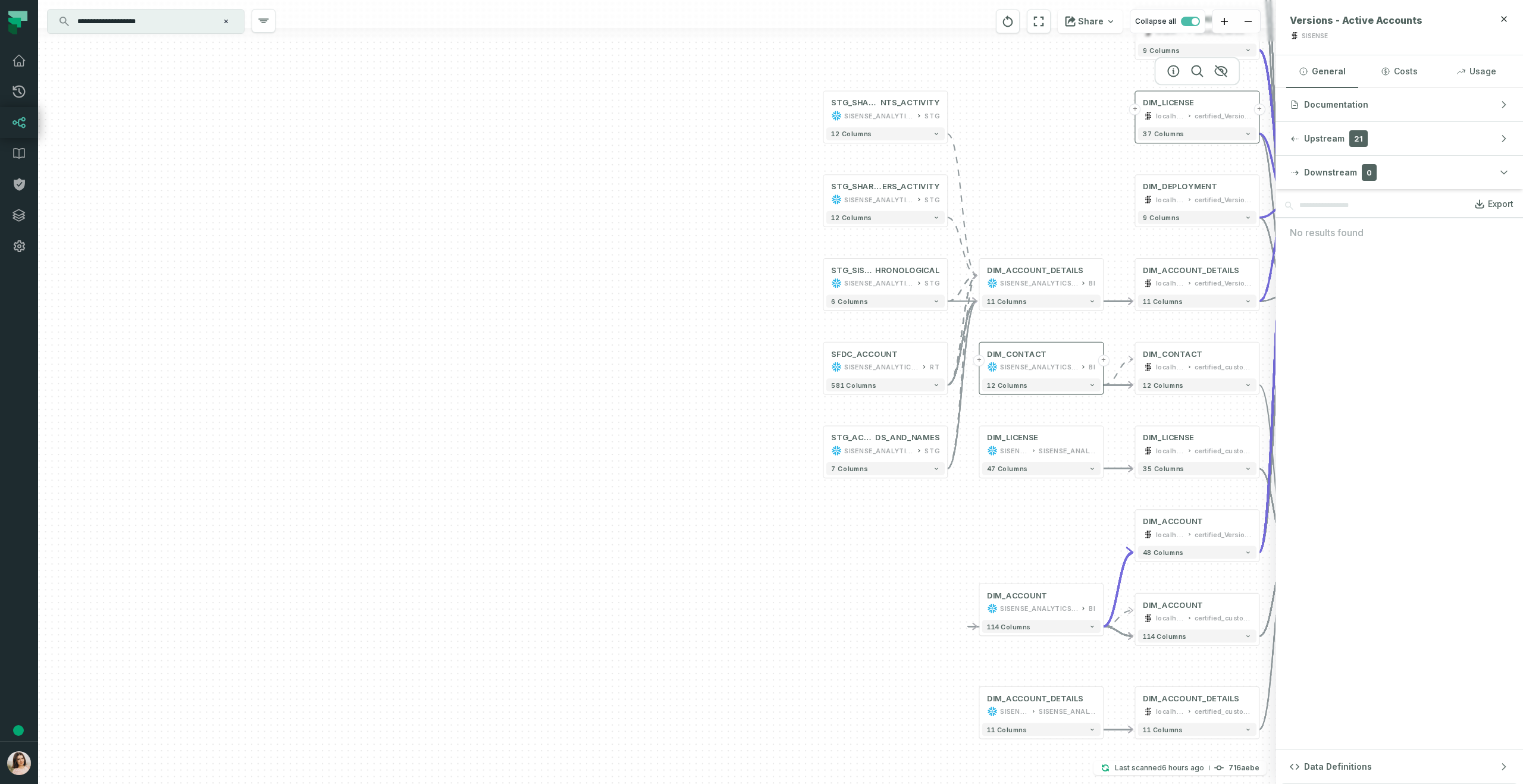
click at [1137, 111] on button "+" at bounding box center [1134, 109] width 11 height 11
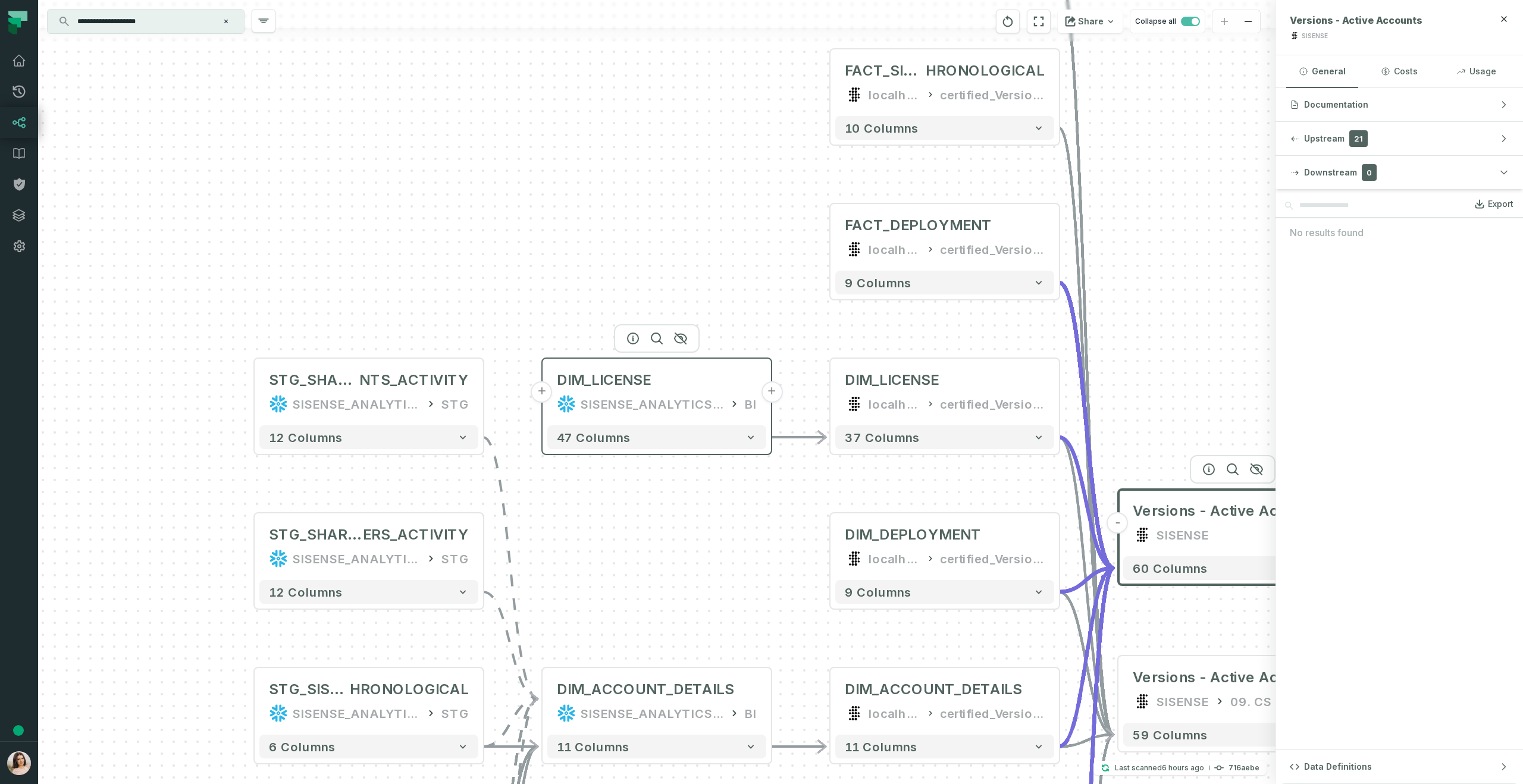
click at [539, 389] on button "+" at bounding box center [542, 392] width 21 height 21
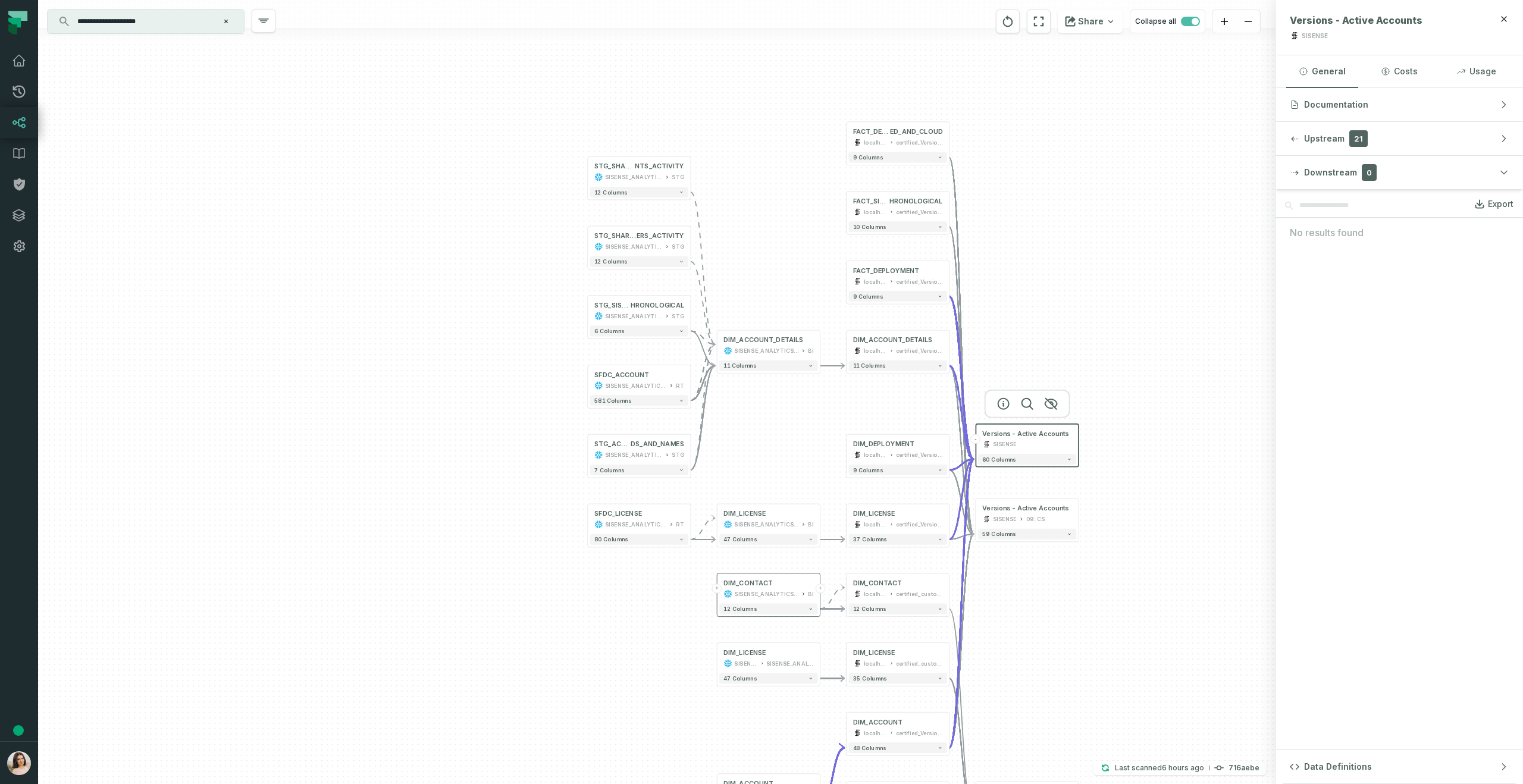
drag, startPoint x: 638, startPoint y: 455, endPoint x: 607, endPoint y: 606, distance: 154.1
click at [607, 606] on div "SFDC_LICENSE SISENSE_ANALYTICS_PRODUCTION RT + 80 columns - DIM_LICENSE SISENSE…" at bounding box center [657, 392] width 1238 height 784
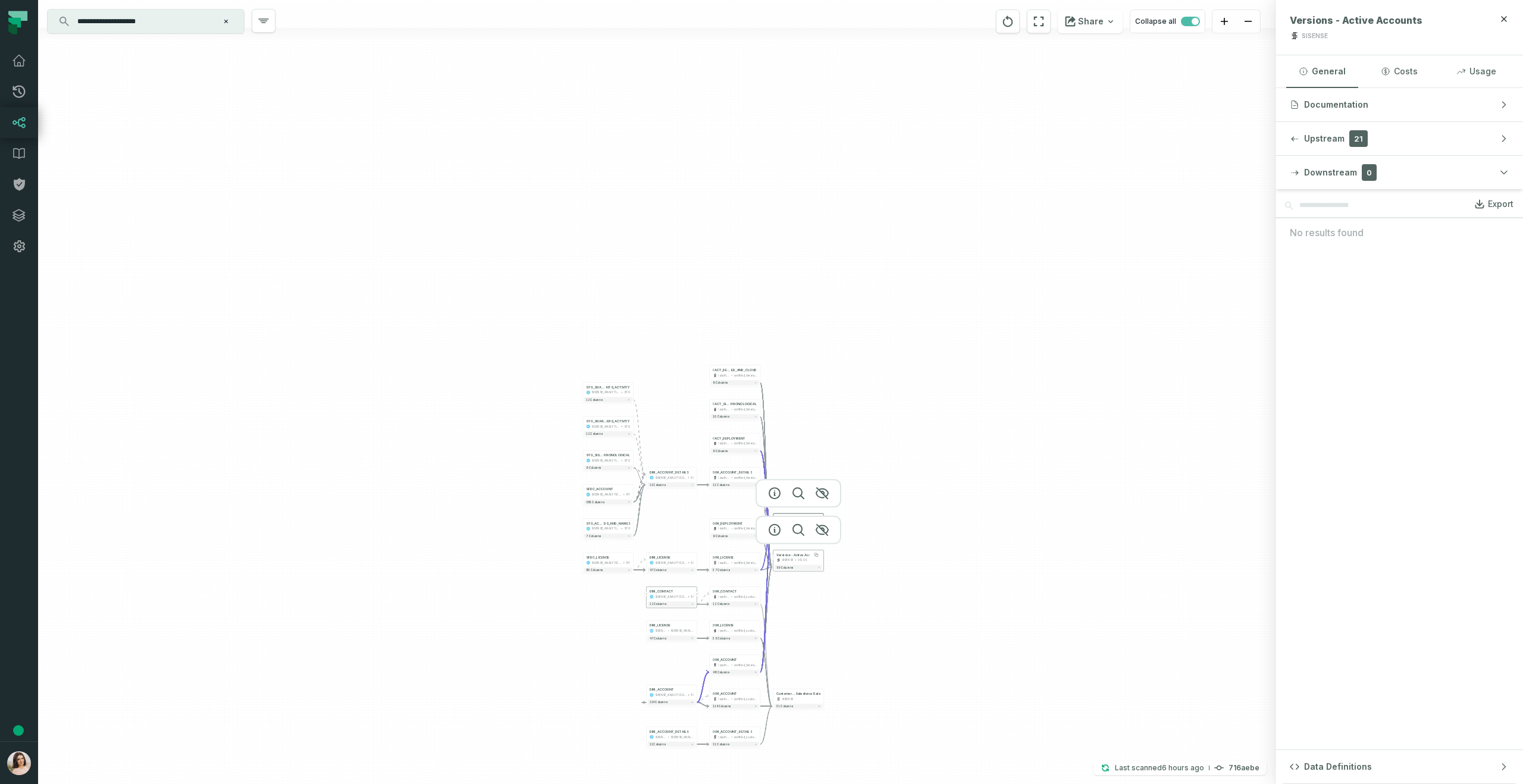
click at [798, 555] on div "Versions - Active Accounts" at bounding box center [798, 554] width 43 height 4
click at [732, 440] on div "FACT_DEPLOYMENT localhost certified_Versions_by_License" at bounding box center [734, 441] width 48 height 12
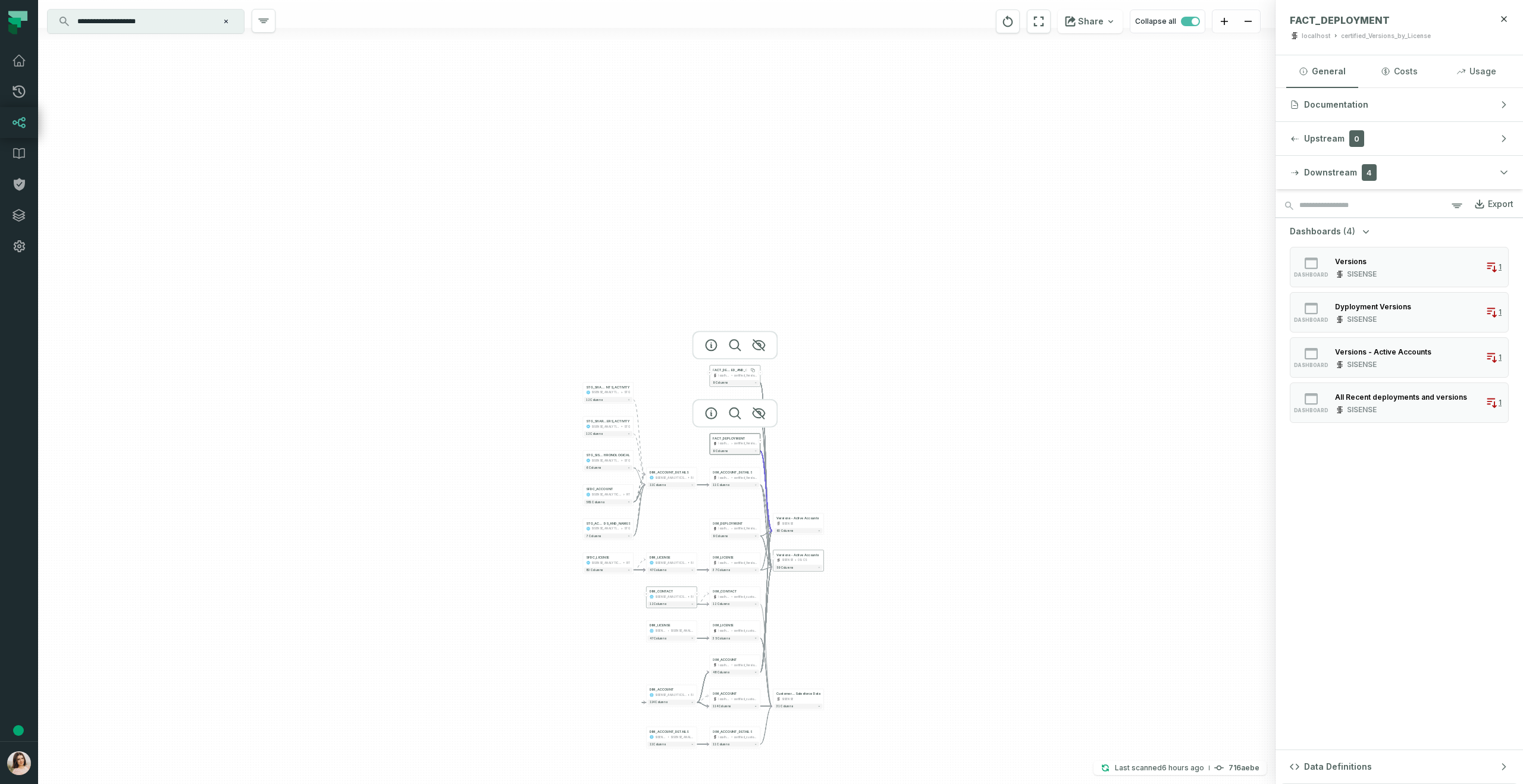
click at [740, 369] on span "ED_AND_CLOUD" at bounding box center [744, 369] width 26 height 4
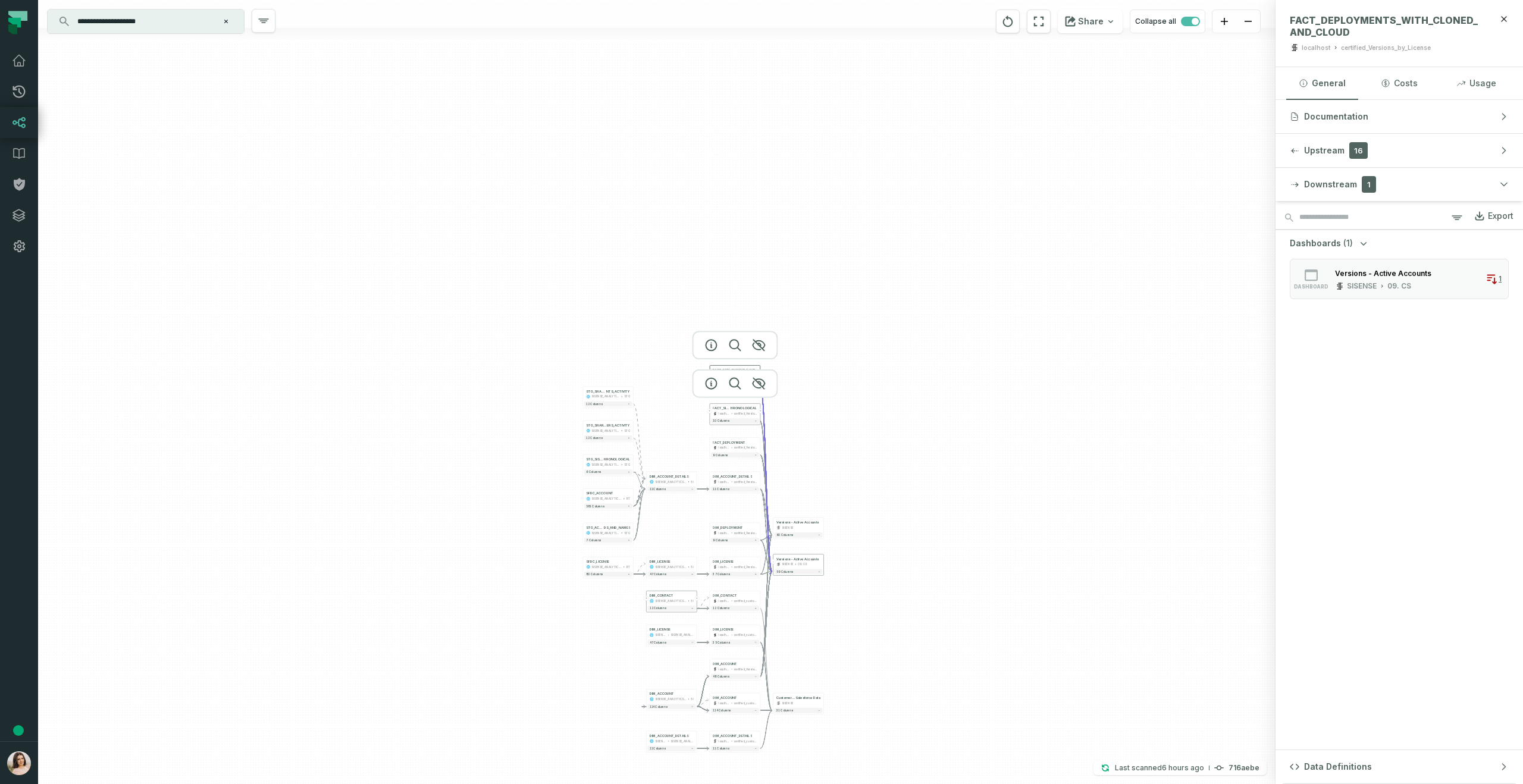
click at [725, 413] on div "localhost" at bounding box center [724, 413] width 11 height 4
